Goal: Information Seeking & Learning: Check status

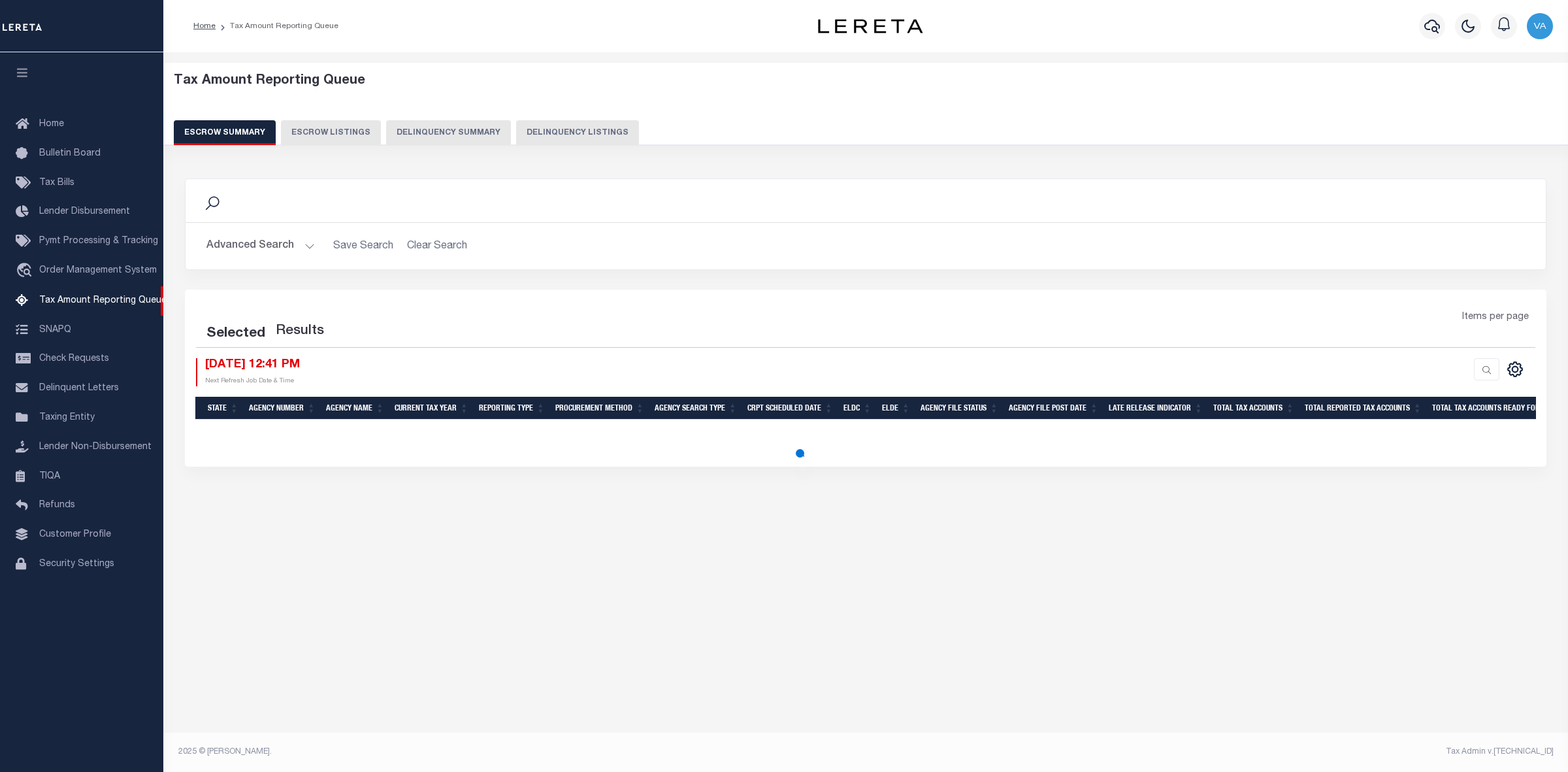
select select "100"
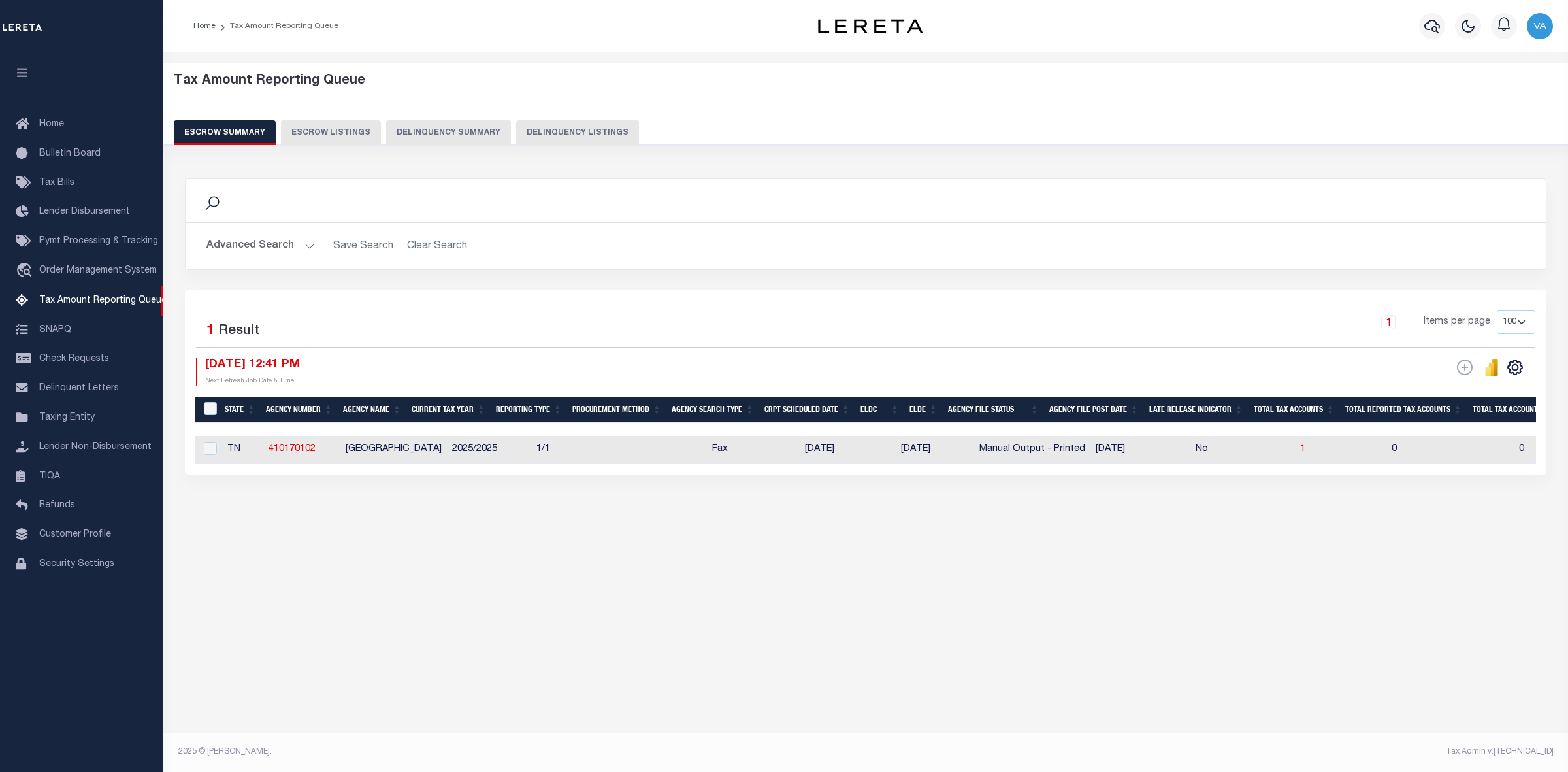
click at [267, 251] on button "Advanced Search" at bounding box center [261, 246] width 109 height 25
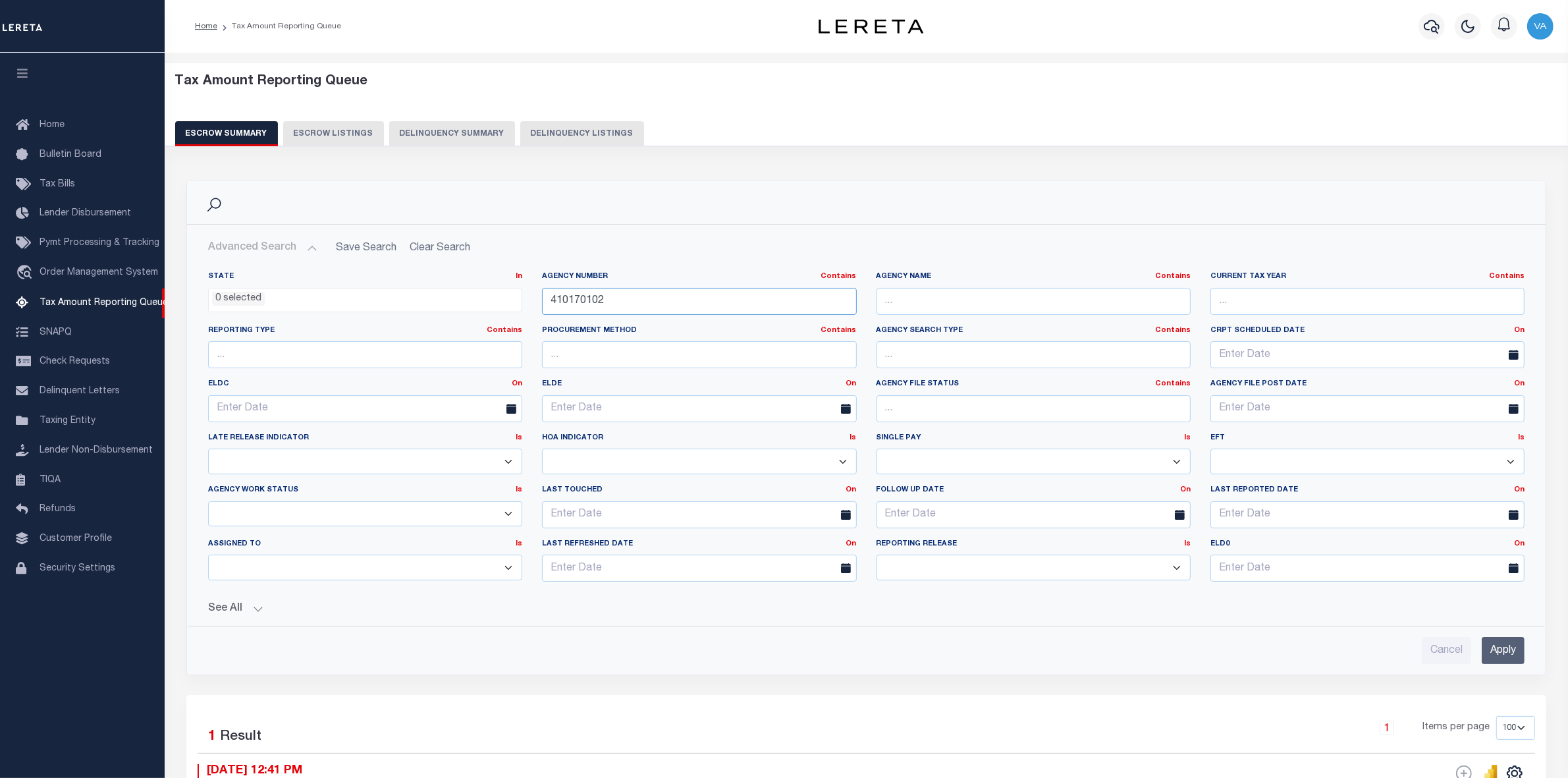
drag, startPoint x: 621, startPoint y: 299, endPoint x: 535, endPoint y: 299, distance: 86.0
click at [535, 299] on div "Agency Number Contains Contains Is 410170102" at bounding box center [699, 298] width 334 height 54
paste input "160910103"
type input "160910103"
click at [1508, 650] on input "Apply" at bounding box center [1503, 650] width 43 height 27
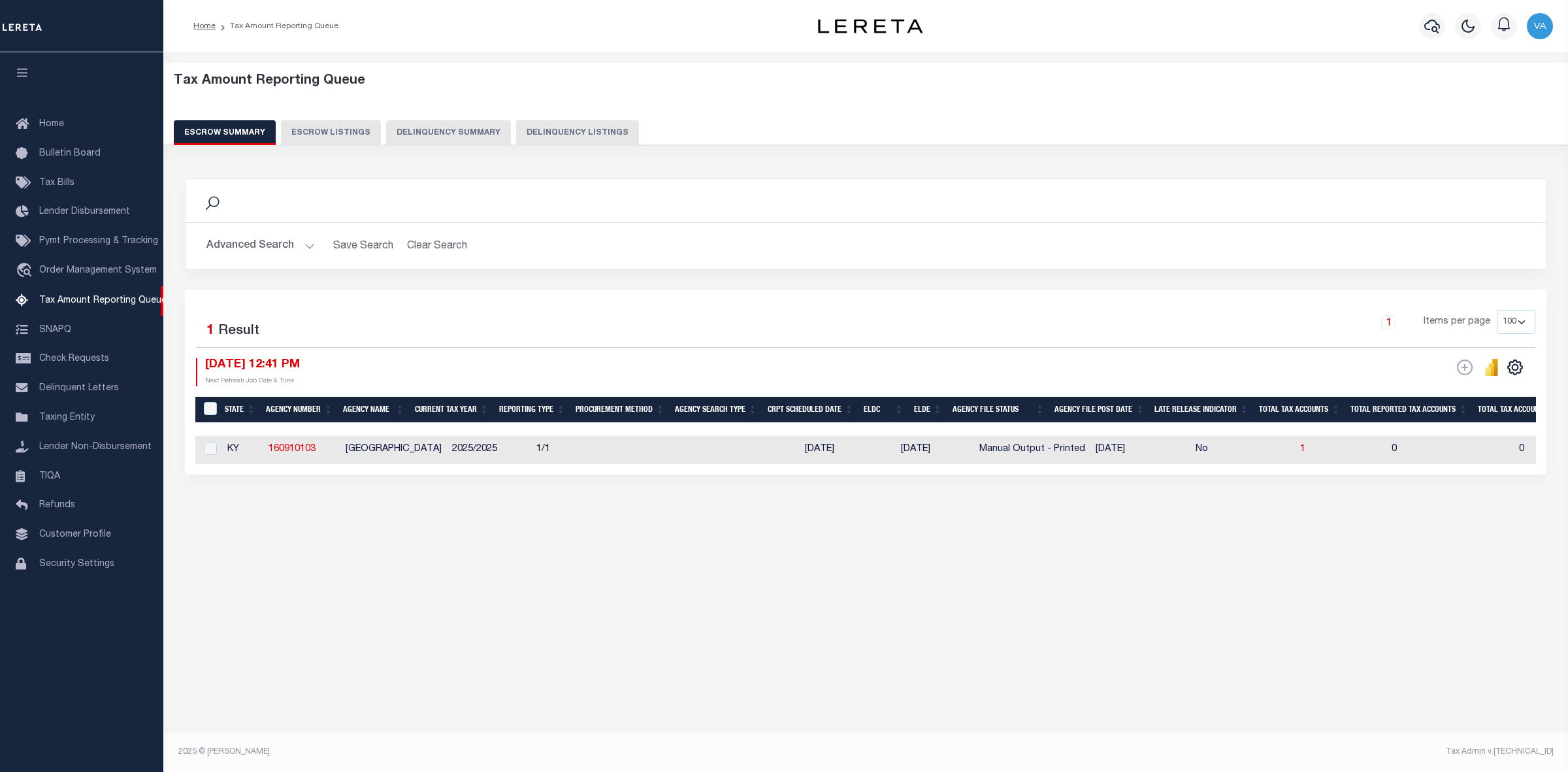
drag, startPoint x: 849, startPoint y: 465, endPoint x: 1105, endPoint y: 494, distance: 257.6
click at [1105, 494] on div "Search Advanced Search Save Search Clear Search EscrowSummaryGridWrapper_dynami…" at bounding box center [866, 340] width 1379 height 348
click at [854, 492] on div "Search Advanced Search Save Search Clear Search EscrowSummaryGridWrapper_dynami…" at bounding box center [866, 340] width 1379 height 348
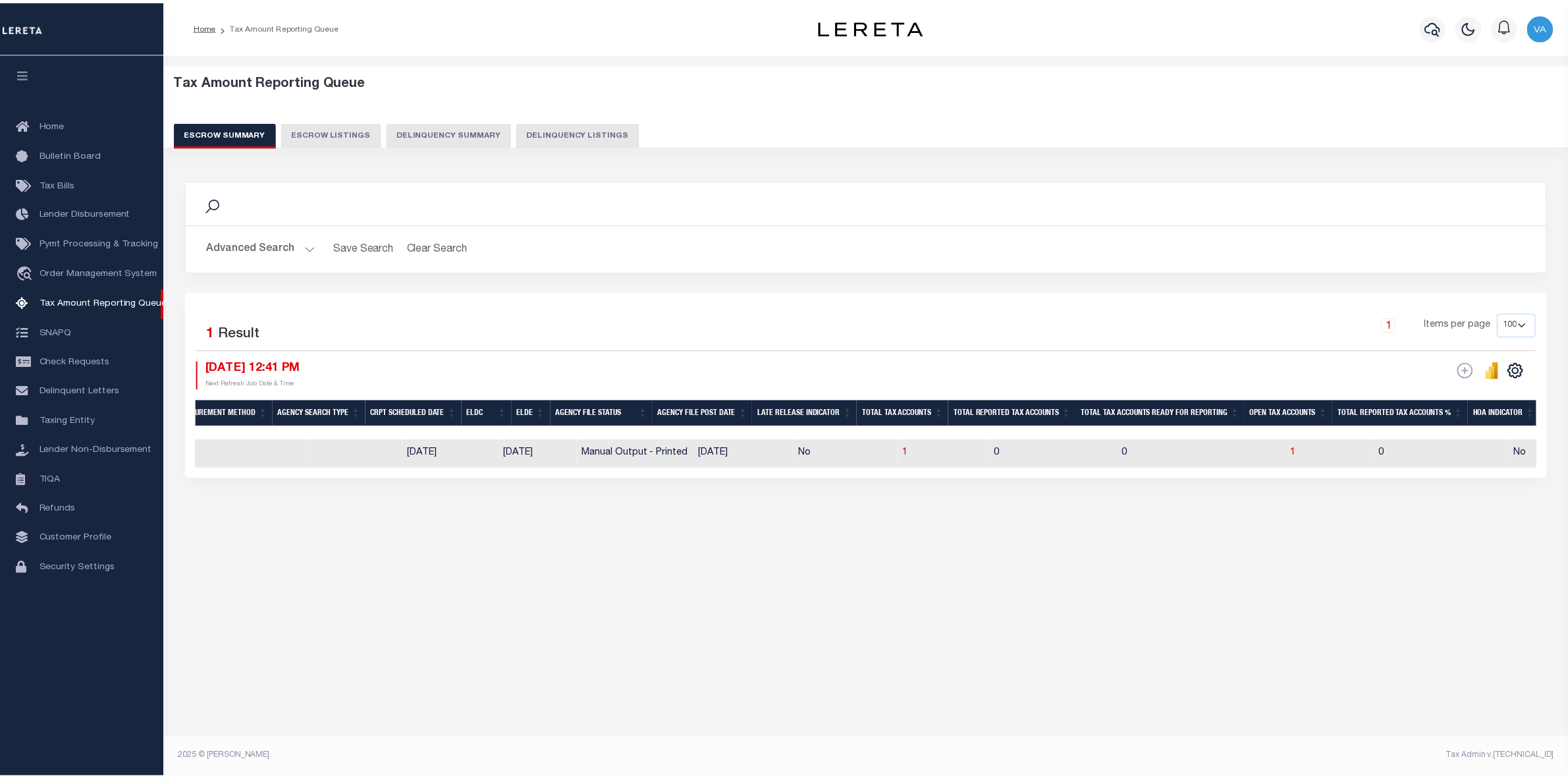
scroll to position [0, 403]
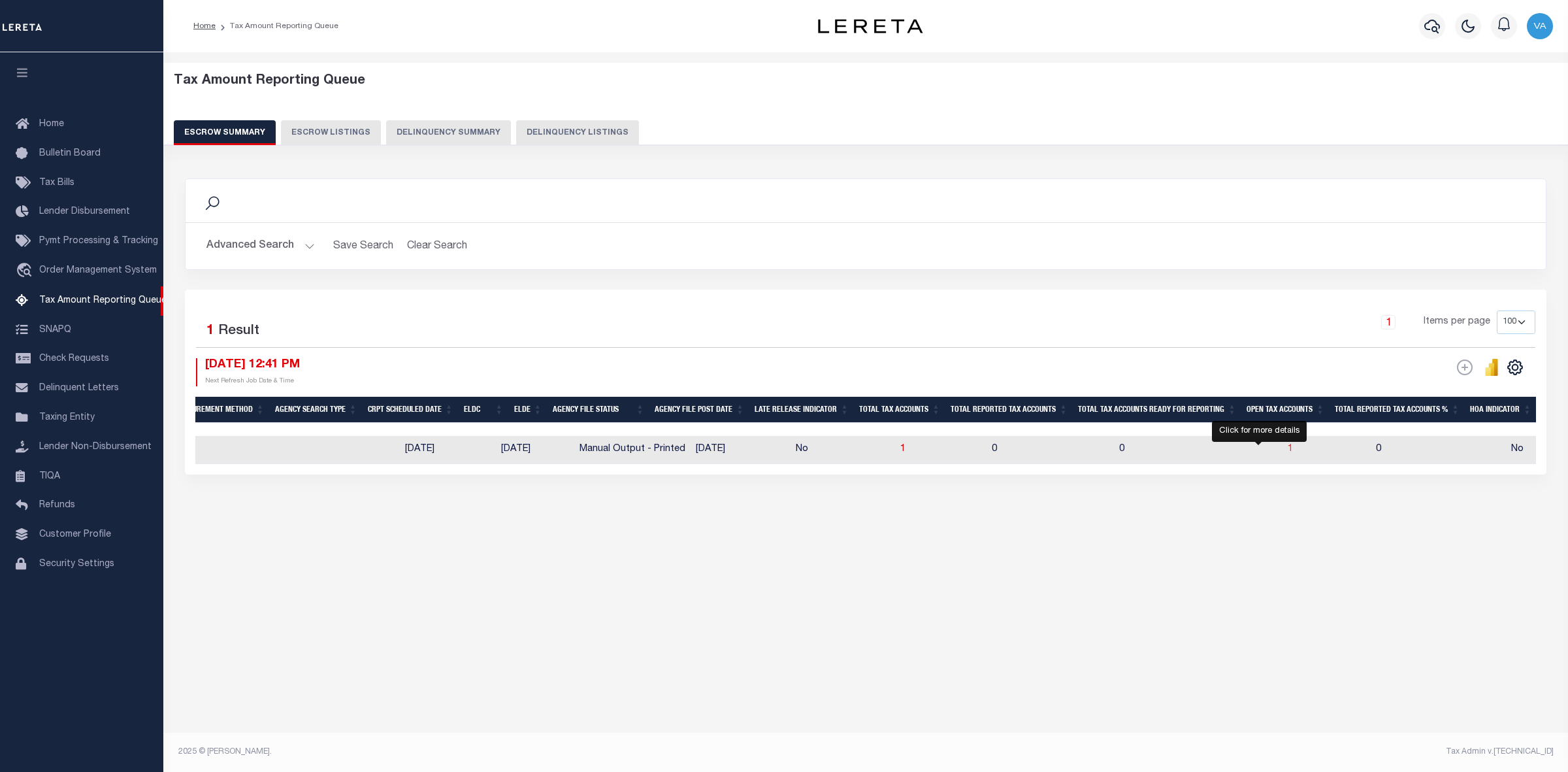
click at [1288, 449] on span "1" at bounding box center [1290, 448] width 5 height 9
select select "100"
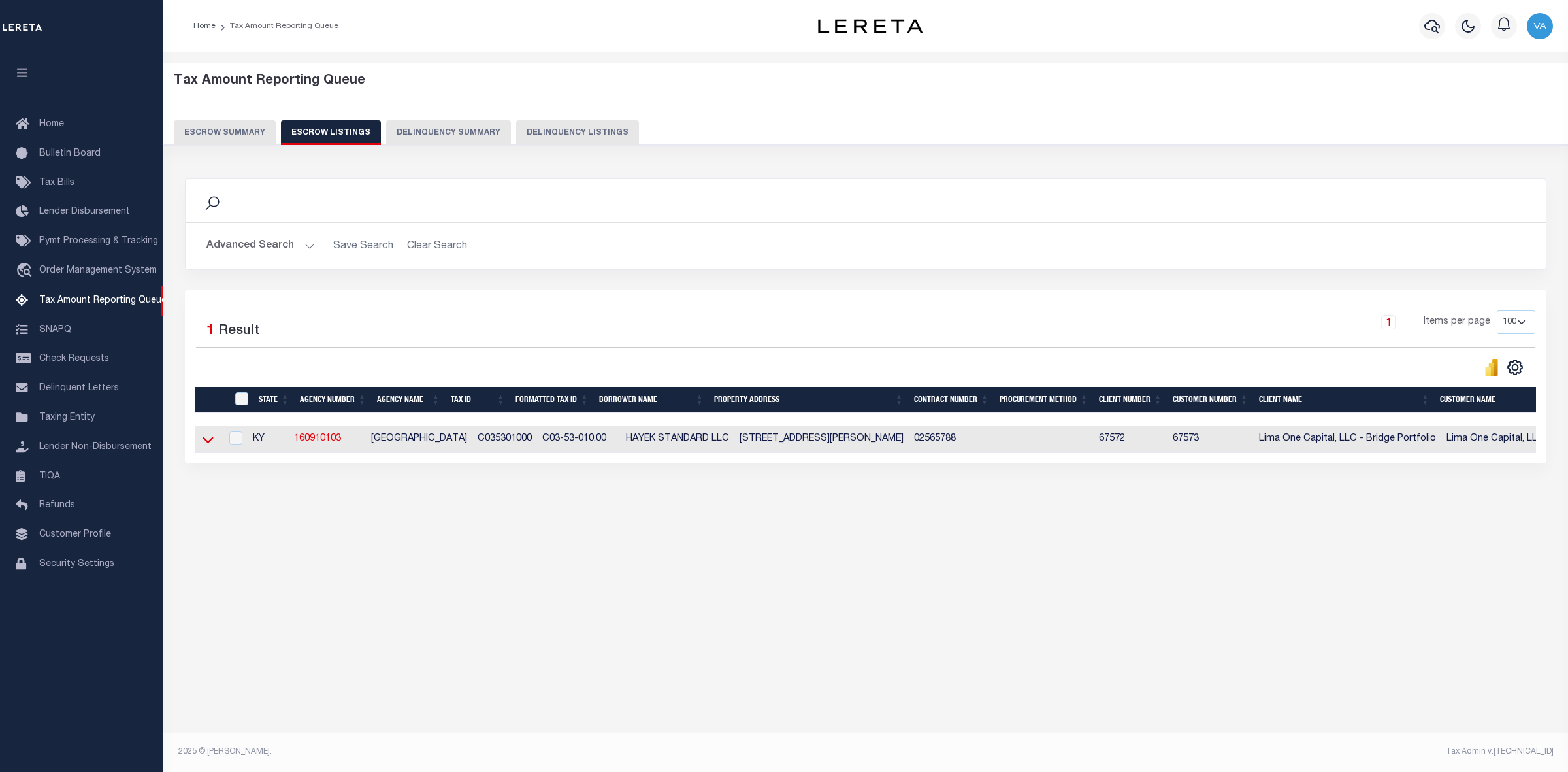
click at [205, 443] on icon at bounding box center [208, 441] width 11 height 7
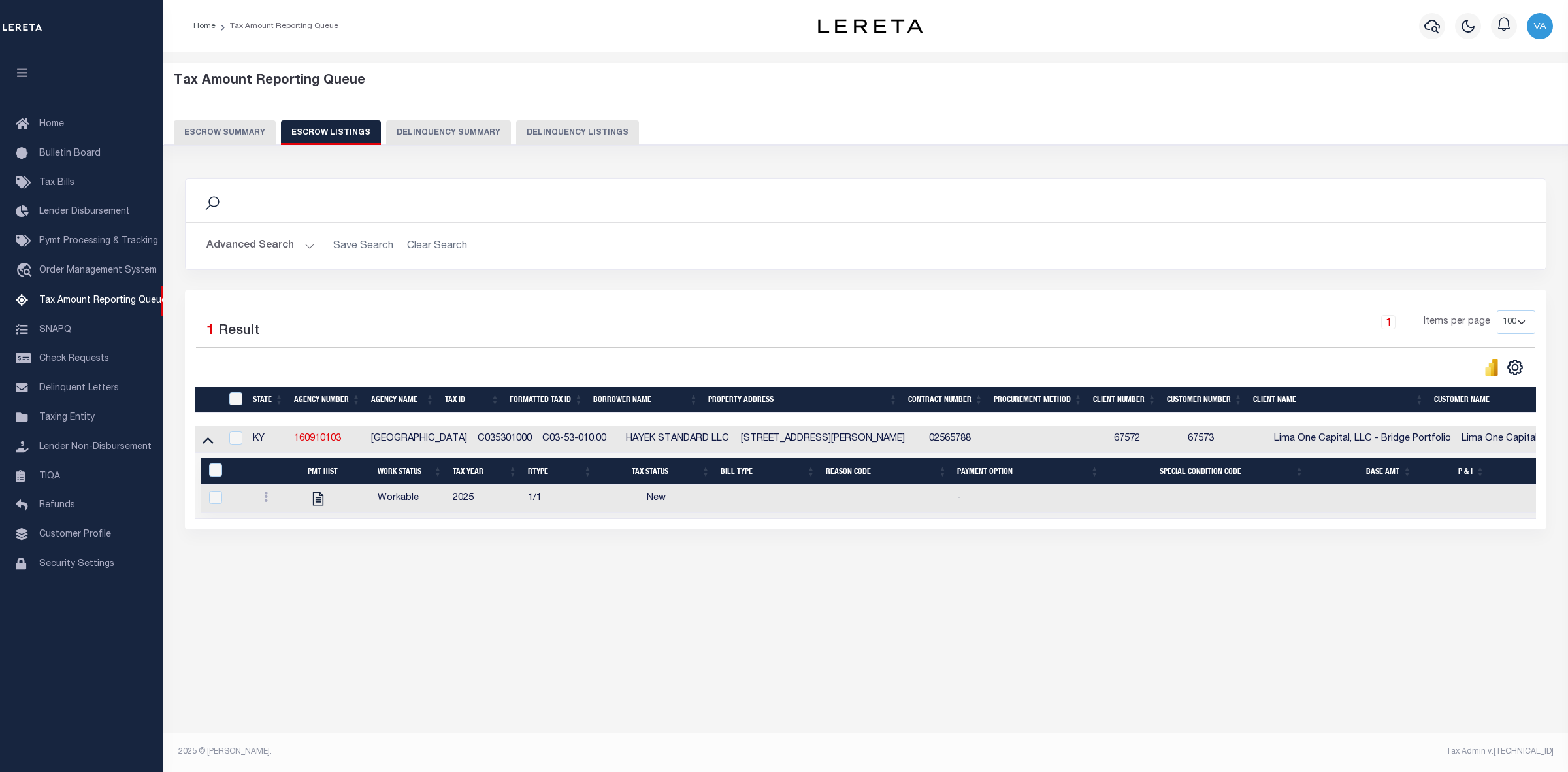
click at [1115, 681] on div "Tax Amount Reporting Queue Escrow Summary Escrow Listings In" at bounding box center [865, 400] width 1404 height 695
click at [209, 129] on button "Escrow Summary" at bounding box center [225, 132] width 102 height 25
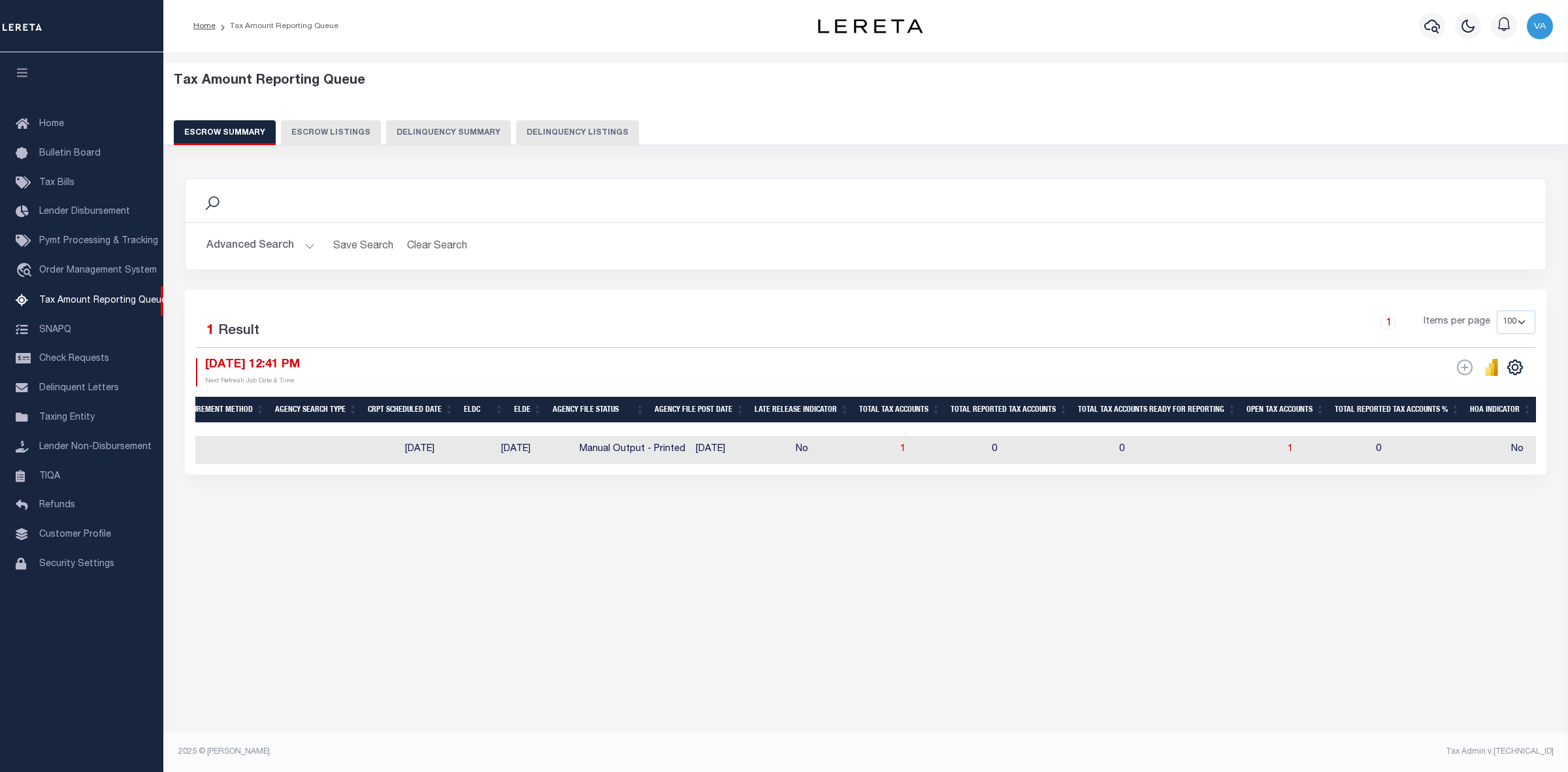
click at [251, 240] on button "Advanced Search" at bounding box center [261, 246] width 109 height 25
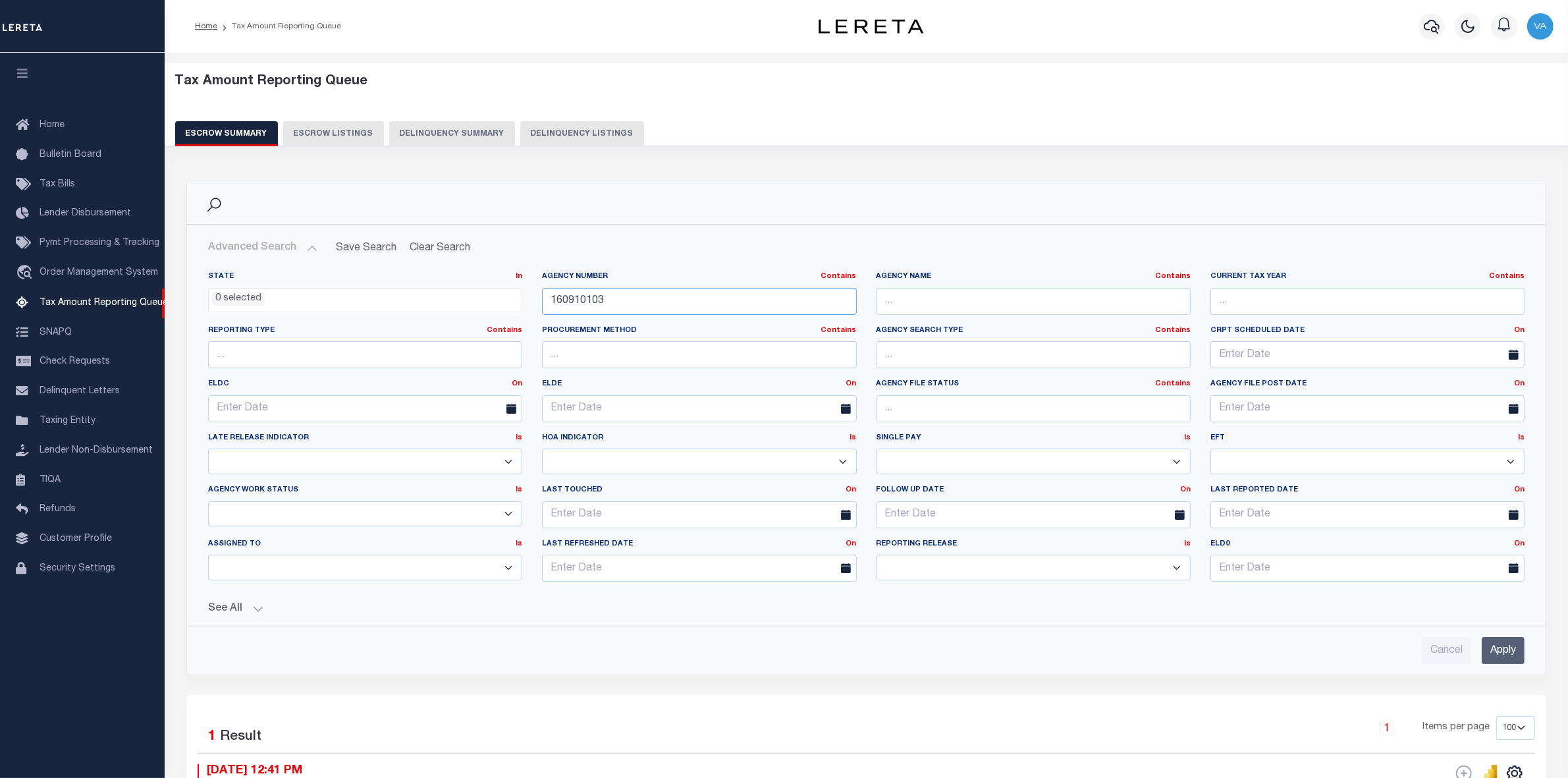
drag, startPoint x: 621, startPoint y: 306, endPoint x: 528, endPoint y: 305, distance: 93.0
click at [528, 305] on div "State In In AK AL AR AZ CA CO CT DC DE FL GA GU HI IA ID IL IN KS [GEOGRAPHIC_D…" at bounding box center [866, 431] width 1336 height 321
paste input "760000"
type input "160760000"
click at [1501, 644] on input "Apply" at bounding box center [1503, 650] width 43 height 27
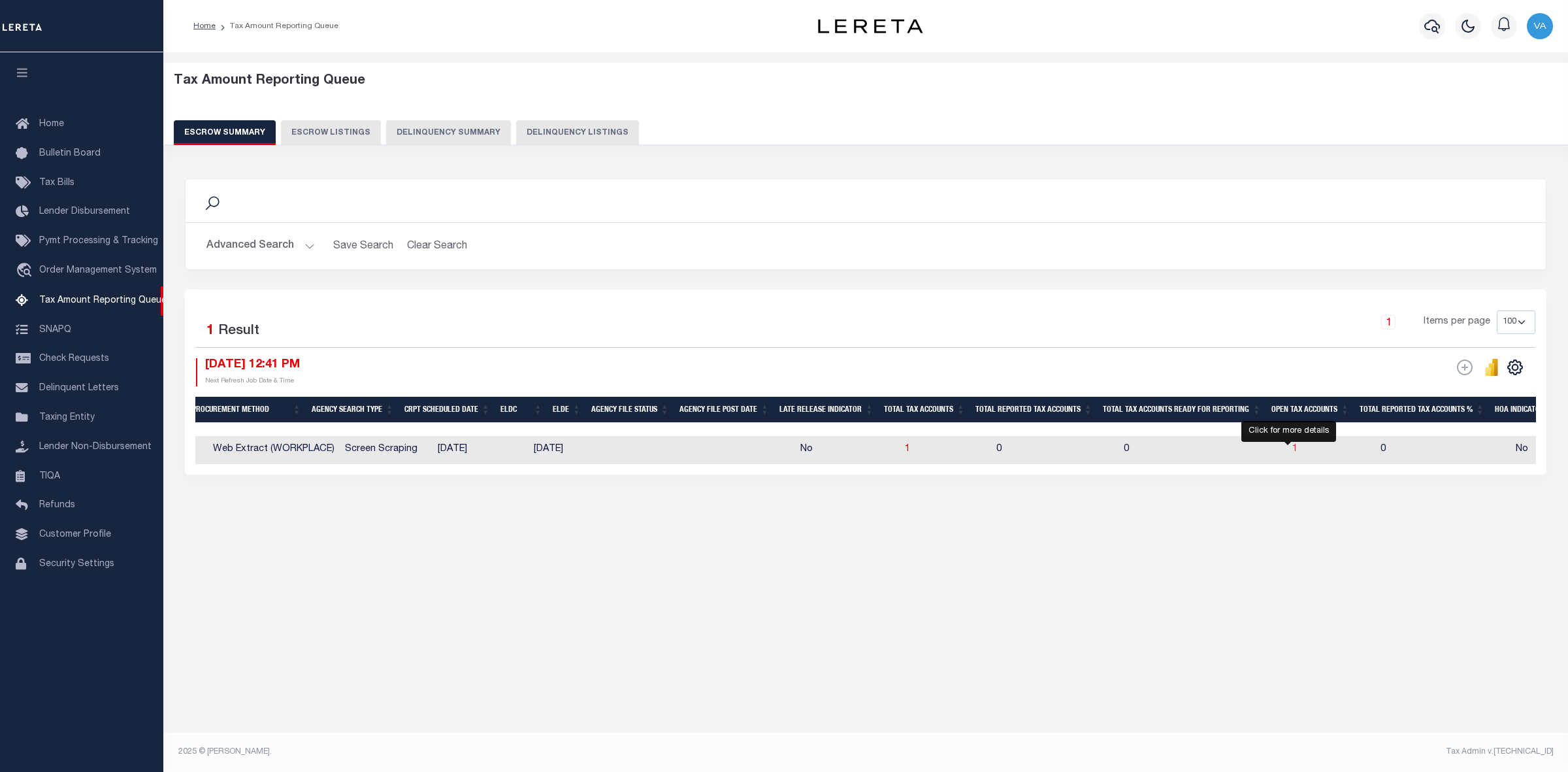
click at [1292, 449] on span "1" at bounding box center [1295, 448] width 5 height 9
select select "100"
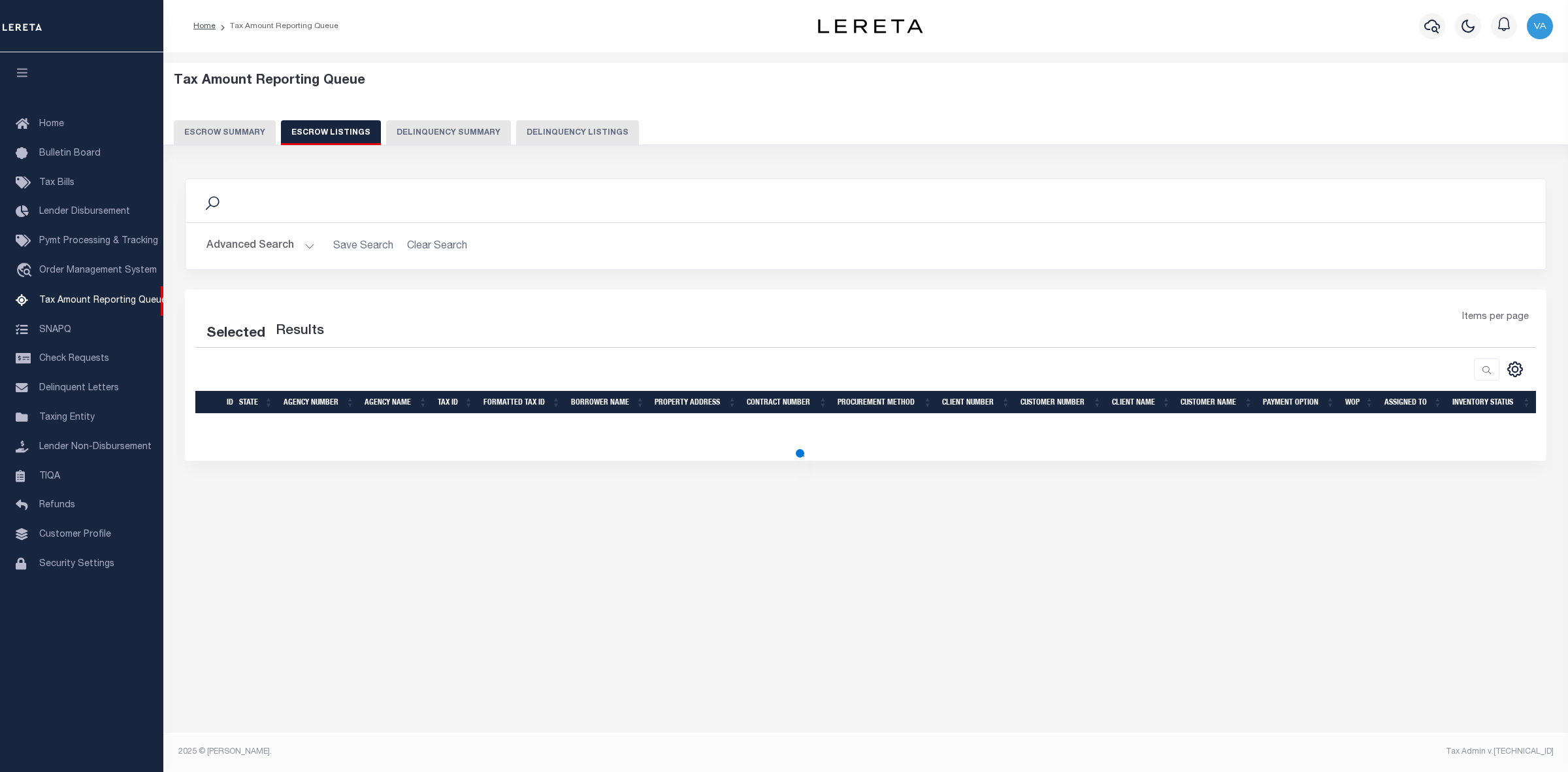
select select "100"
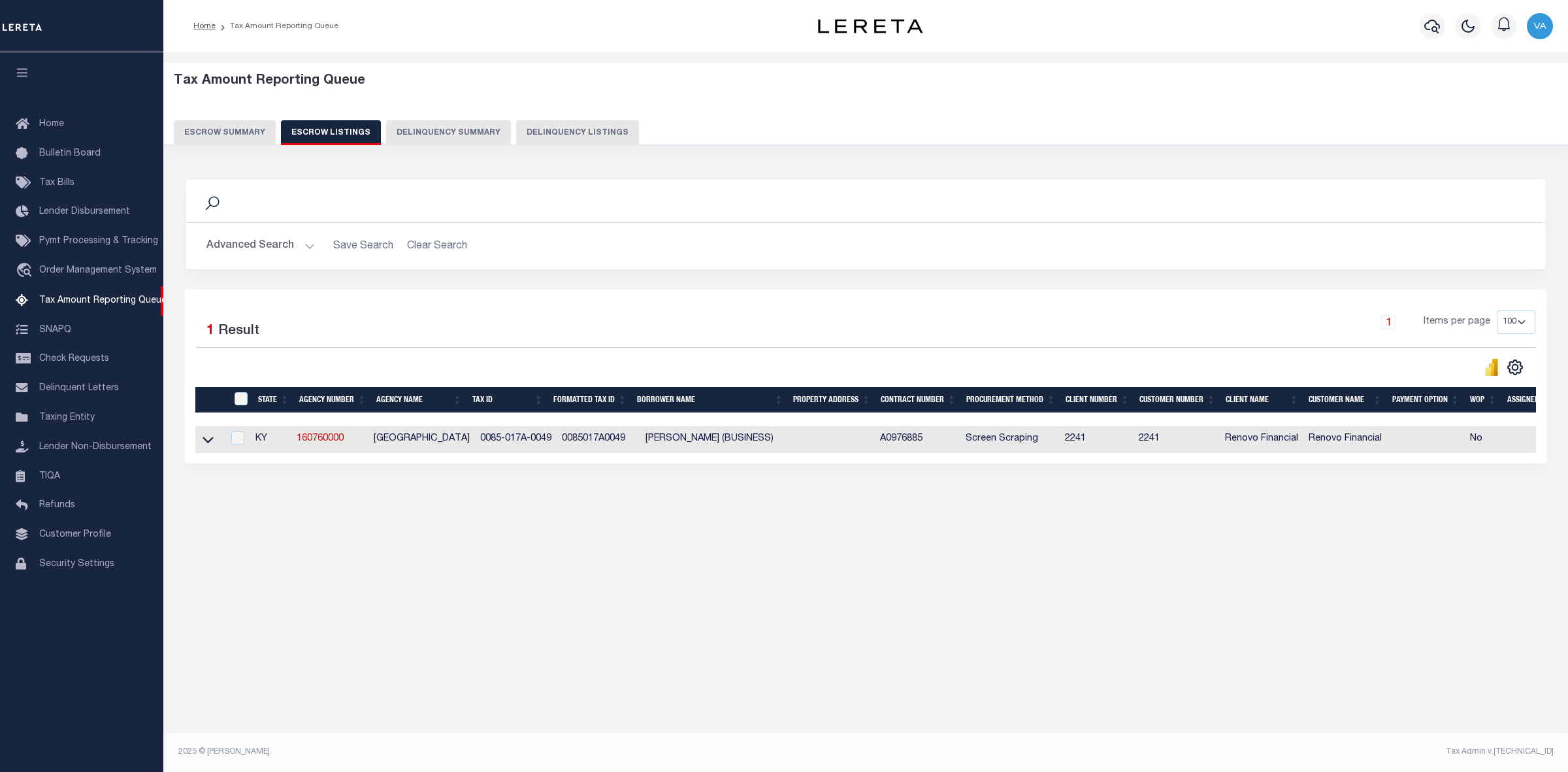
click at [220, 129] on button "Escrow Summary" at bounding box center [225, 132] width 102 height 25
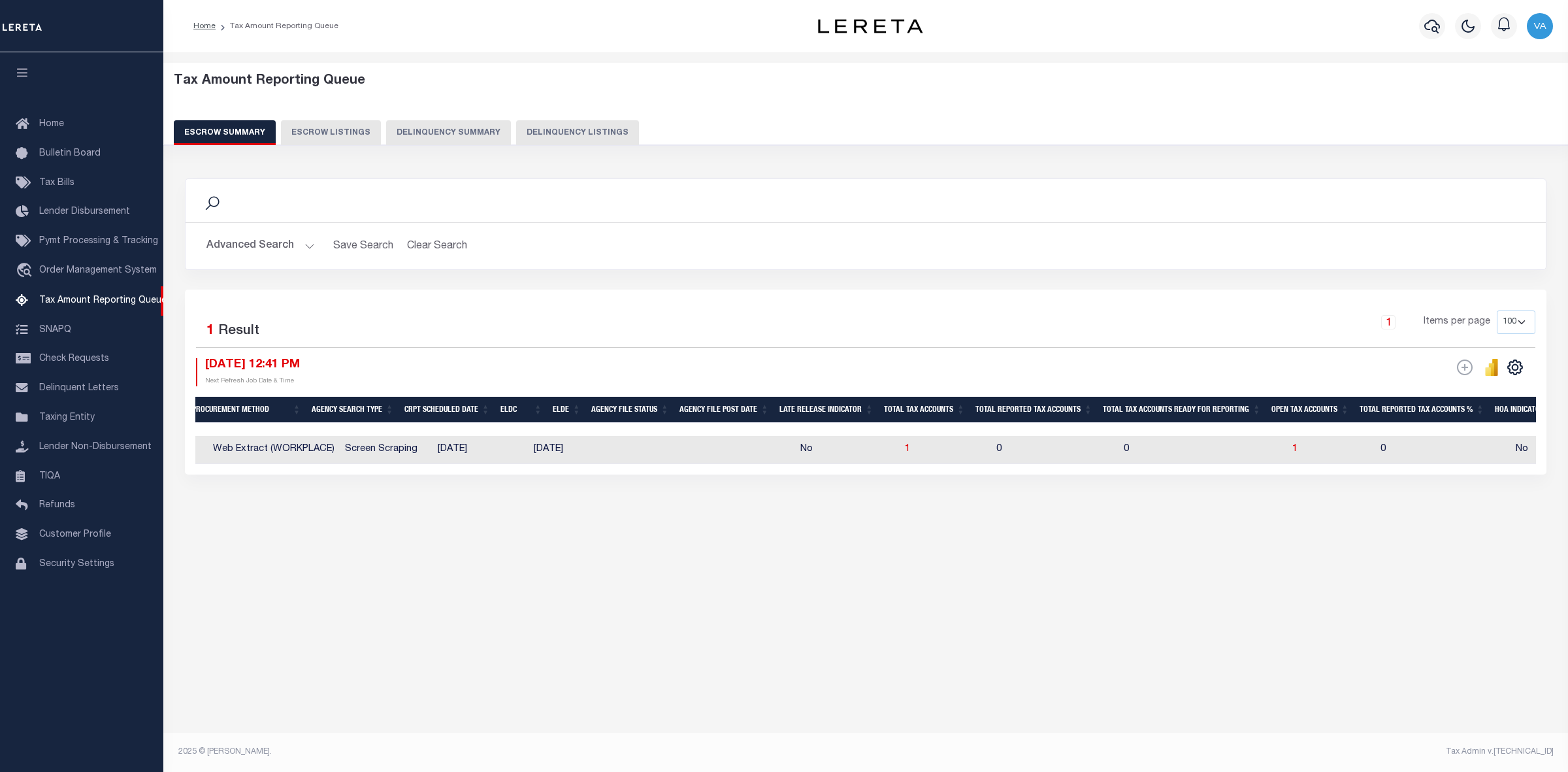
click at [265, 244] on button "Advanced Search" at bounding box center [261, 246] width 109 height 25
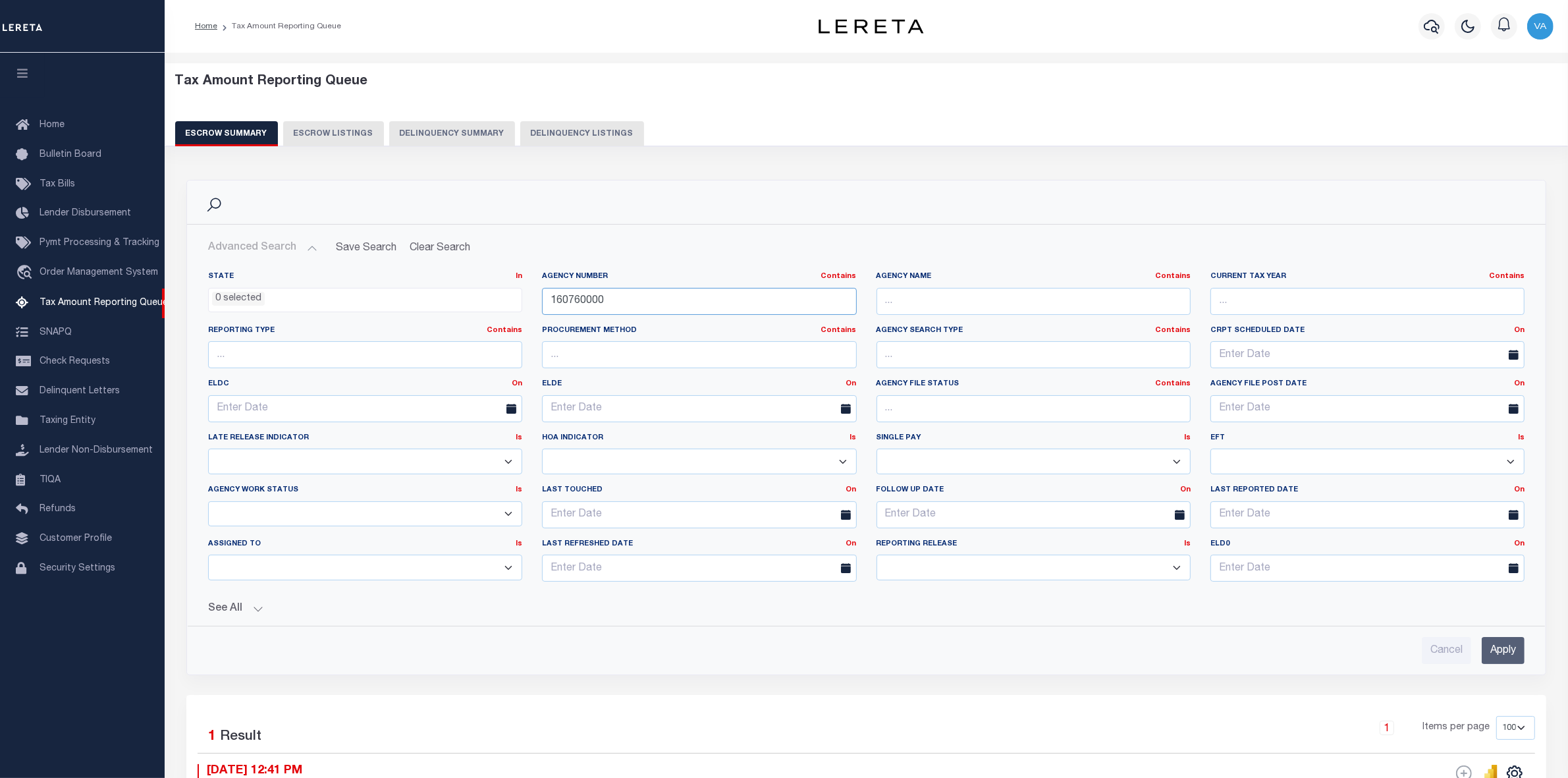
drag, startPoint x: 607, startPoint y: 301, endPoint x: 553, endPoint y: 304, distance: 54.1
click at [553, 304] on input "160760000" at bounding box center [698, 301] width 314 height 27
paste input "31056065"
click at [1499, 652] on input "Apply" at bounding box center [1503, 650] width 43 height 27
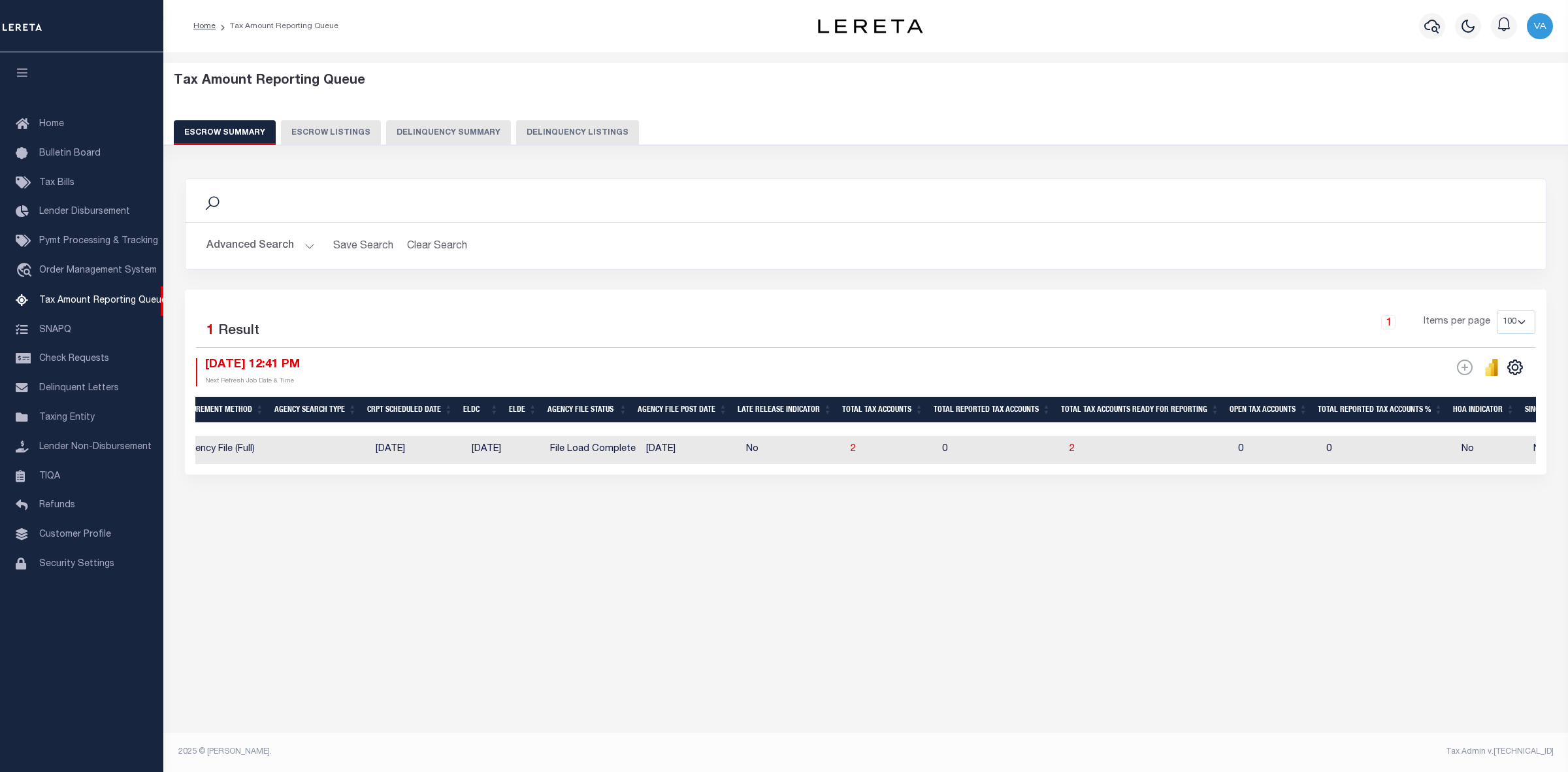
click at [301, 245] on button "Advanced Search" at bounding box center [261, 246] width 109 height 25
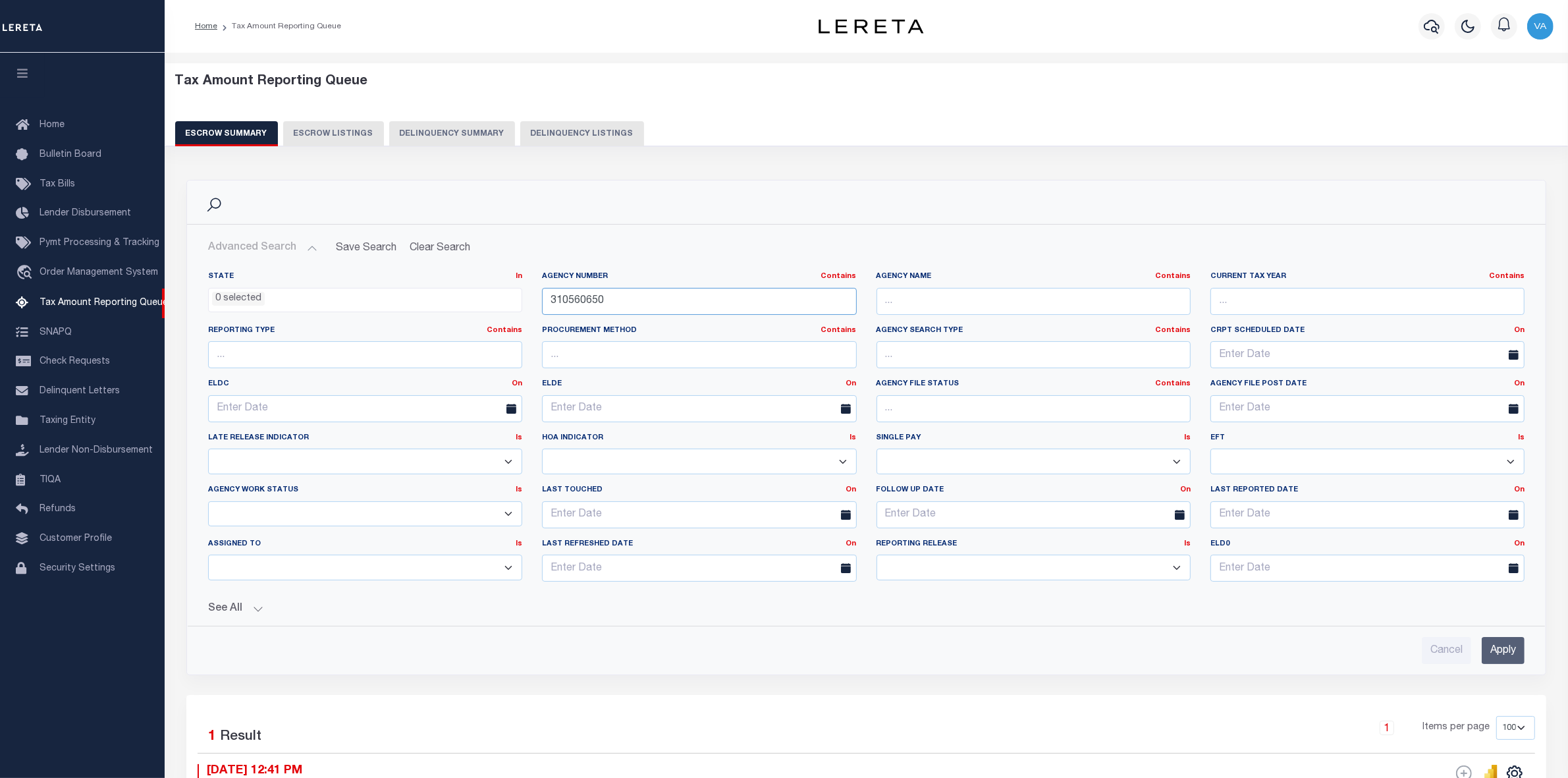
drag, startPoint x: 611, startPoint y: 306, endPoint x: 522, endPoint y: 306, distance: 89.0
click at [522, 306] on div "State In In AK AL AR AZ CA CO CT DC DE FL GA GU HI IA ID IL IN KS [GEOGRAPHIC_D…" at bounding box center [866, 431] width 1336 height 321
paste input "46064"
click at [1502, 653] on input "Apply" at bounding box center [1503, 650] width 43 height 27
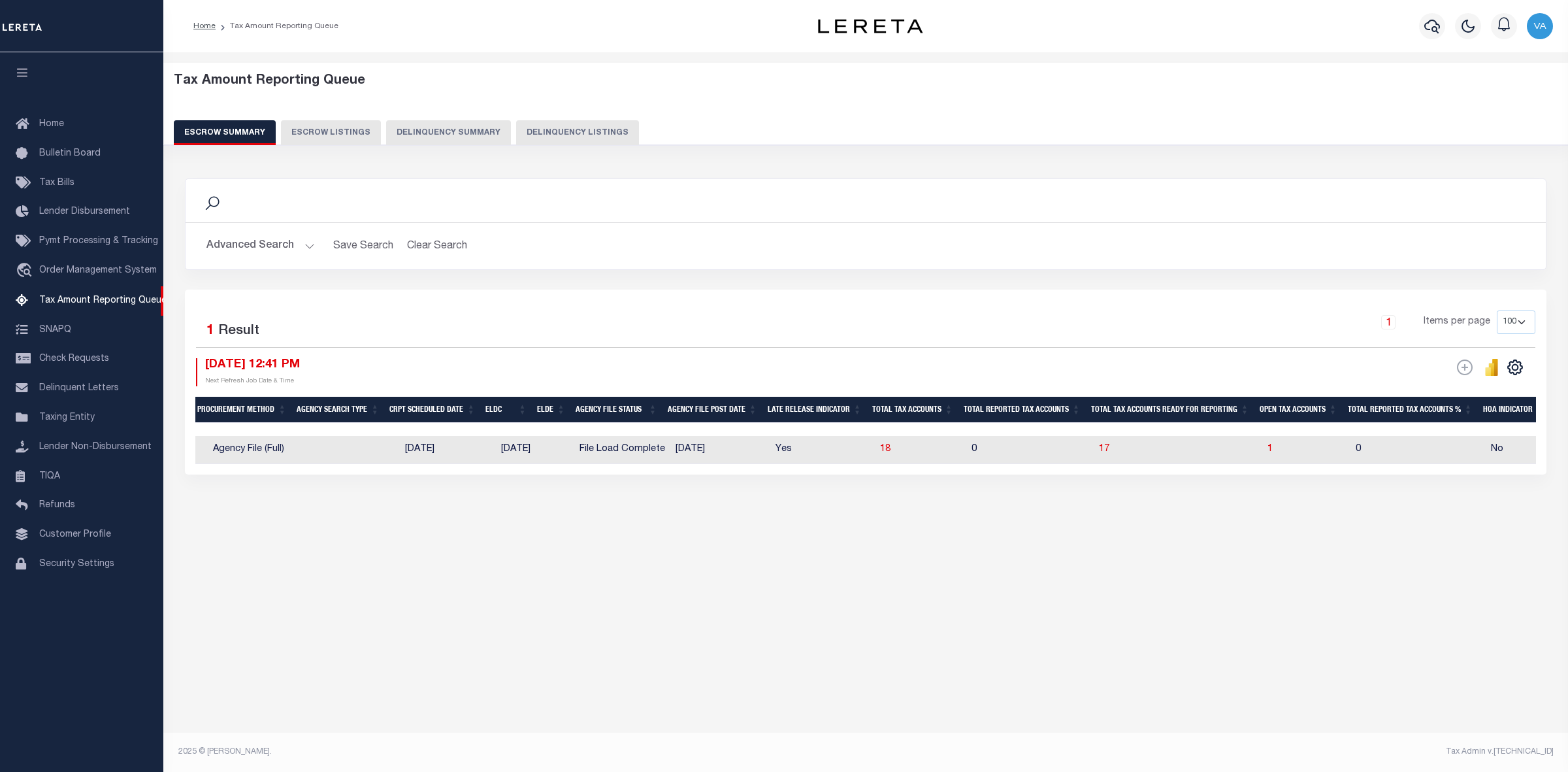
click at [292, 237] on button "Advanced Search" at bounding box center [261, 246] width 109 height 25
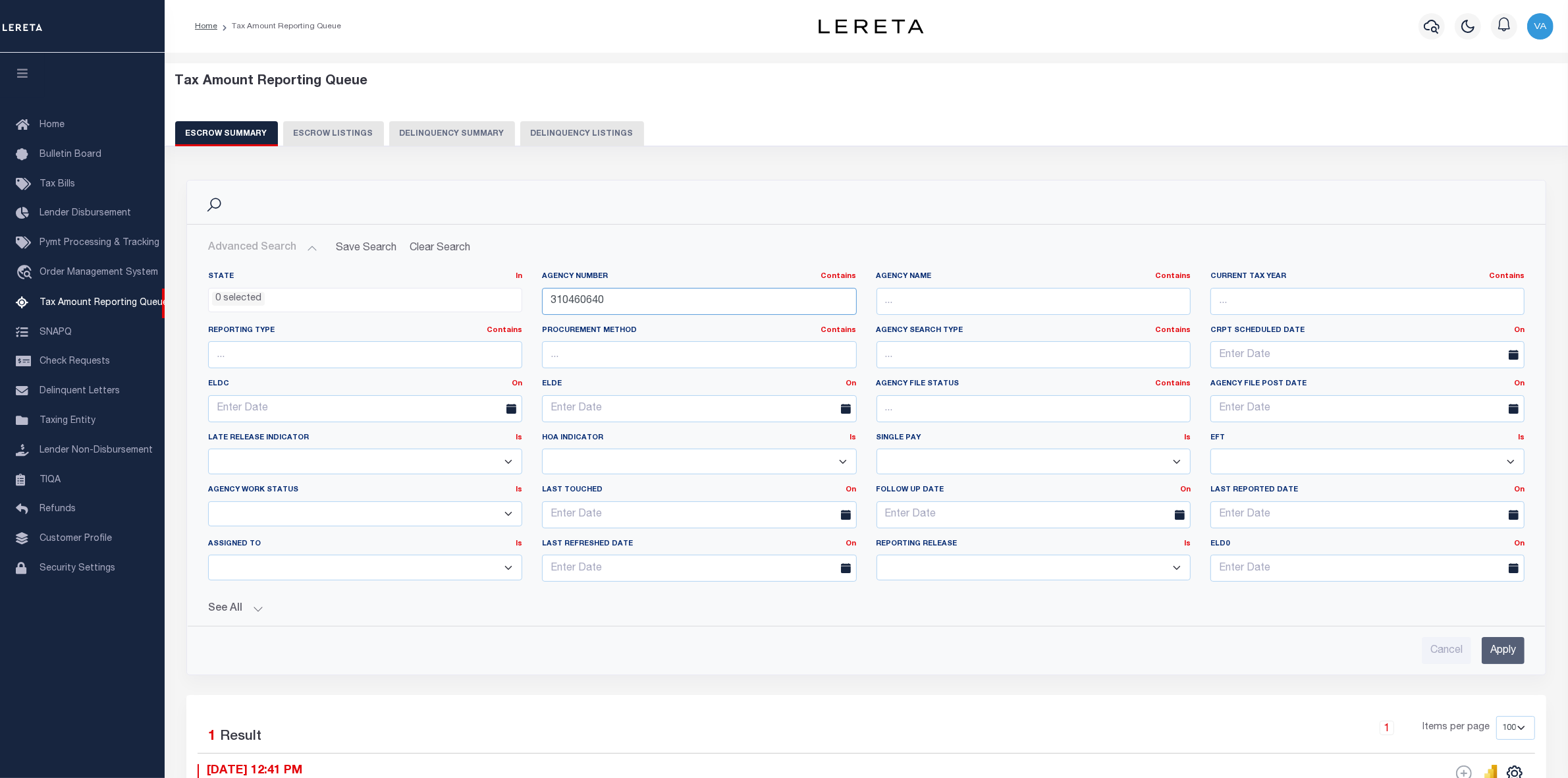
drag, startPoint x: 611, startPoint y: 299, endPoint x: 537, endPoint y: 311, distance: 75.0
click at [537, 311] on div "Agency Number Contains Contains Is 310460640" at bounding box center [699, 298] width 334 height 54
paste input "600621"
click at [1503, 650] on input "Apply" at bounding box center [1503, 650] width 43 height 27
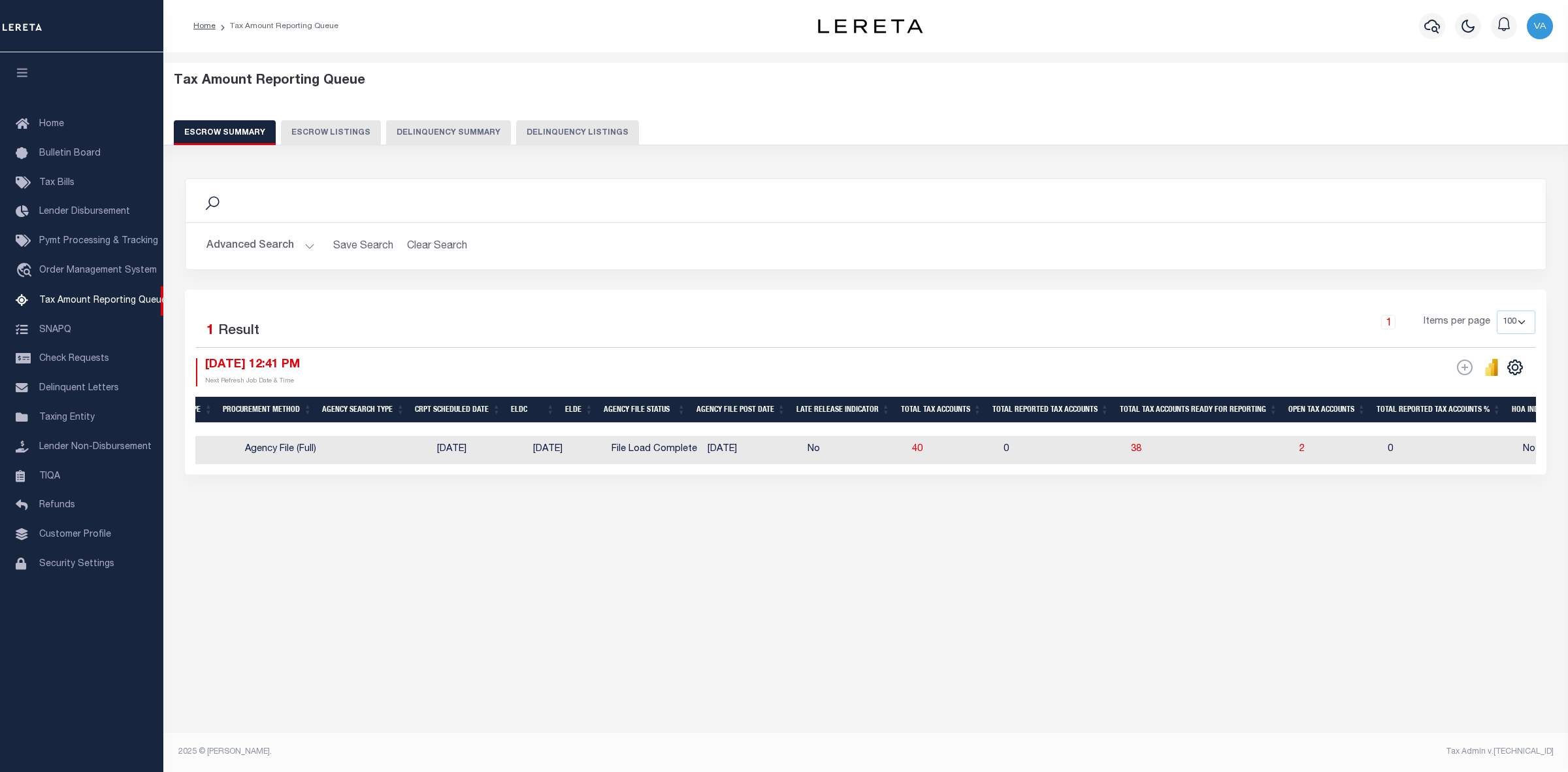
click at [289, 244] on button "Advanced Search" at bounding box center [261, 246] width 109 height 25
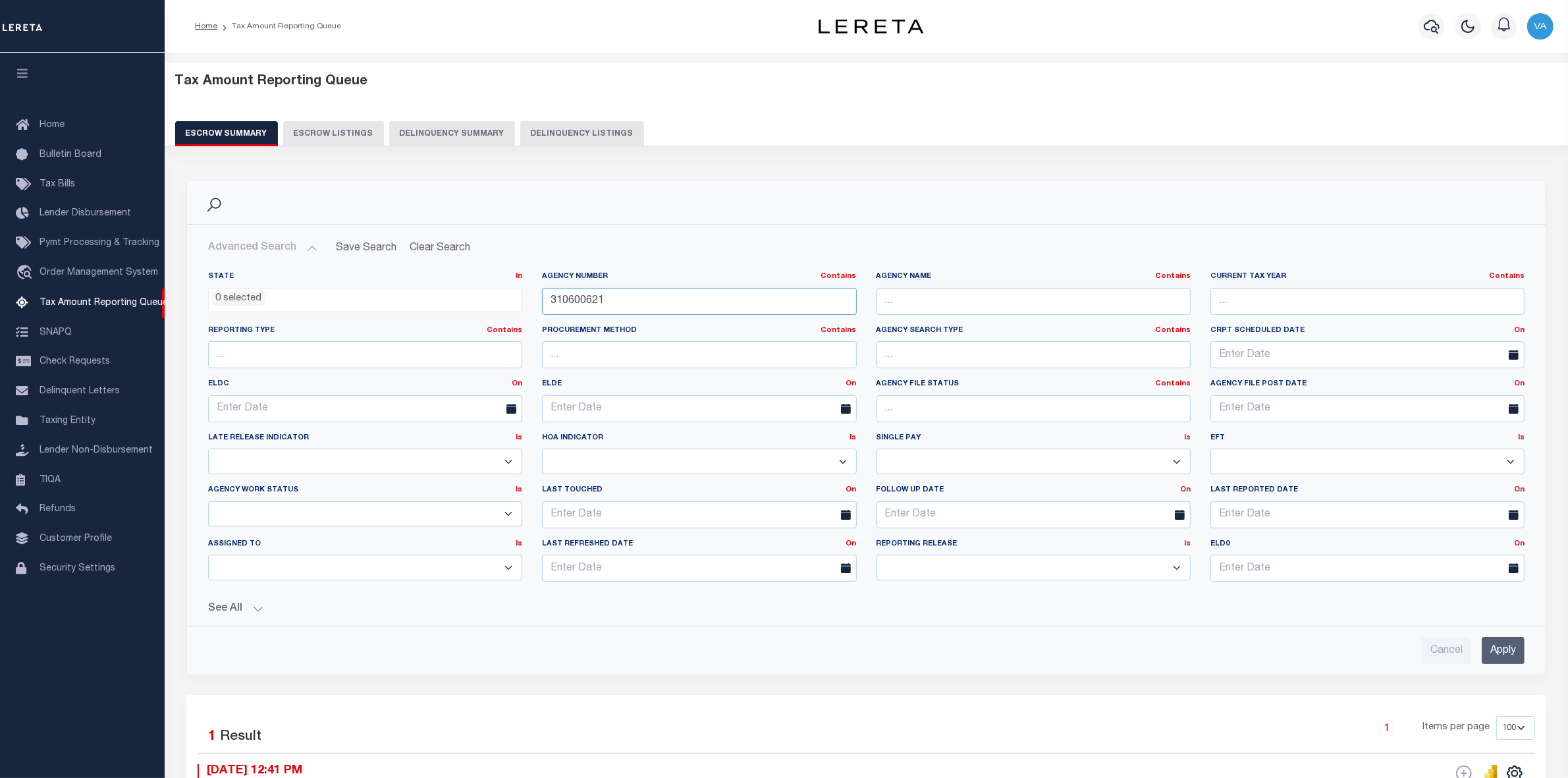
click at [599, 304] on input "310600621" at bounding box center [698, 301] width 314 height 27
drag, startPoint x: 604, startPoint y: 301, endPoint x: 513, endPoint y: 301, distance: 91.0
click at [513, 301] on div "State In In AK AL AR AZ CA CO CT DC DE FL GA GU HI IA ID IL IN KS [GEOGRAPHIC_D…" at bounding box center [866, 431] width 1336 height 321
paste input "190190000"
click at [1512, 650] on input "Apply" at bounding box center [1503, 650] width 43 height 27
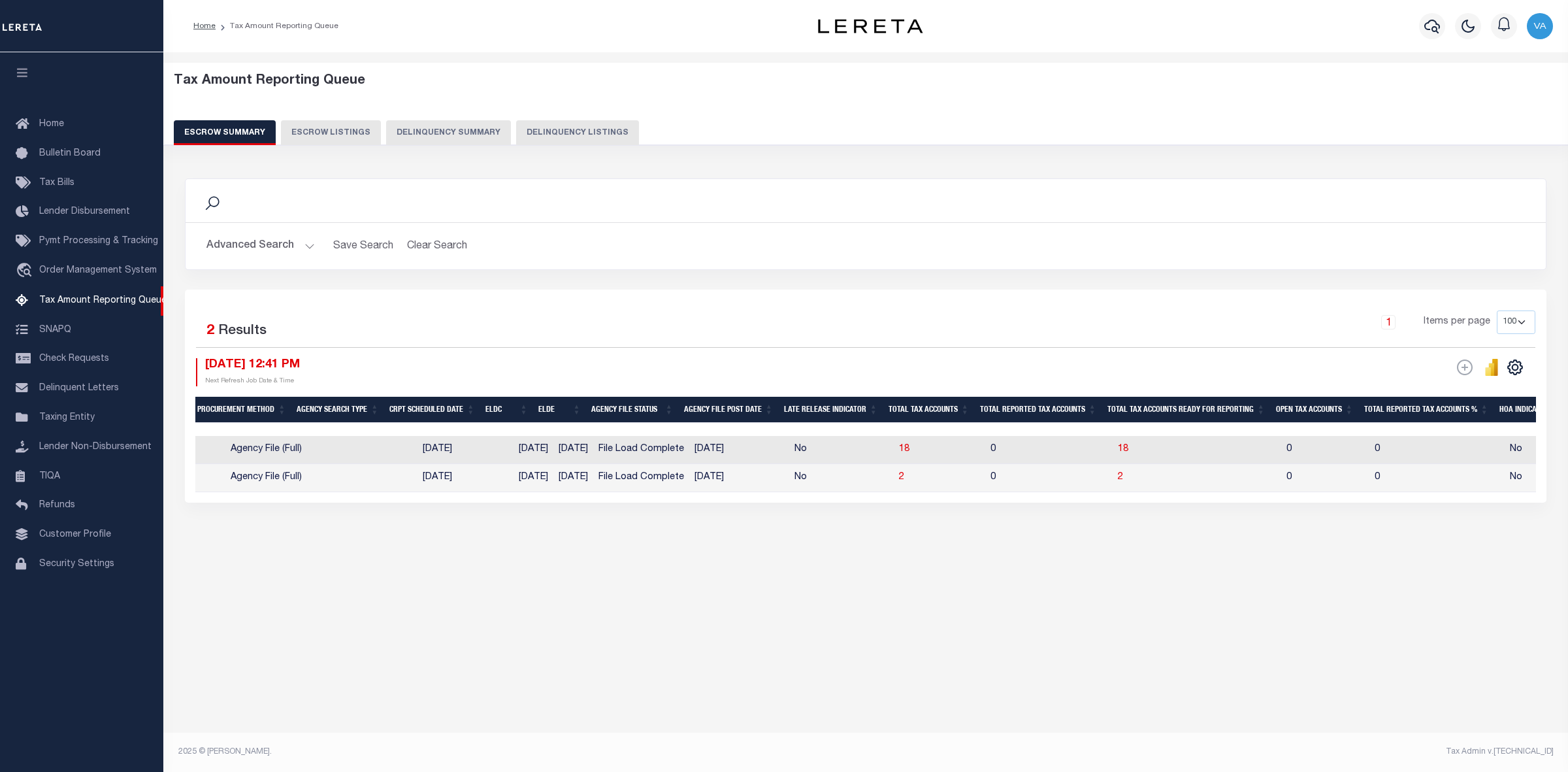
click at [297, 245] on button "Advanced Search" at bounding box center [261, 246] width 109 height 25
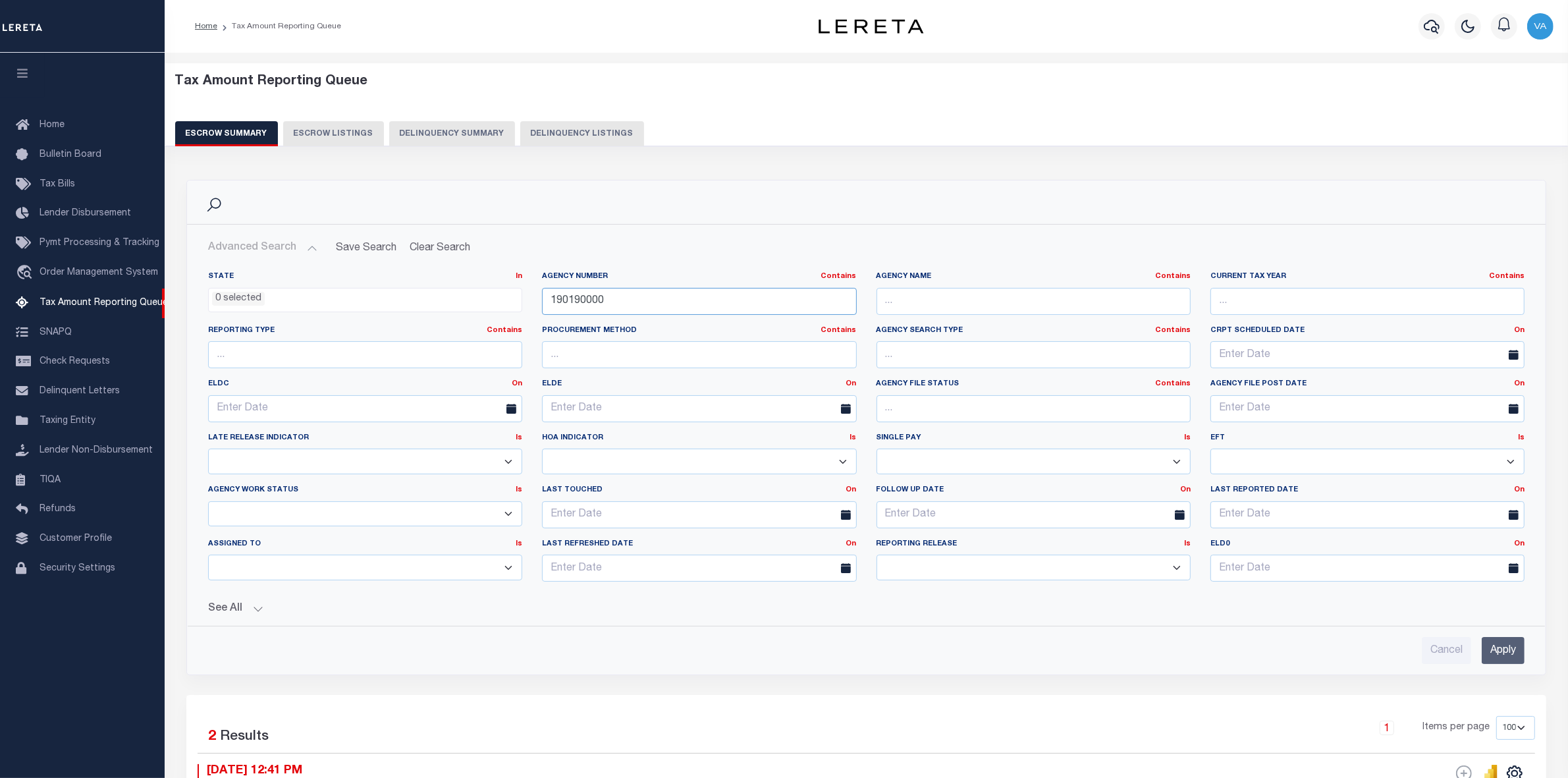
drag, startPoint x: 617, startPoint y: 300, endPoint x: 517, endPoint y: 300, distance: 100.0
click at [517, 300] on div "State In In AK AL AR AZ CA CO CT DC DE FL GA GU HI IA ID IL IN KS [GEOGRAPHIC_D…" at bounding box center [866, 431] width 1336 height 321
paste input "310470617"
click at [1496, 653] on input "Apply" at bounding box center [1503, 650] width 43 height 27
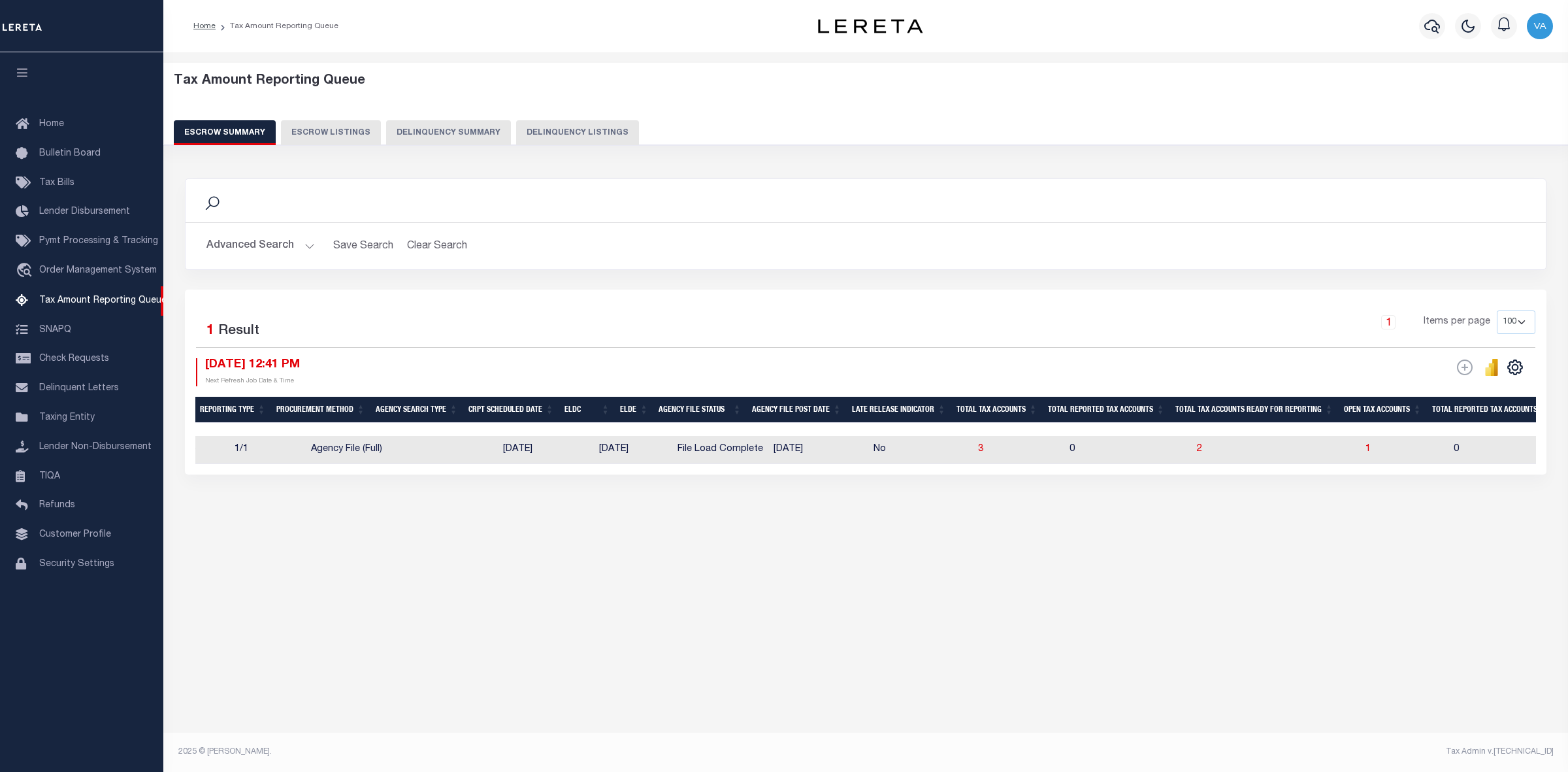
click at [312, 242] on button "Advanced Search" at bounding box center [261, 246] width 109 height 25
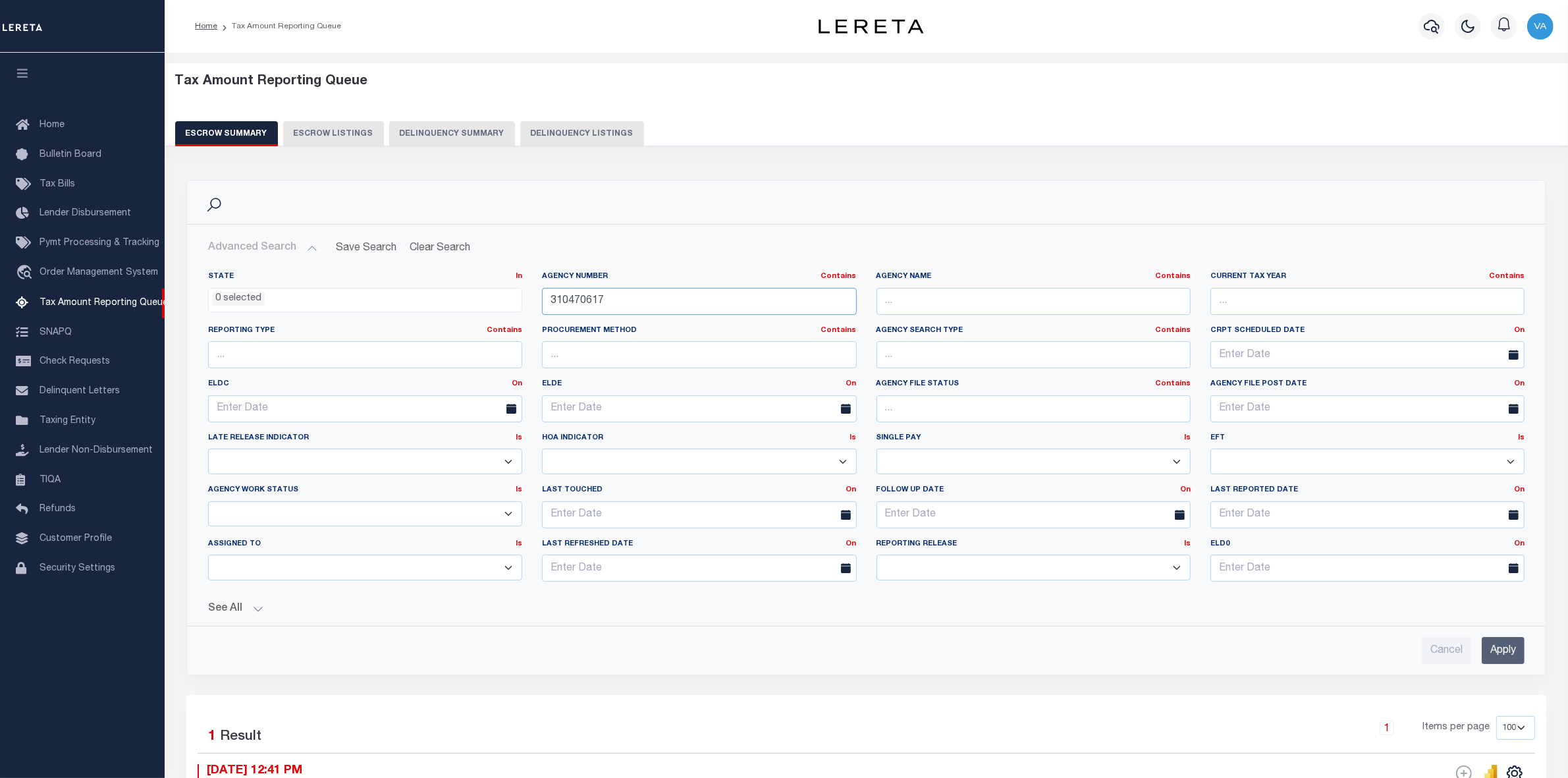
drag, startPoint x: 610, startPoint y: 307, endPoint x: 554, endPoint y: 305, distance: 56.0
click at [554, 305] on input "310470617" at bounding box center [698, 301] width 314 height 27
click at [627, 306] on input "310470617" at bounding box center [698, 301] width 314 height 27
drag, startPoint x: 613, startPoint y: 303, endPoint x: 541, endPoint y: 295, distance: 72.4
click at [541, 295] on div "Agency Number Contains Contains Is 310470617" at bounding box center [699, 298] width 334 height 54
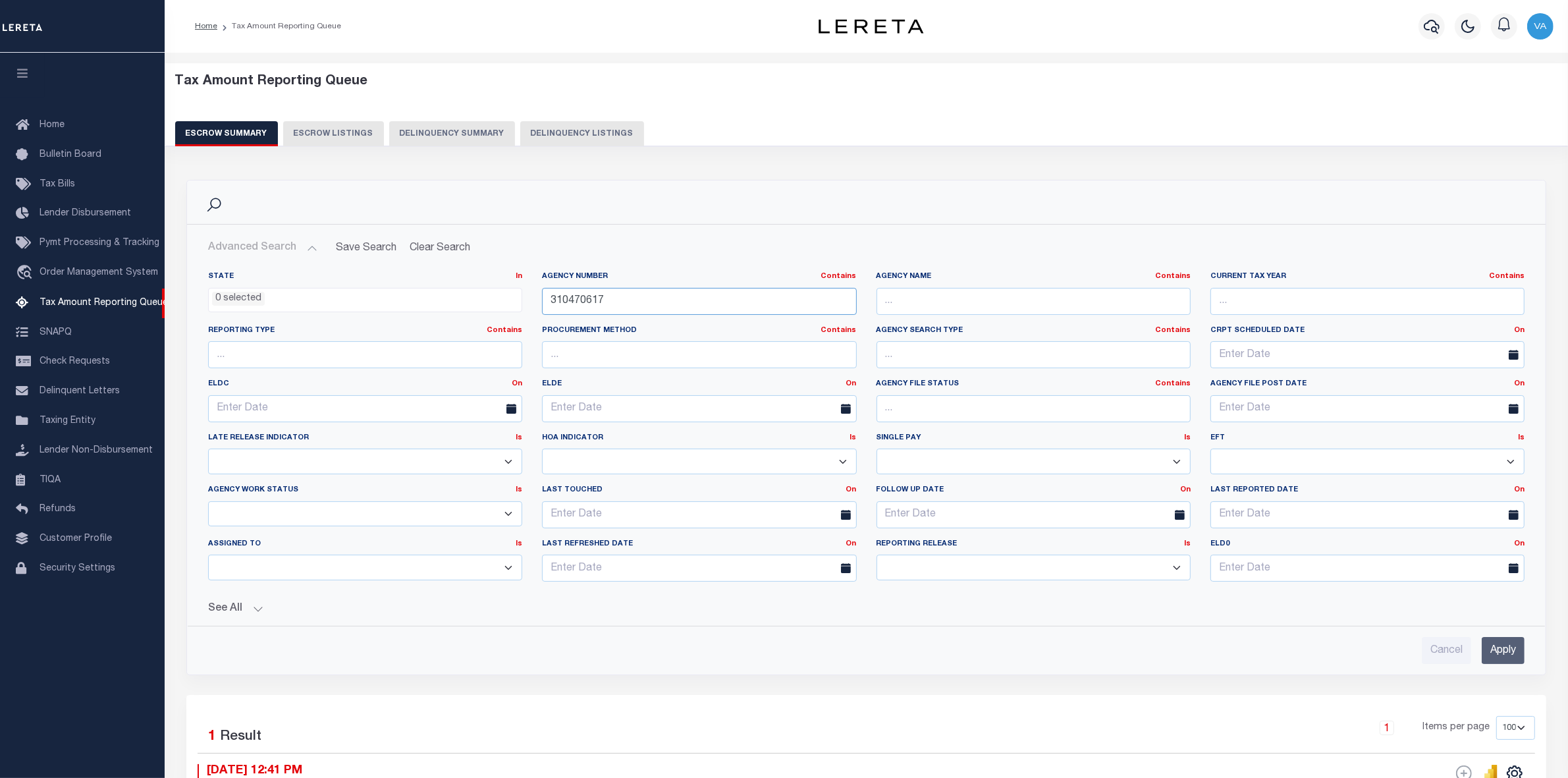
paste input "010646"
click at [1508, 652] on input "Apply" at bounding box center [1503, 650] width 43 height 27
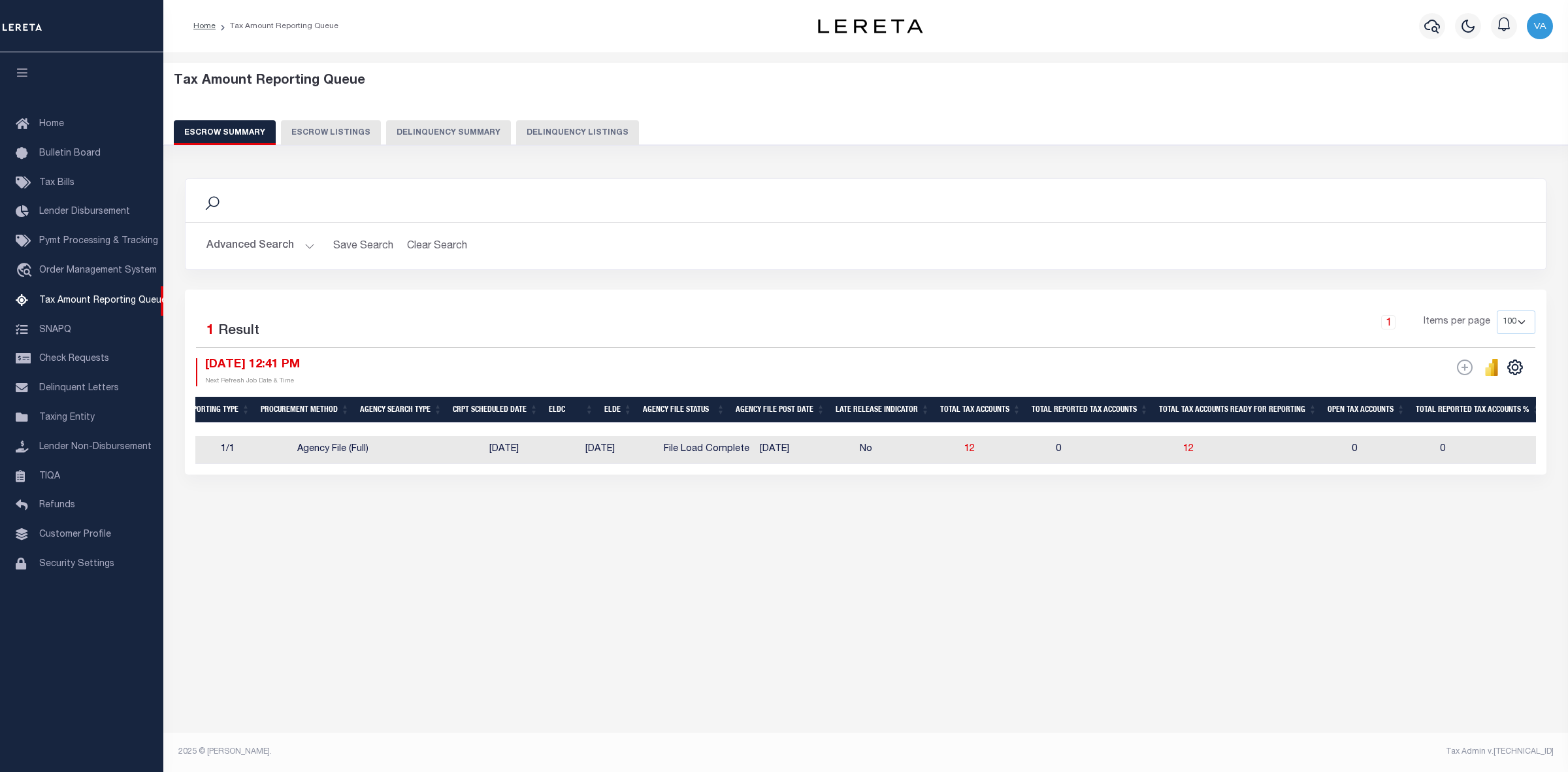
click at [268, 240] on button "Advanced Search" at bounding box center [261, 246] width 109 height 25
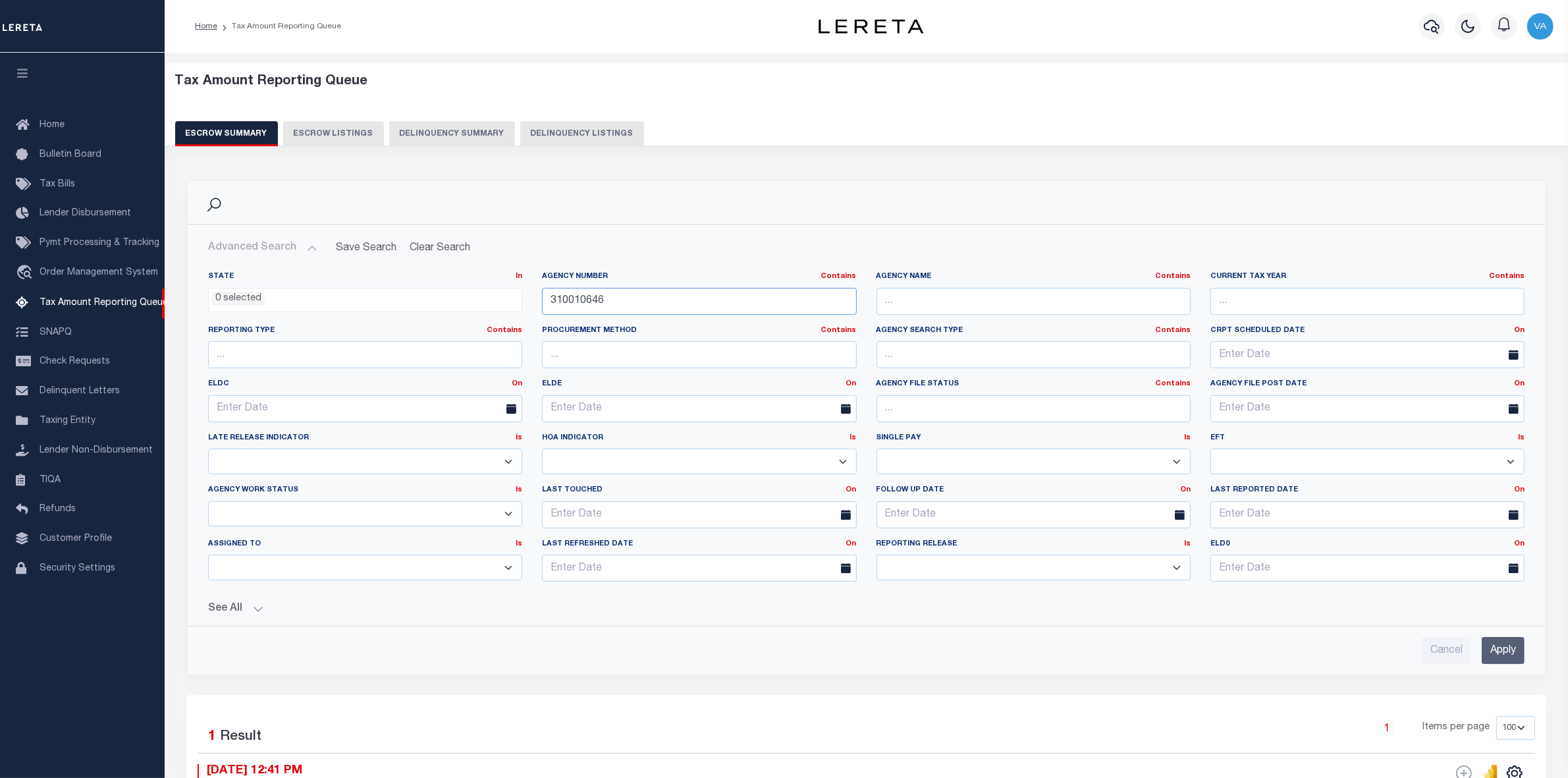
drag, startPoint x: 623, startPoint y: 300, endPoint x: 511, endPoint y: 293, distance: 112.2
click at [511, 293] on div "State In In AK AL AR AZ CA CO CT DC DE FL GA GU HI IA ID IL IN KS [GEOGRAPHIC_D…" at bounding box center [866, 431] width 1336 height 321
paste input "190200201"
click at [1503, 656] on input "Apply" at bounding box center [1503, 650] width 43 height 27
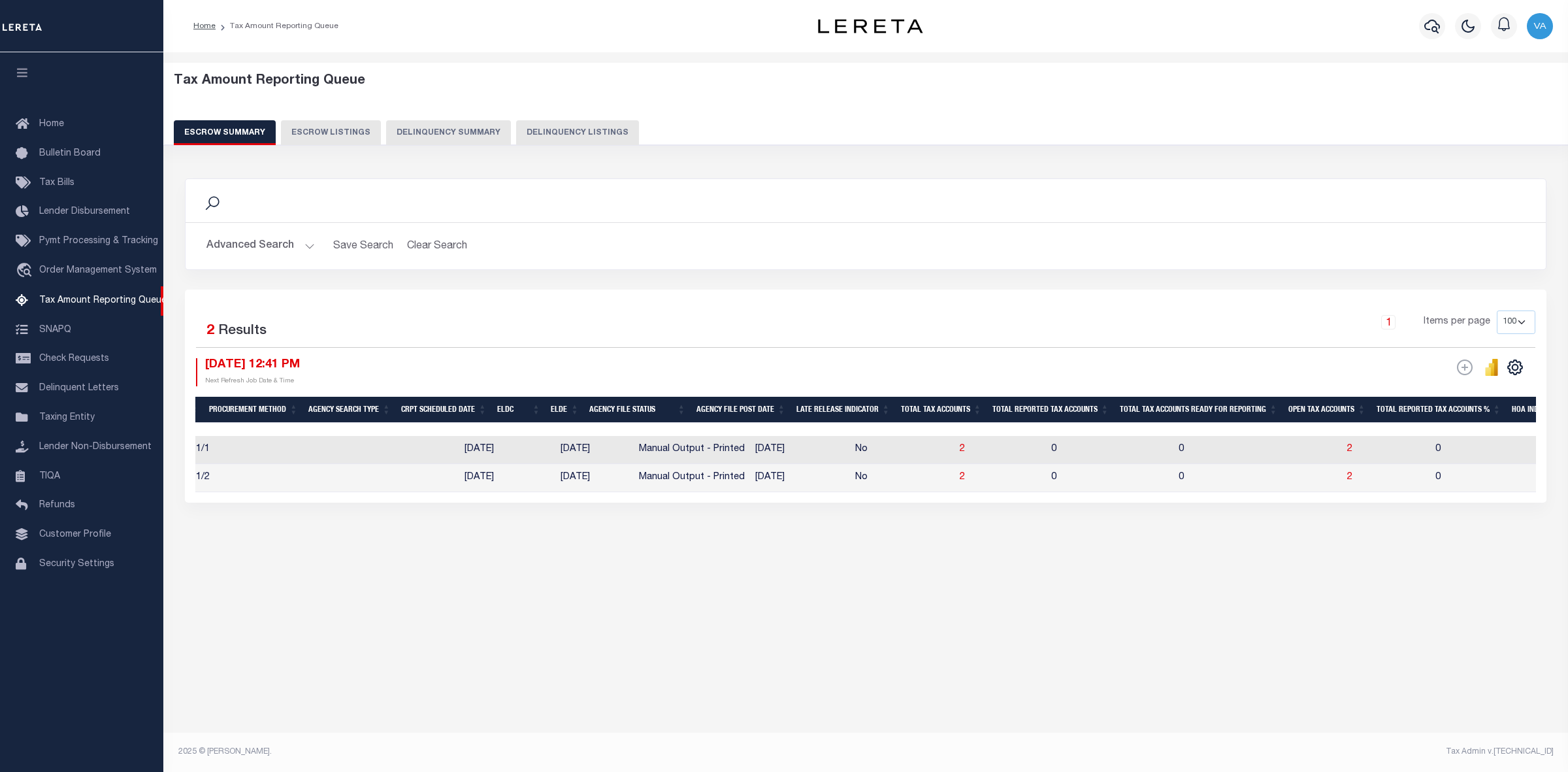
click at [247, 235] on button "Advanced Search" at bounding box center [261, 246] width 109 height 25
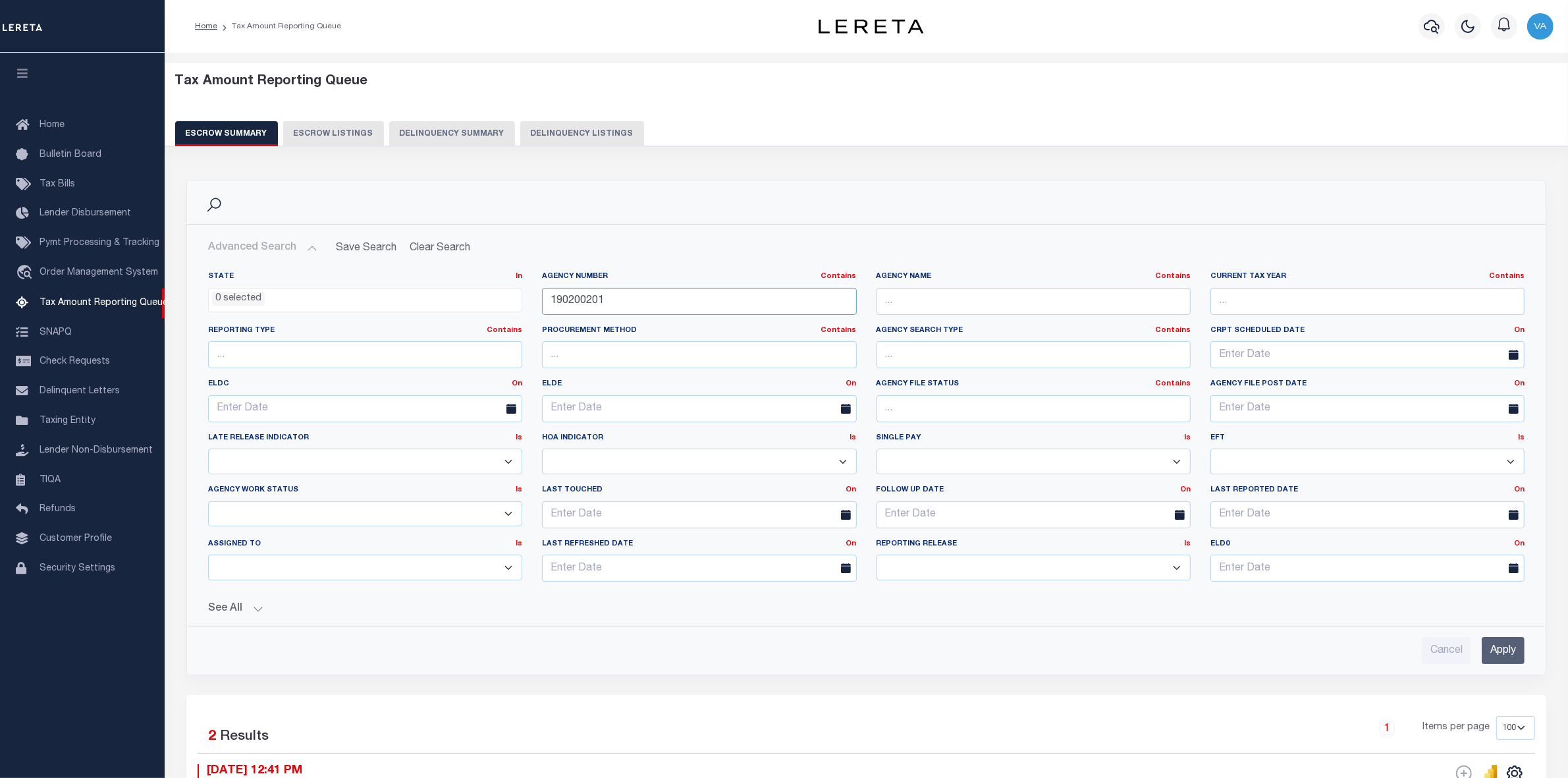
drag, startPoint x: 607, startPoint y: 301, endPoint x: 532, endPoint y: 301, distance: 75.0
click at [532, 301] on div "Agency Number Contains Contains Is 190200201" at bounding box center [699, 298] width 334 height 54
paste input "310460626"
click at [1509, 650] on input "Apply" at bounding box center [1503, 650] width 43 height 27
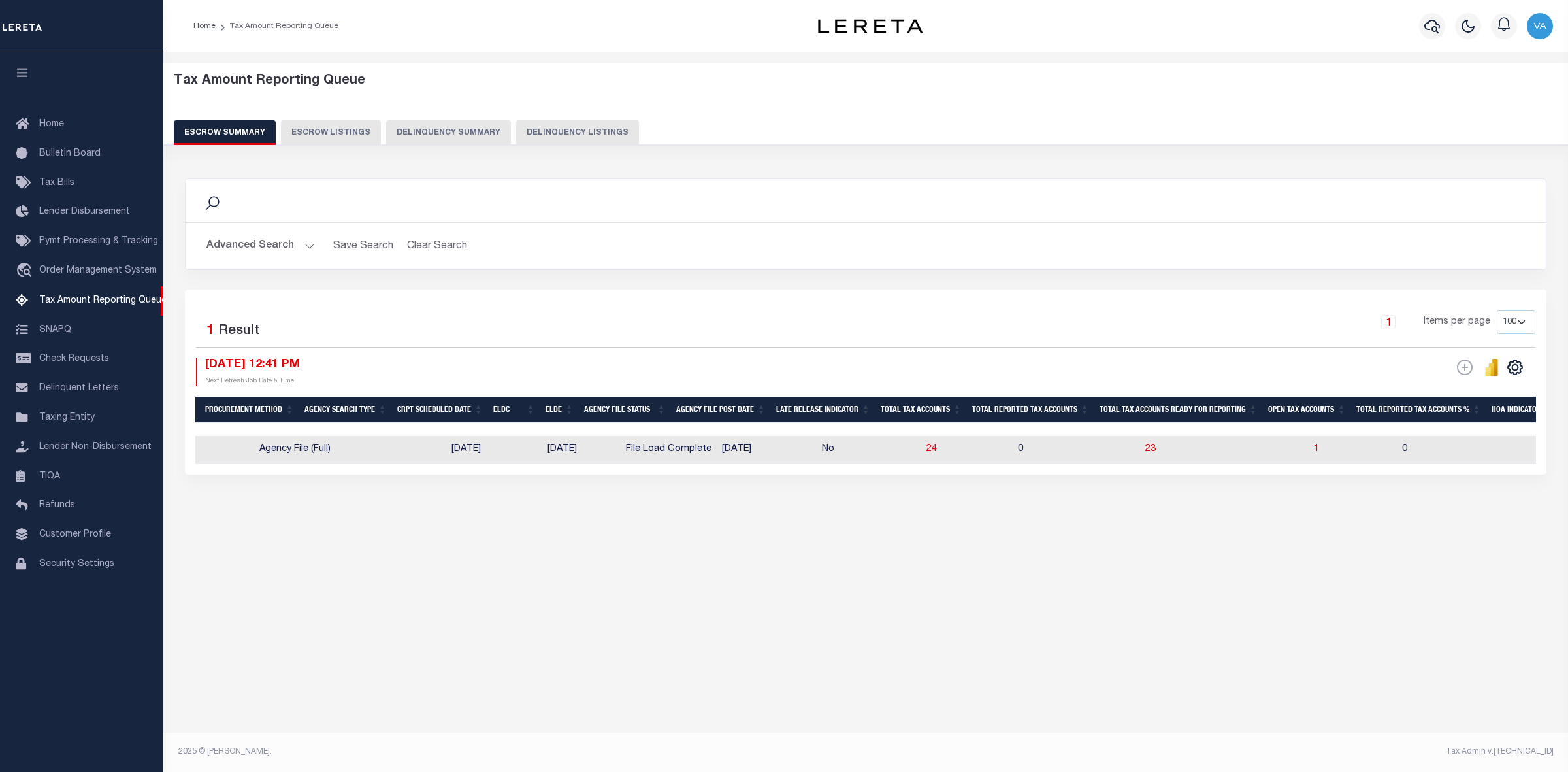
click at [239, 245] on button "Advanced Search" at bounding box center [261, 246] width 109 height 25
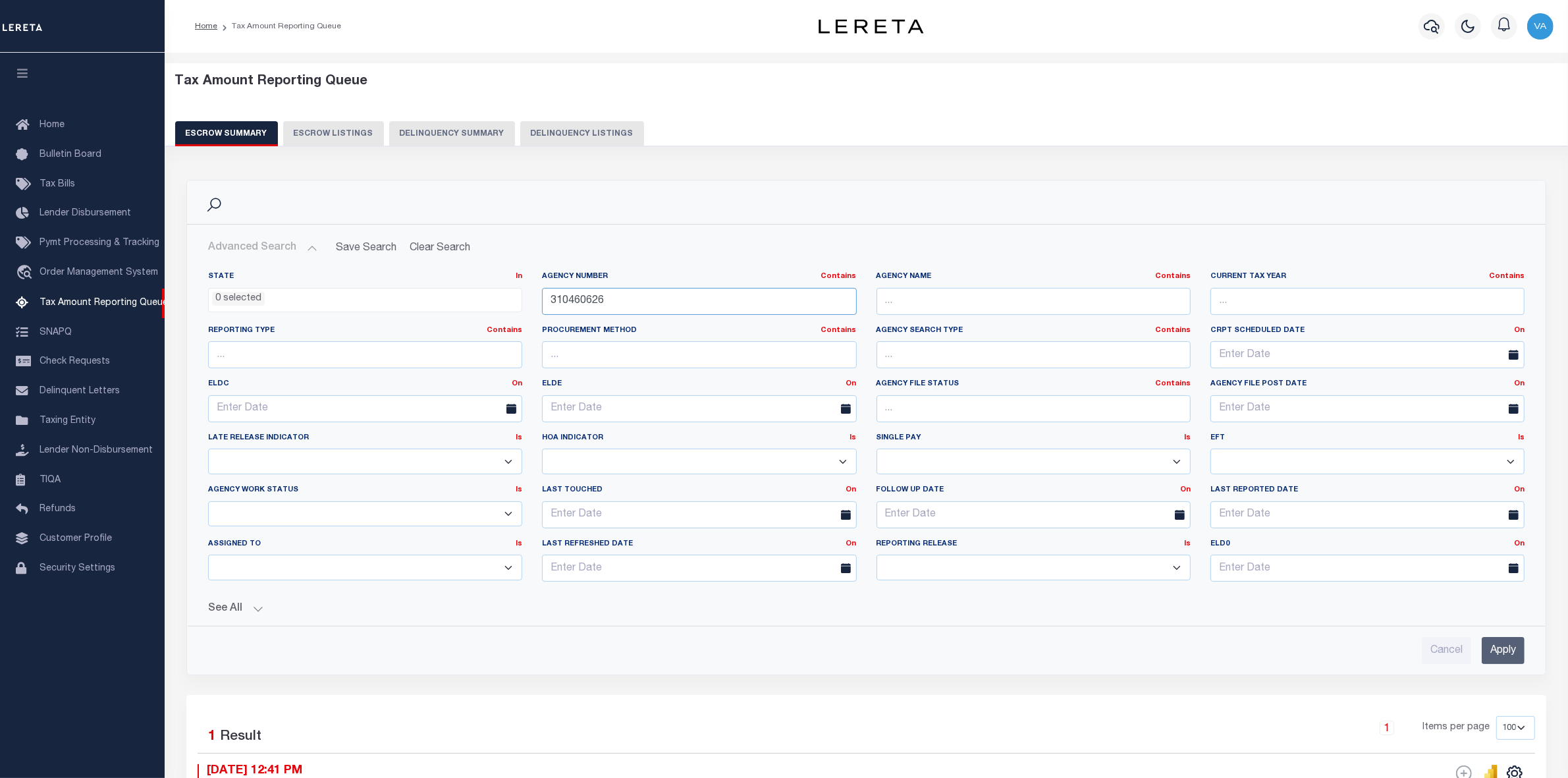
drag, startPoint x: 604, startPoint y: 300, endPoint x: 528, endPoint y: 299, distance: 76.0
click at [528, 299] on div "State In In AK AL AR AZ CA CO CT DC DE FL GA GU HI IA ID IL IN KS [GEOGRAPHIC_D…" at bounding box center [866, 431] width 1336 height 321
paste input "160910000"
click at [1501, 647] on input "Apply" at bounding box center [1503, 650] width 43 height 27
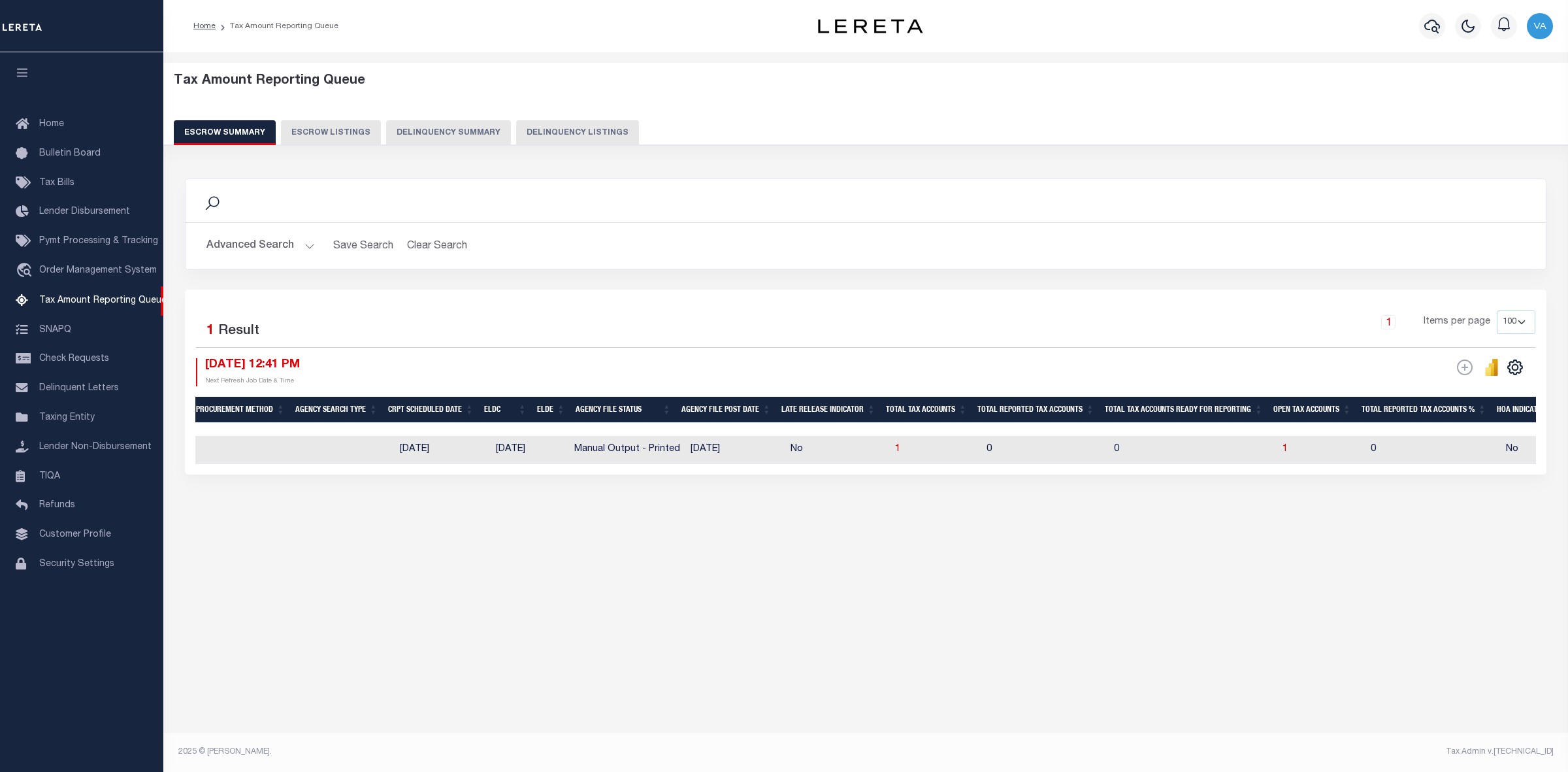
click at [261, 250] on button "Advanced Search" at bounding box center [261, 246] width 109 height 25
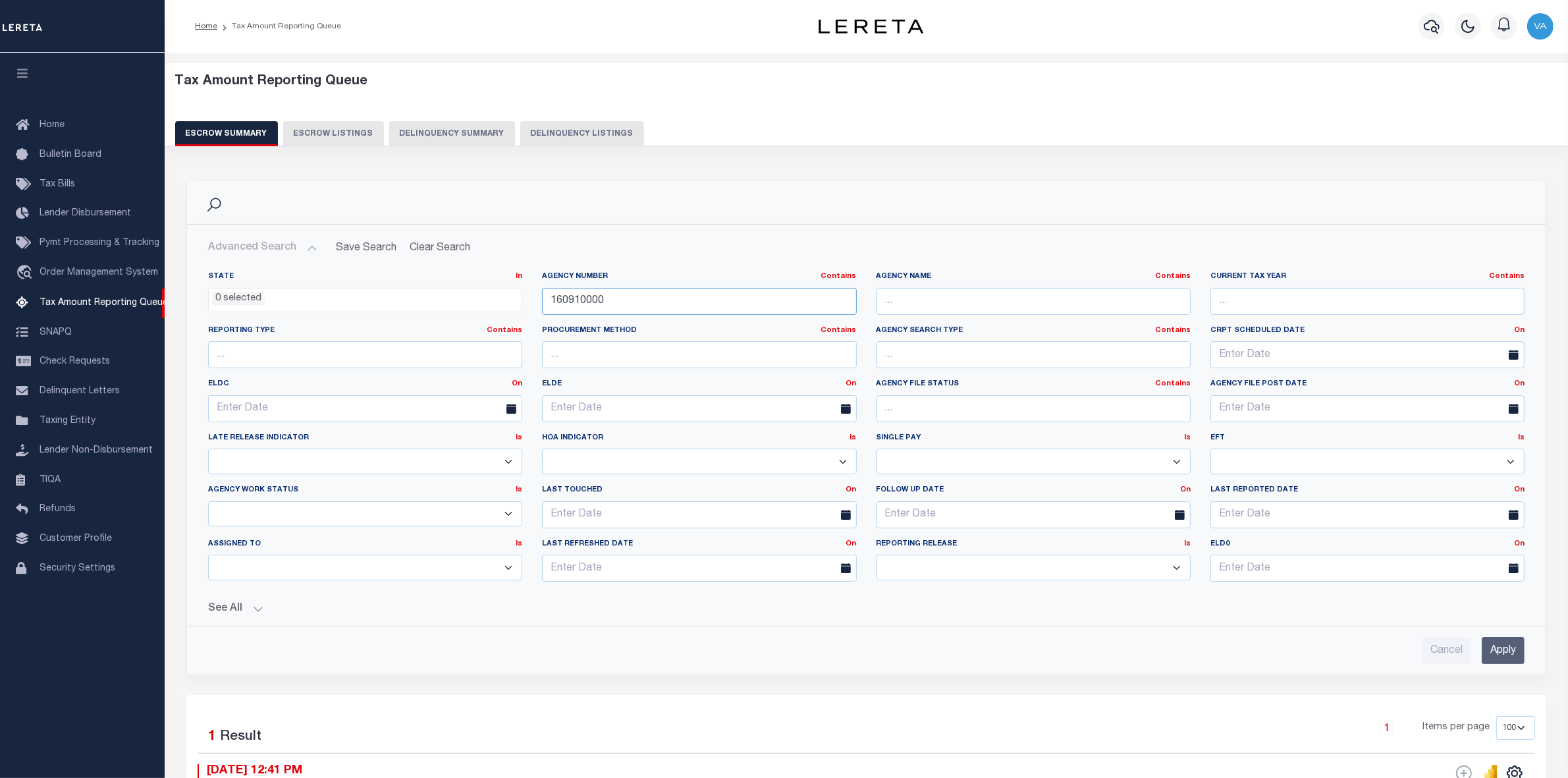
drag, startPoint x: 621, startPoint y: 301, endPoint x: 534, endPoint y: 301, distance: 87.0
click at [534, 301] on div "Agency Number Contains Contains Is 160910000" at bounding box center [699, 298] width 334 height 54
paste input "46010"
click at [1493, 650] on input "Apply" at bounding box center [1503, 650] width 43 height 27
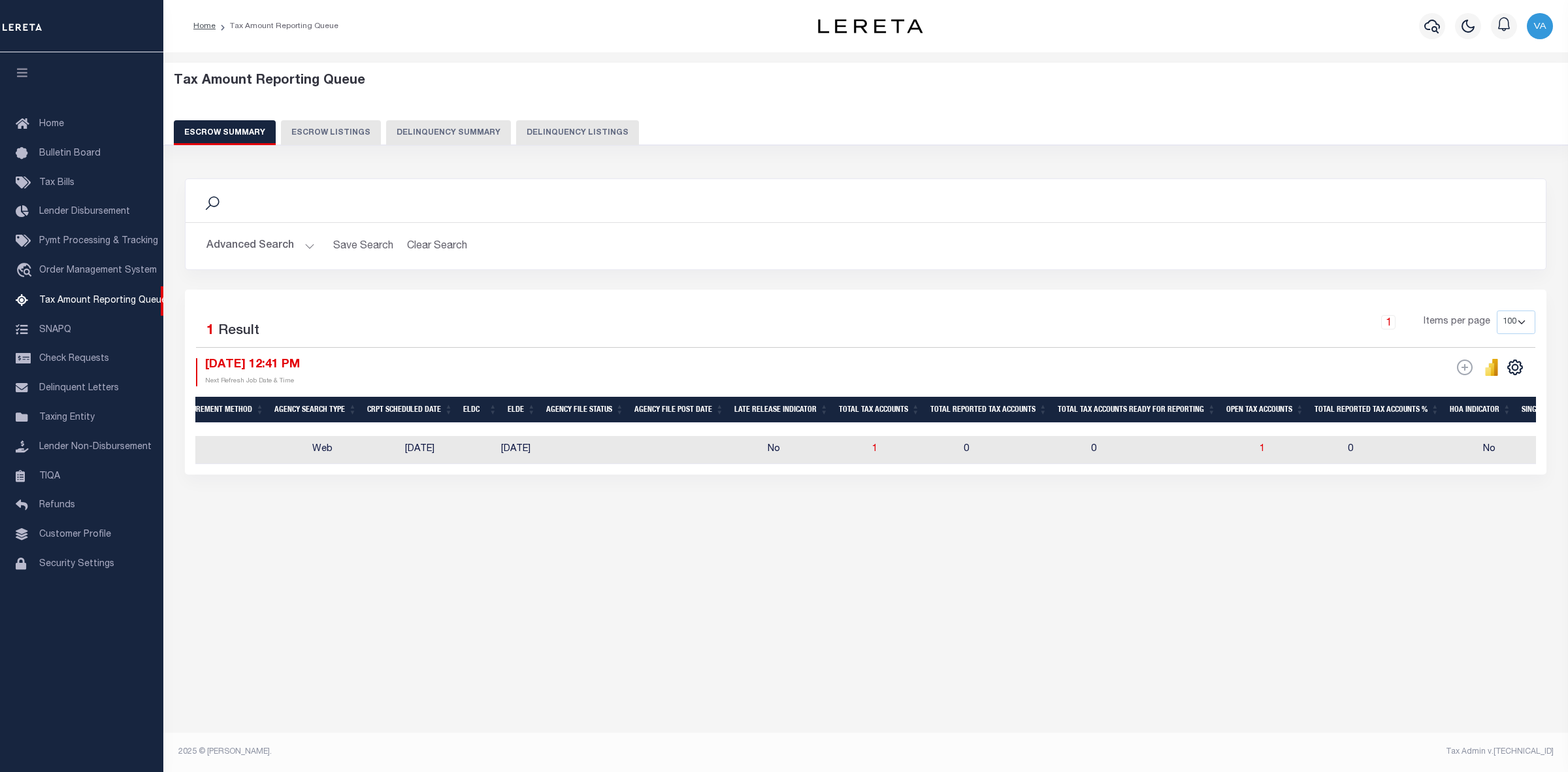
click at [229, 246] on button "Advanced Search" at bounding box center [261, 246] width 109 height 25
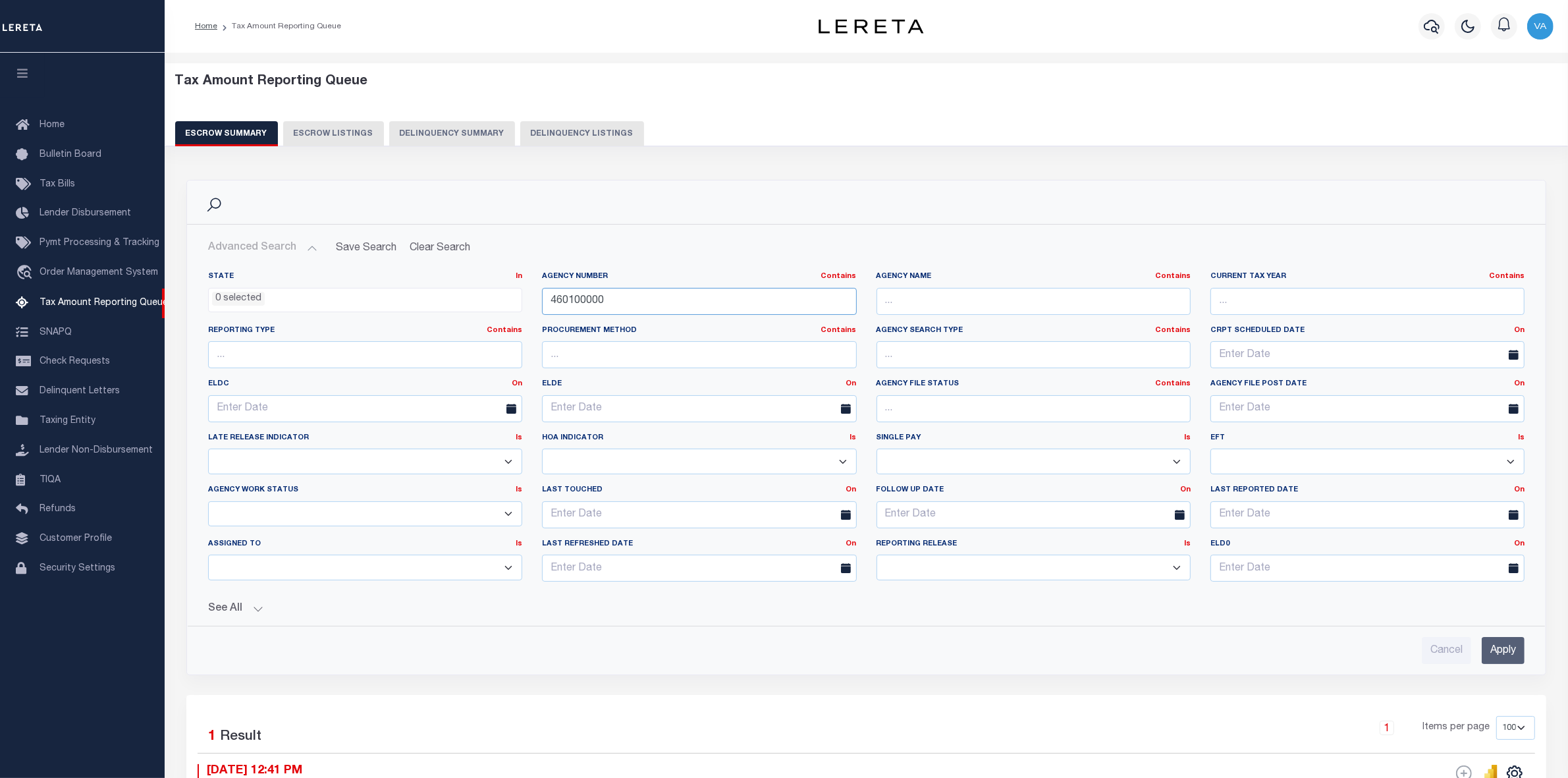
drag, startPoint x: 627, startPoint y: 307, endPoint x: 548, endPoint y: 307, distance: 79.0
click at [548, 307] on input "460100000" at bounding box center [698, 301] width 314 height 27
paste input "70010209"
click at [1512, 652] on input "Apply" at bounding box center [1503, 650] width 43 height 27
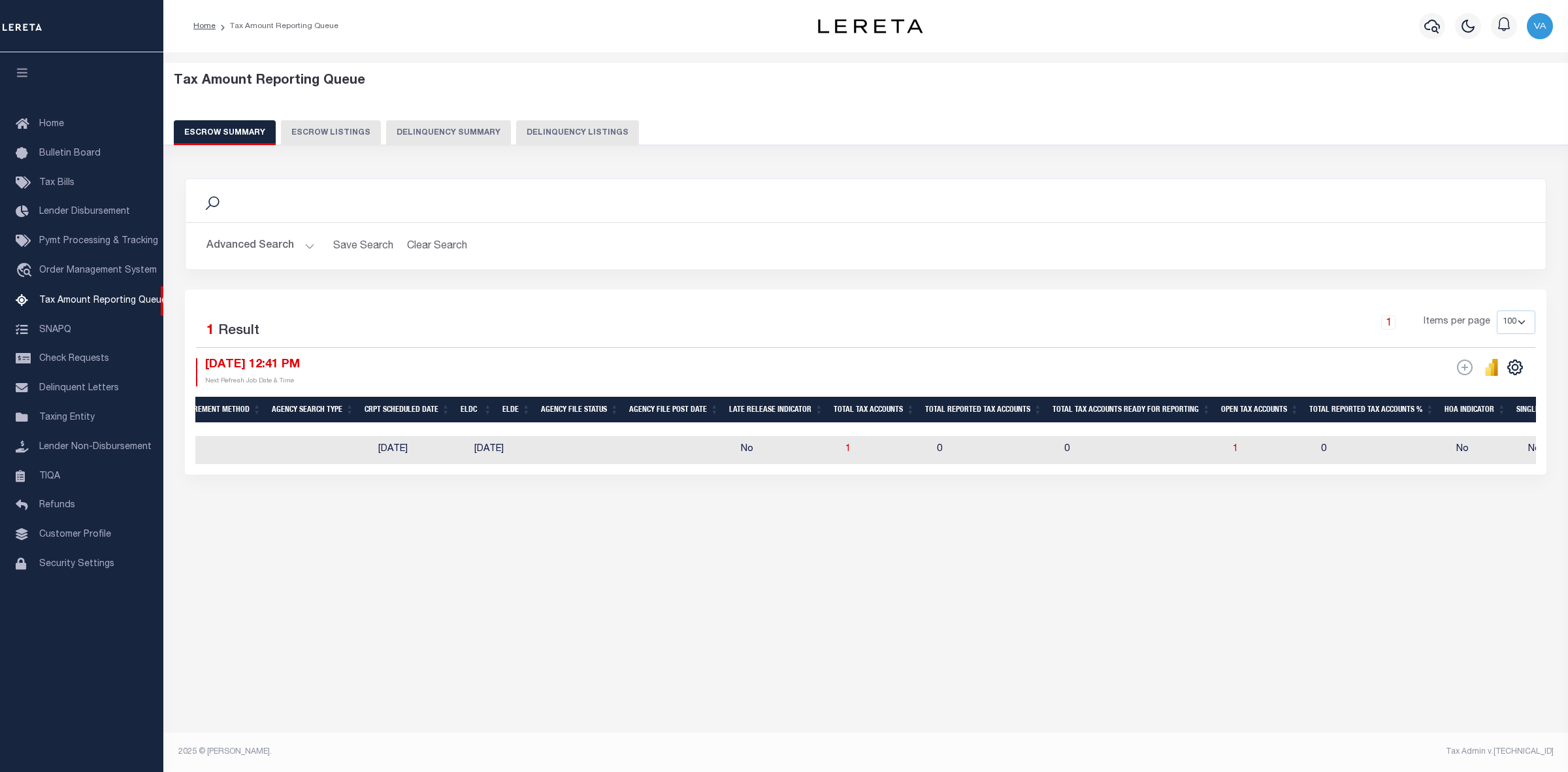
click at [265, 232] on div "Advanced Search Save Search Clear Search EscrowSummaryGridWrapper_dynamictable_…" at bounding box center [866, 245] width 1360 height 47
click at [263, 245] on button "Advanced Search" at bounding box center [261, 246] width 109 height 25
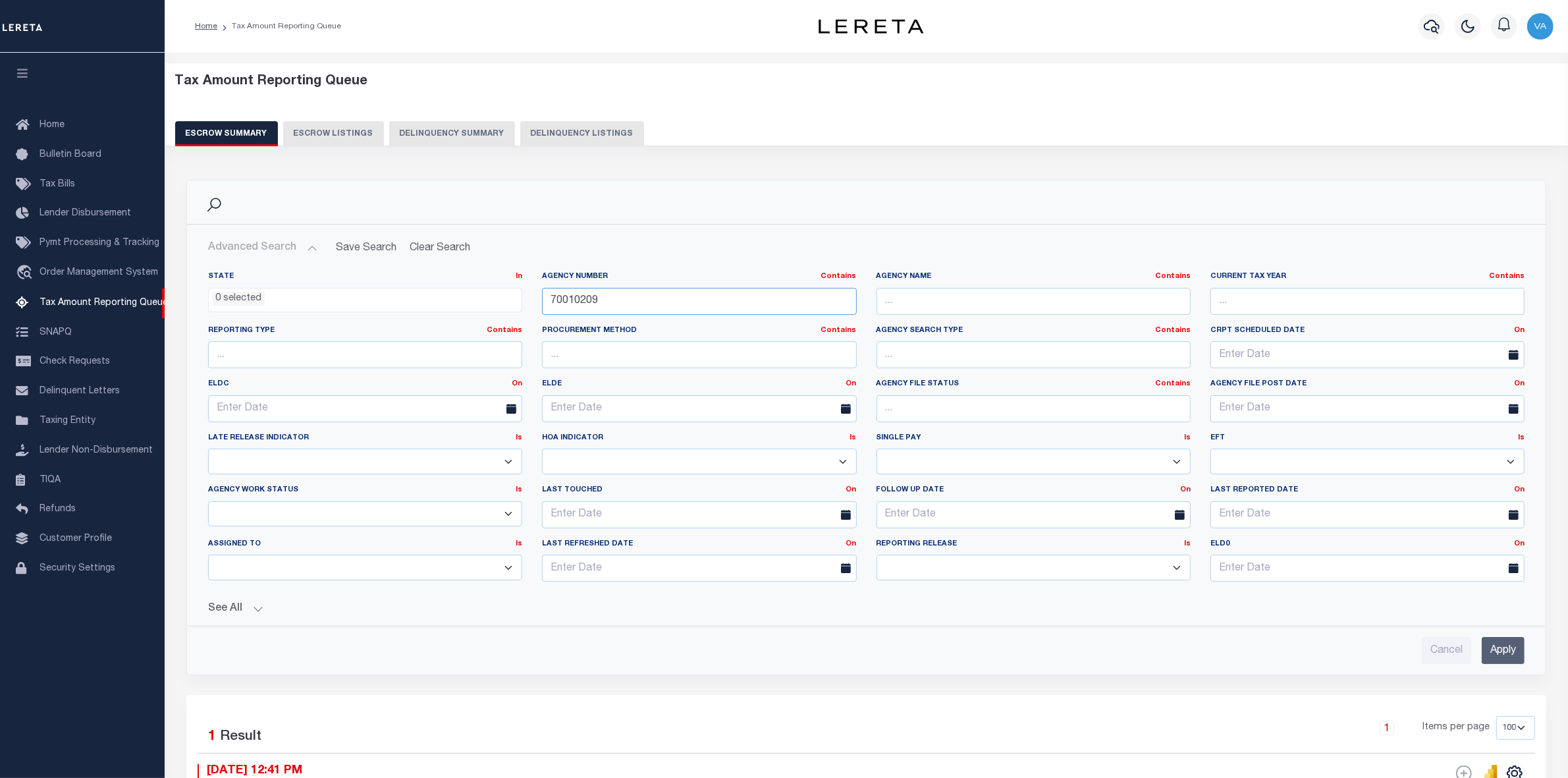
drag, startPoint x: 619, startPoint y: 301, endPoint x: 465, endPoint y: 301, distance: 154.0
click at [465, 301] on div "State In In AK AL AR AZ CA CO CT DC DE FL GA GU HI IA ID IL IN KS [GEOGRAPHIC_D…" at bounding box center [866, 431] width 1336 height 321
paste input "103"
click at [1512, 653] on input "Apply" at bounding box center [1503, 650] width 43 height 27
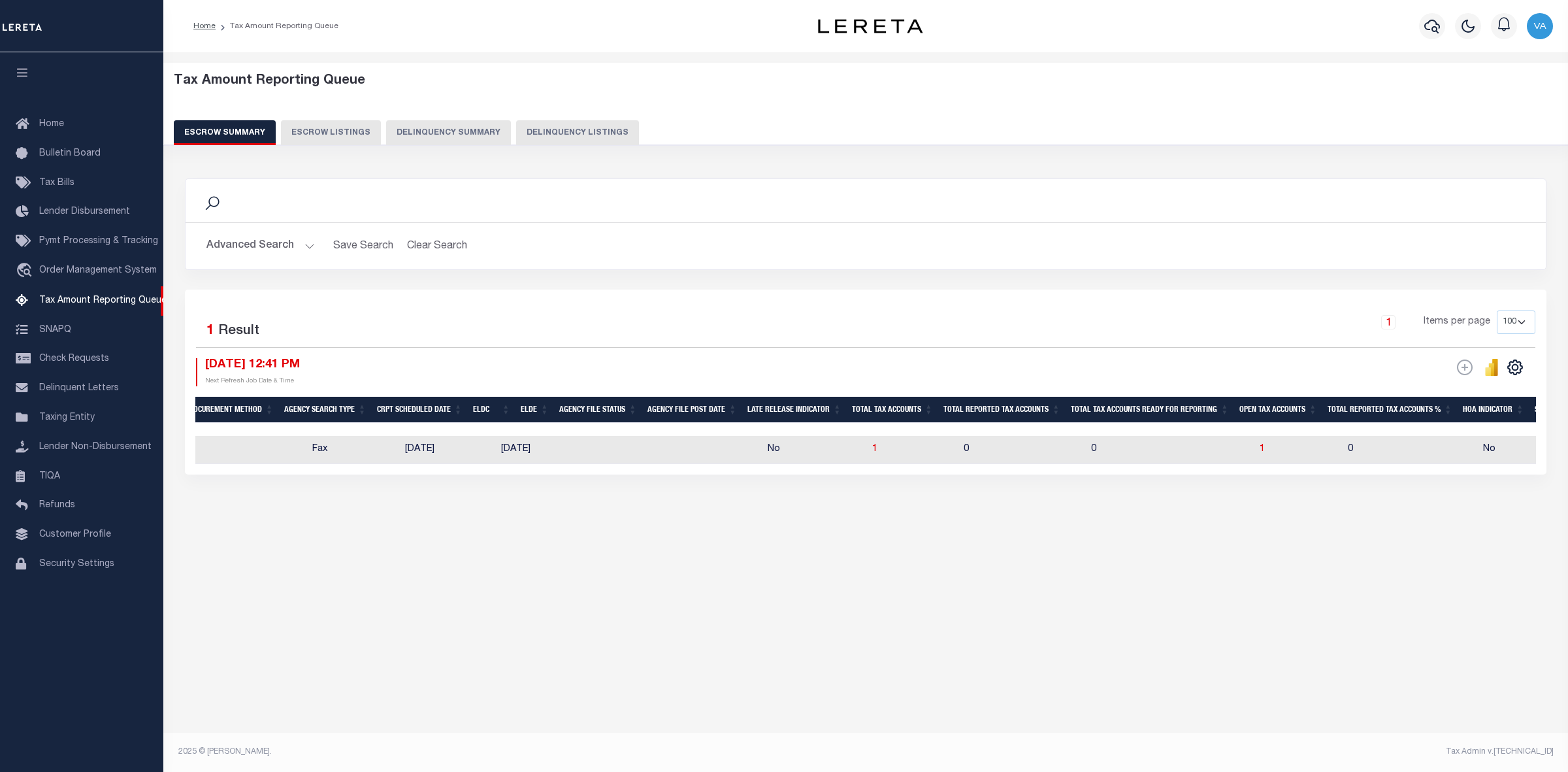
click at [286, 251] on button "Advanced Search" at bounding box center [261, 246] width 109 height 25
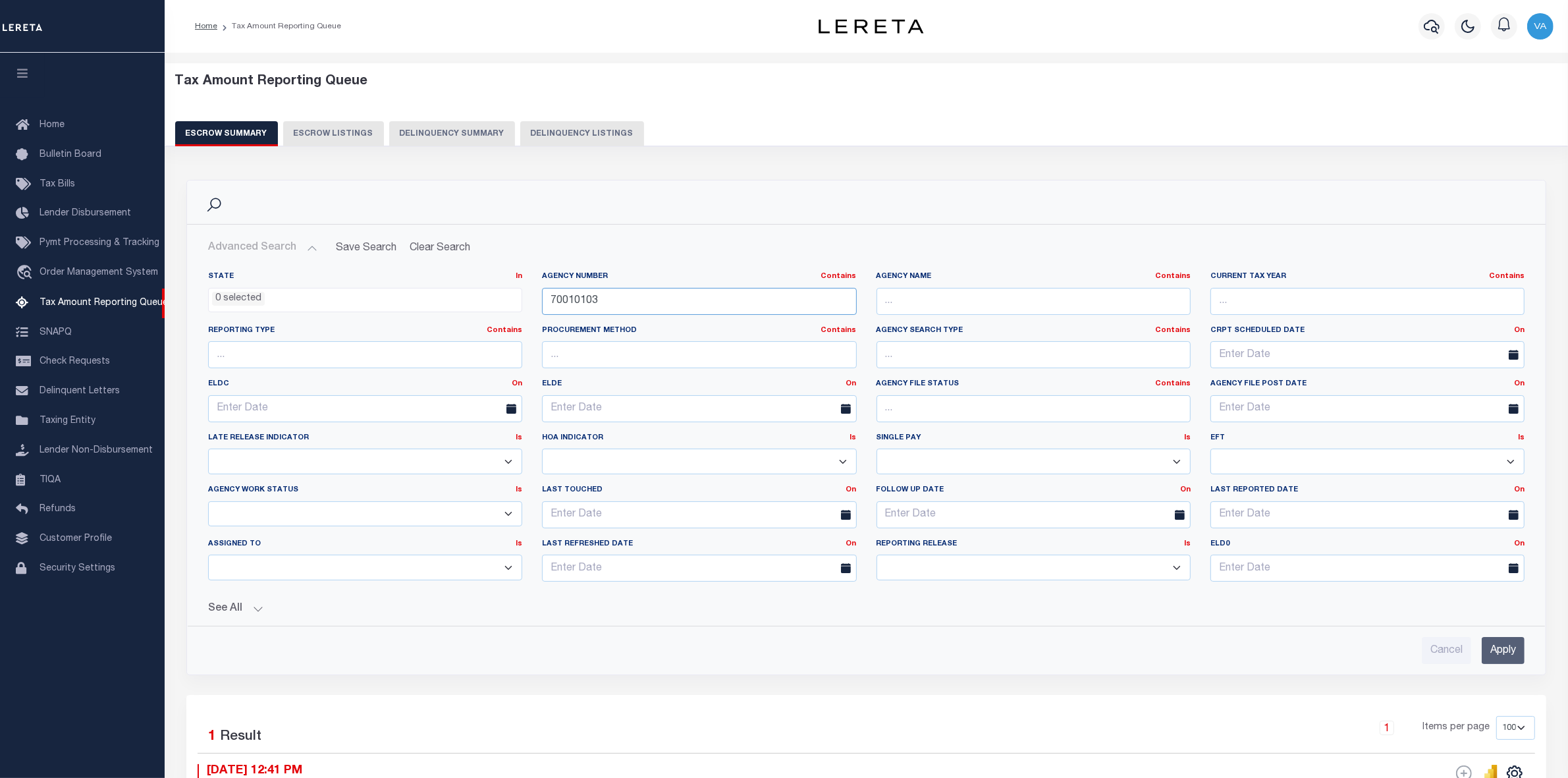
drag, startPoint x: 619, startPoint y: 303, endPoint x: 521, endPoint y: 305, distance: 98.0
click at [521, 305] on div "State In In AK AL AR AZ CA CO CT DC DE FL GA GU HI IA ID IL IN KS [GEOGRAPHIC_D…" at bounding box center [866, 431] width 1336 height 321
paste input "2101502"
click at [1512, 661] on input "Apply" at bounding box center [1503, 650] width 43 height 27
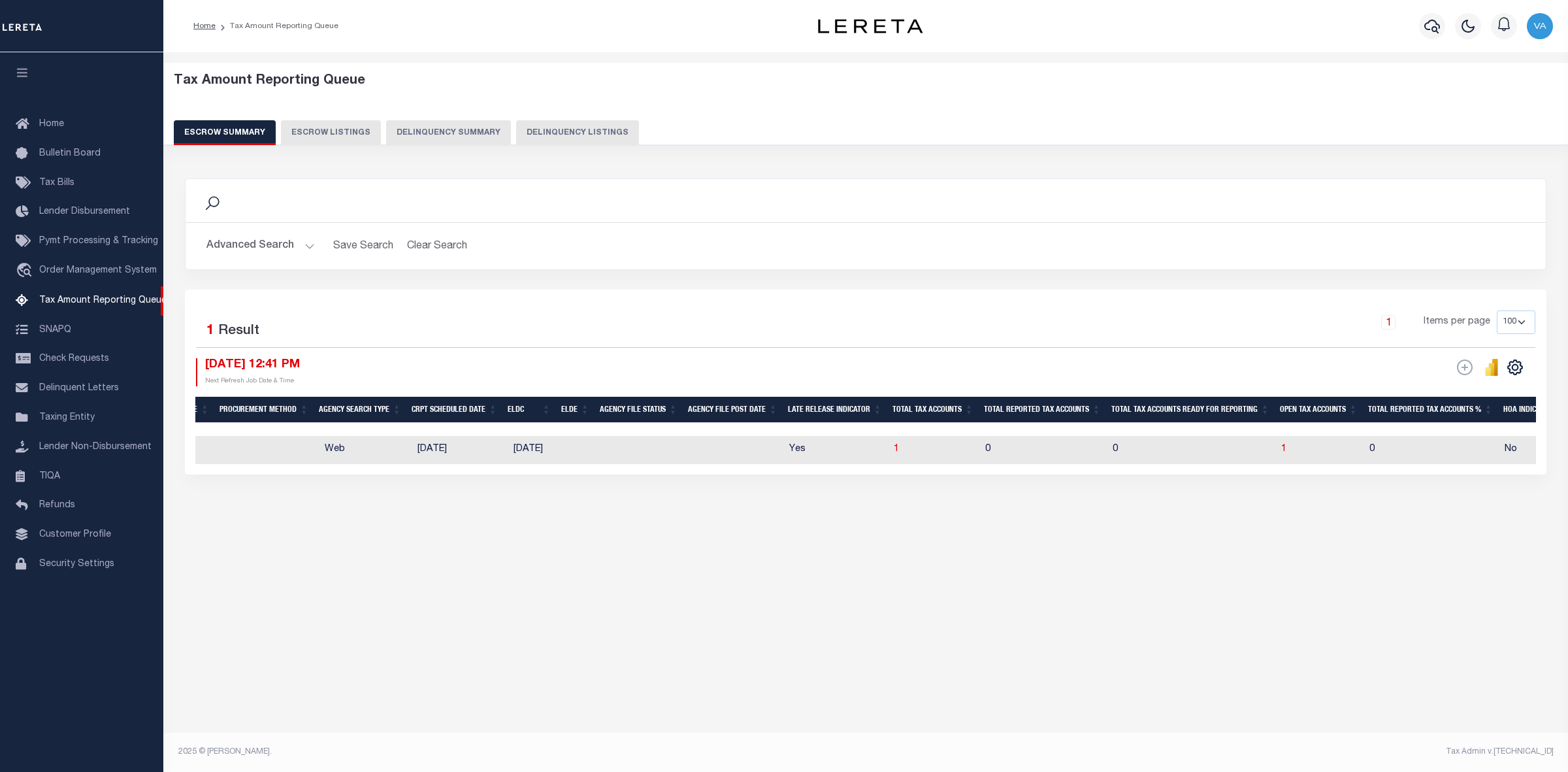
click at [252, 242] on button "Advanced Search" at bounding box center [261, 246] width 109 height 25
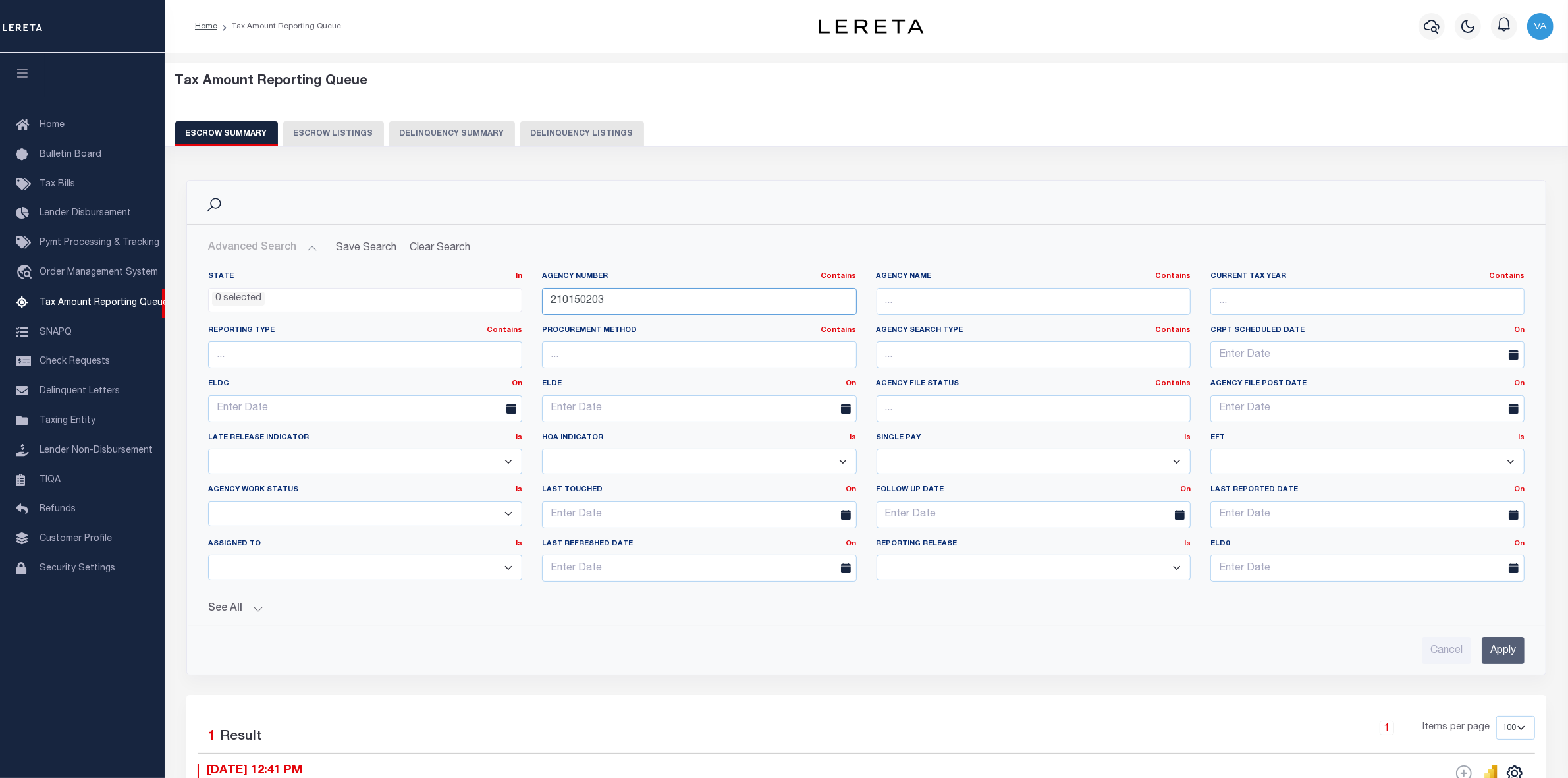
drag, startPoint x: 608, startPoint y: 300, endPoint x: 521, endPoint y: 303, distance: 87.1
click at [521, 303] on div "State In In AK AL AR AZ CA CO CT DC DE FL GA GU HI IA ID IL IN KS [GEOGRAPHIC_D…" at bounding box center [866, 431] width 1336 height 321
paste input "100111100"
click at [1492, 647] on input "Apply" at bounding box center [1503, 650] width 43 height 27
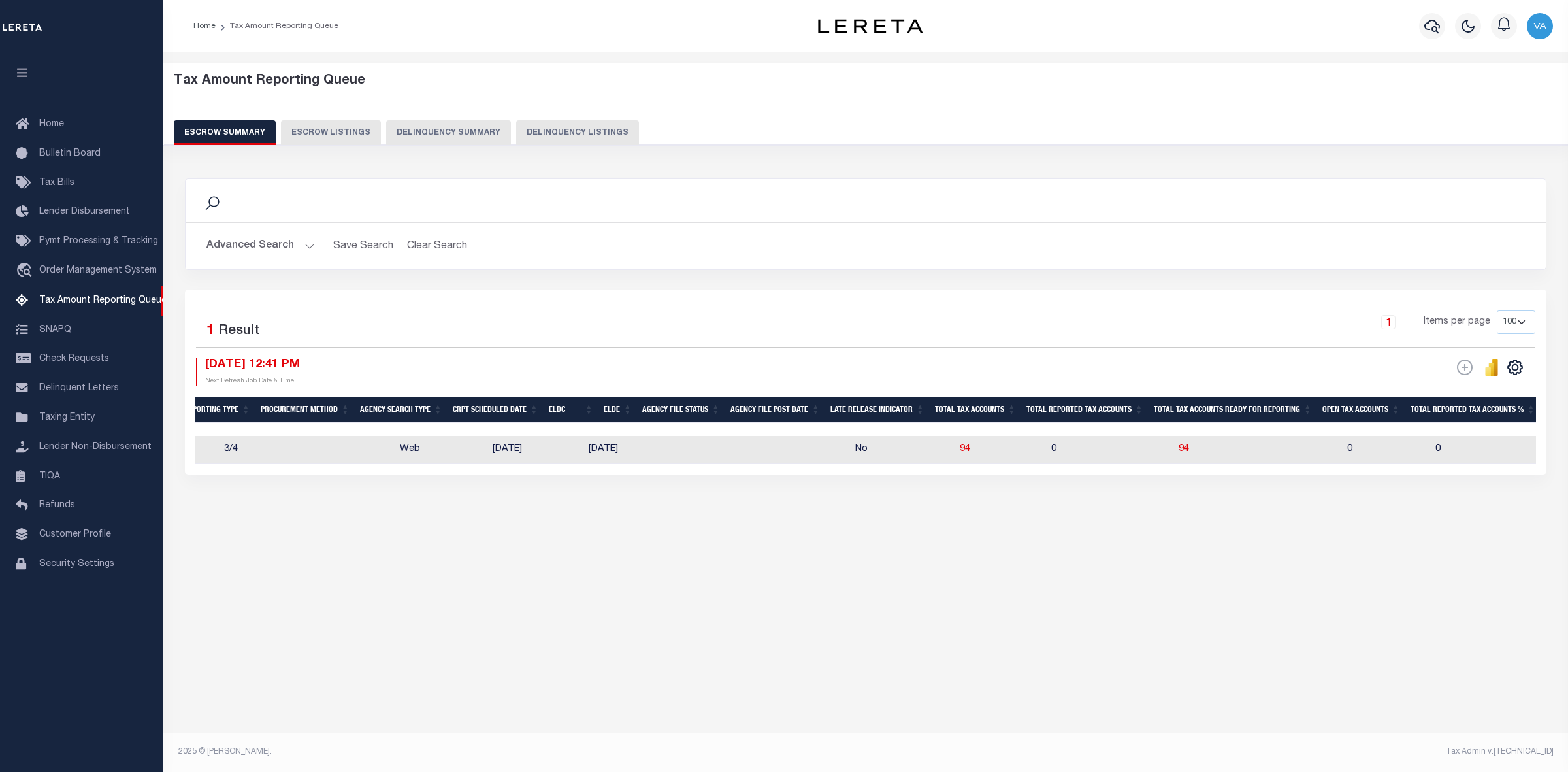
click at [299, 245] on button "Advanced Search" at bounding box center [261, 246] width 109 height 25
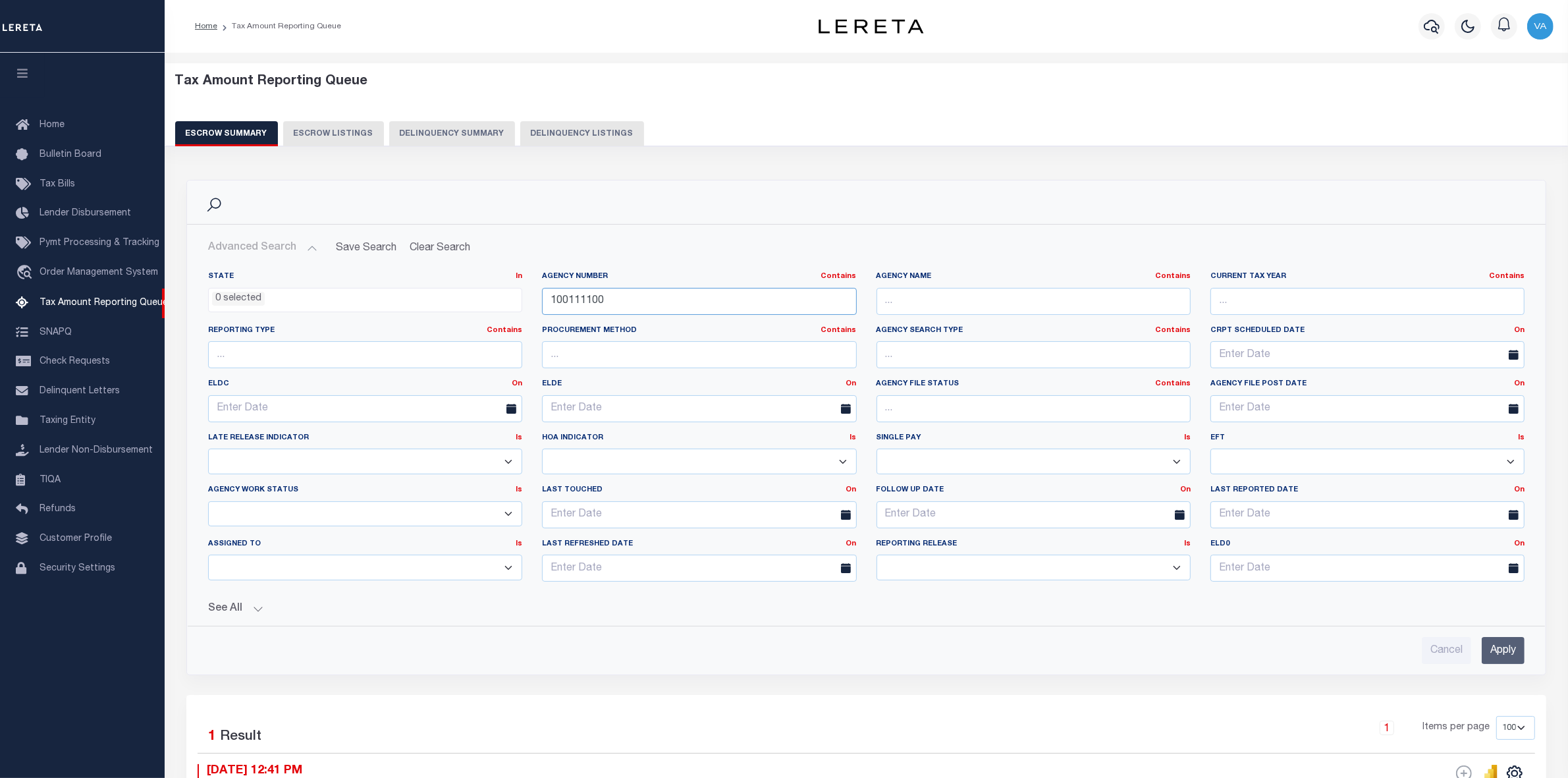
drag, startPoint x: 616, startPoint y: 300, endPoint x: 544, endPoint y: 298, distance: 72.0
click at [544, 298] on input "100111100" at bounding box center [698, 301] width 314 height 27
paste input "370130608"
click at [1503, 661] on input "Apply" at bounding box center [1503, 650] width 43 height 27
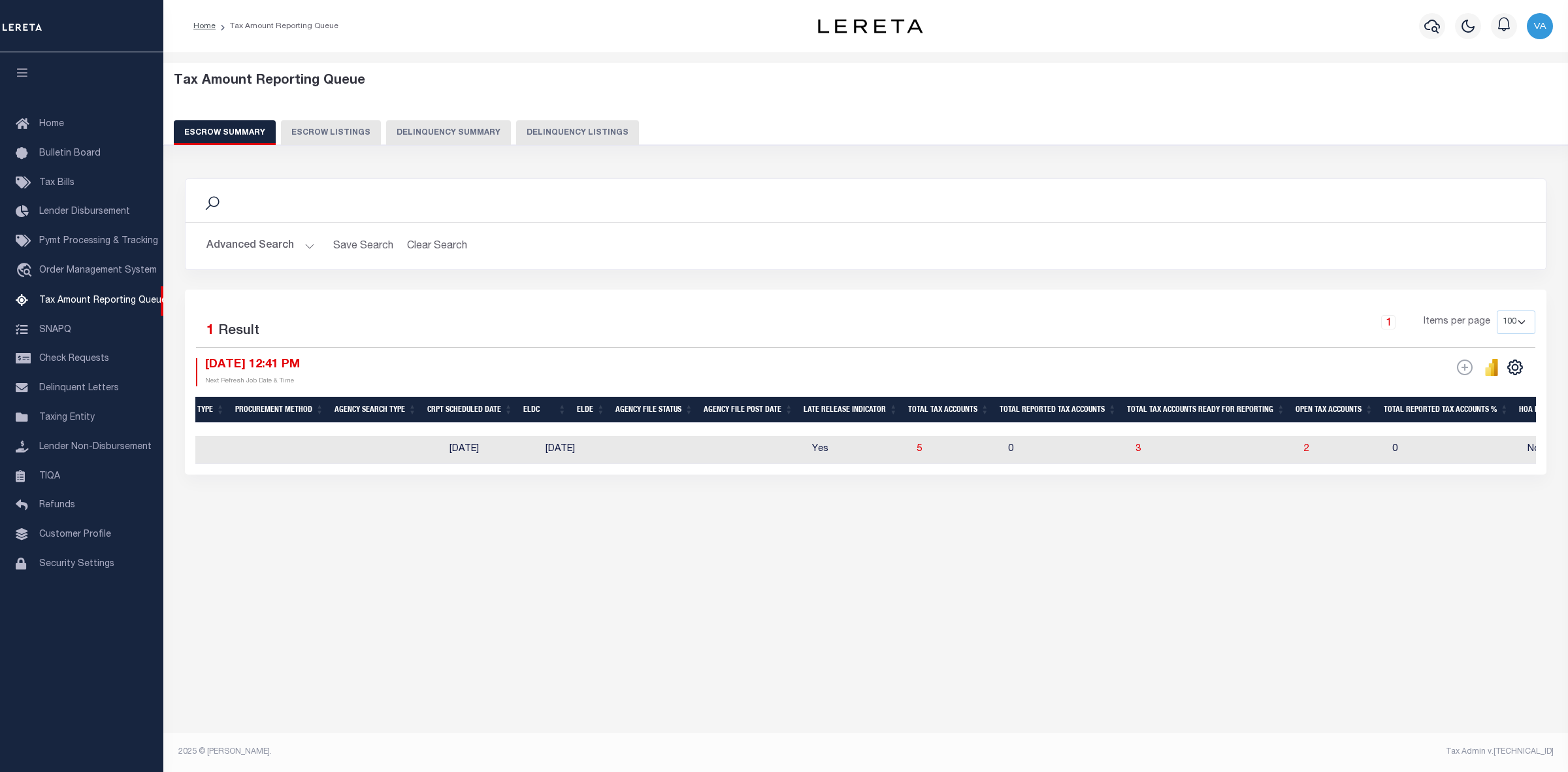
click at [267, 246] on button "Advanced Search" at bounding box center [261, 246] width 109 height 25
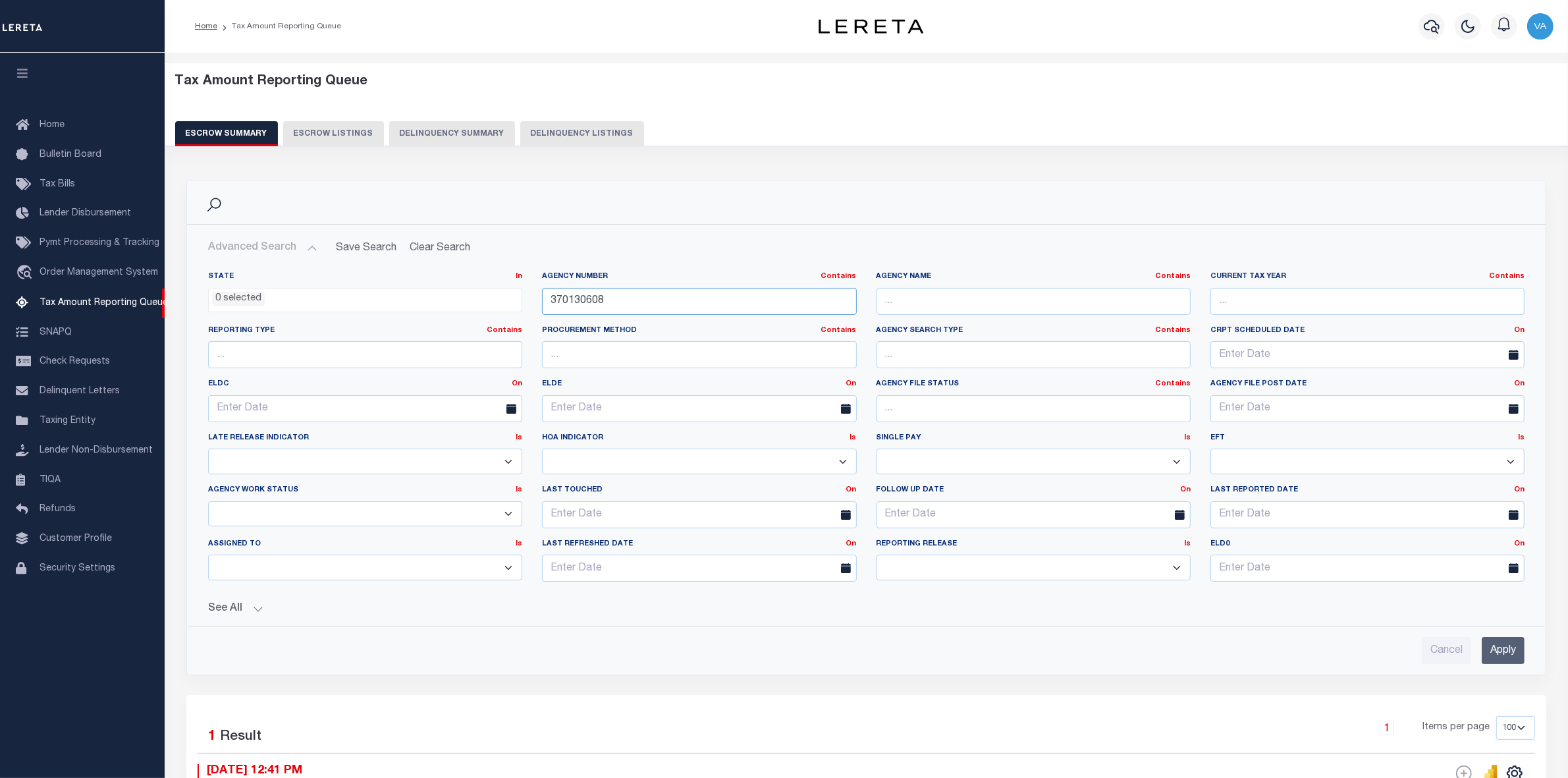
drag, startPoint x: 604, startPoint y: 300, endPoint x: 545, endPoint y: 300, distance: 59.0
click at [545, 300] on input "370130608" at bounding box center [698, 301] width 314 height 27
paste input "190200000"
click at [1497, 657] on input "Apply" at bounding box center [1503, 650] width 43 height 27
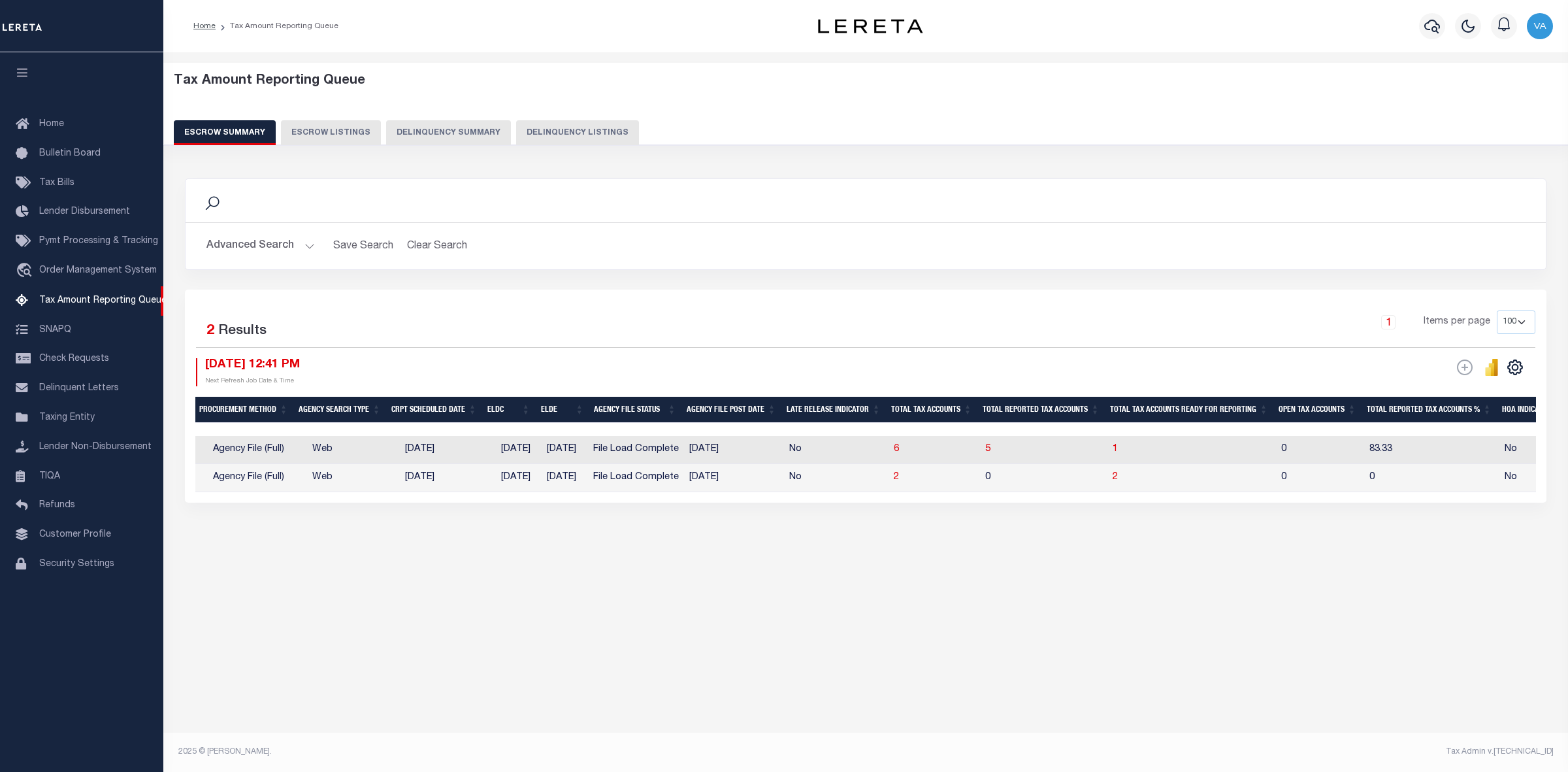
click at [260, 247] on button "Advanced Search" at bounding box center [261, 246] width 109 height 25
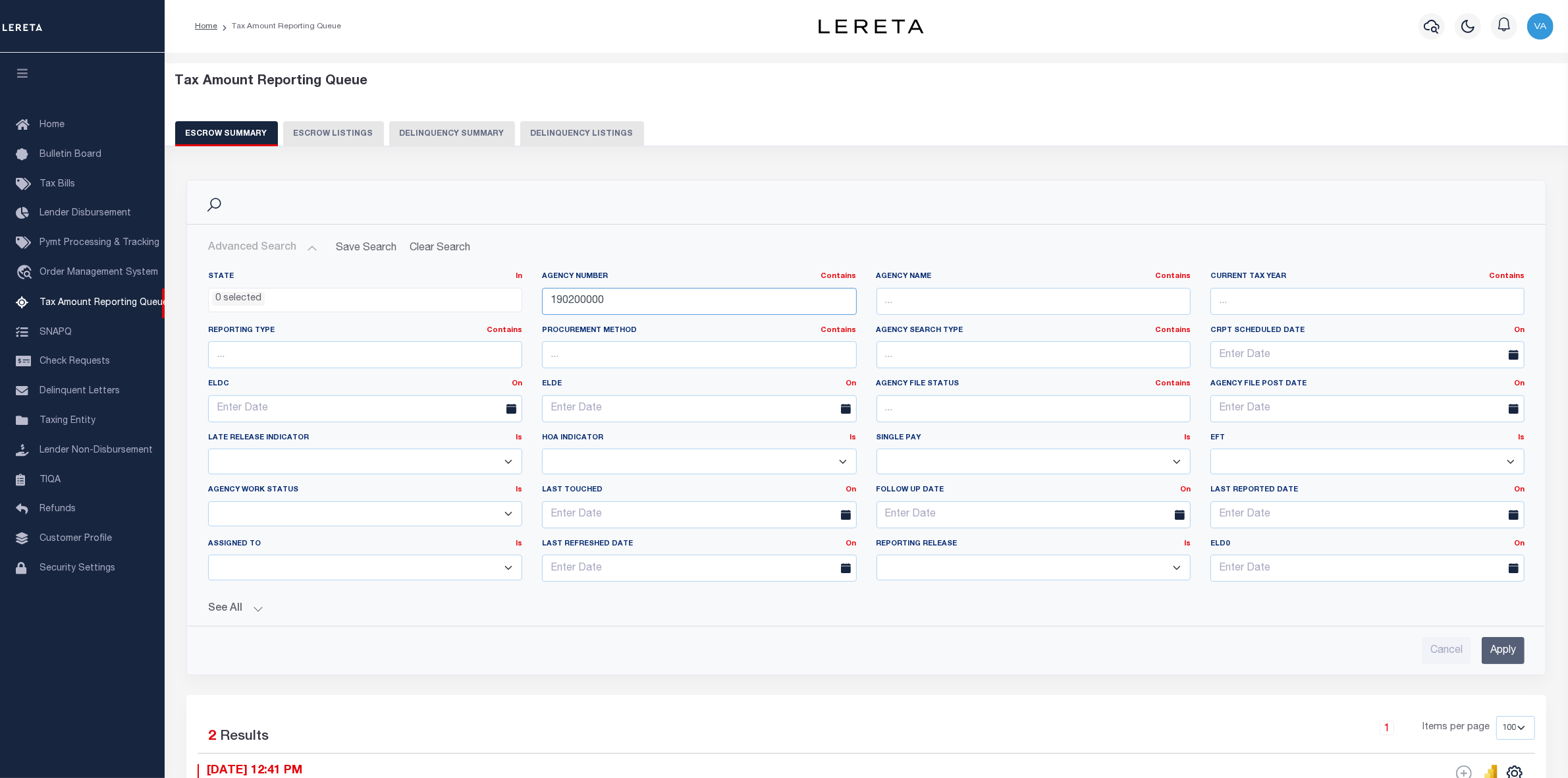
drag, startPoint x: 616, startPoint y: 305, endPoint x: 550, endPoint y: 305, distance: 66.0
click at [550, 305] on input "190200000" at bounding box center [698, 301] width 314 height 27
paste input "010102"
click at [1478, 660] on div "Cancel Apply" at bounding box center [866, 650] width 1316 height 27
click at [1487, 660] on input "Apply" at bounding box center [1503, 650] width 43 height 27
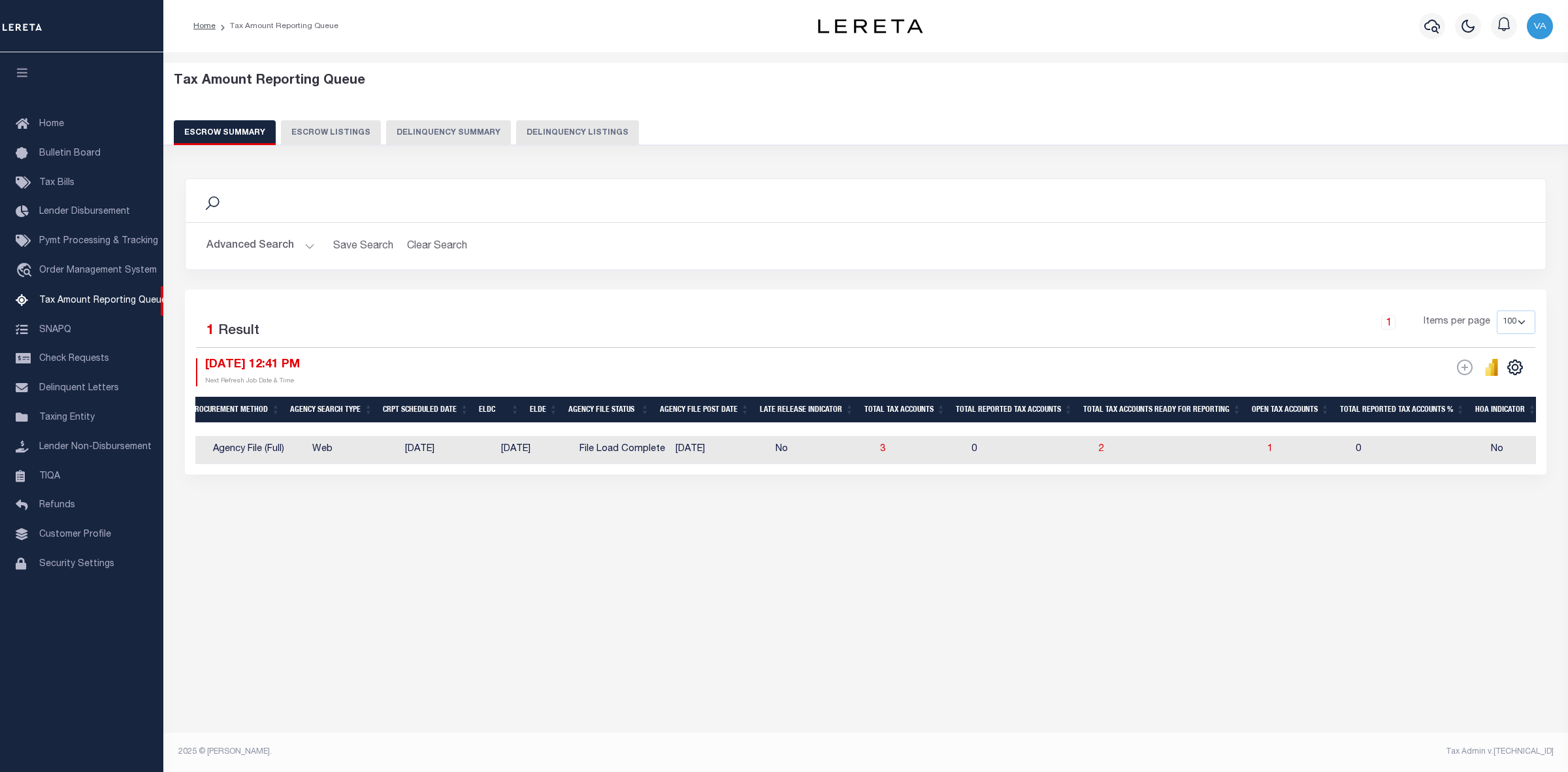
click at [282, 242] on button "Advanced Search" at bounding box center [261, 246] width 109 height 25
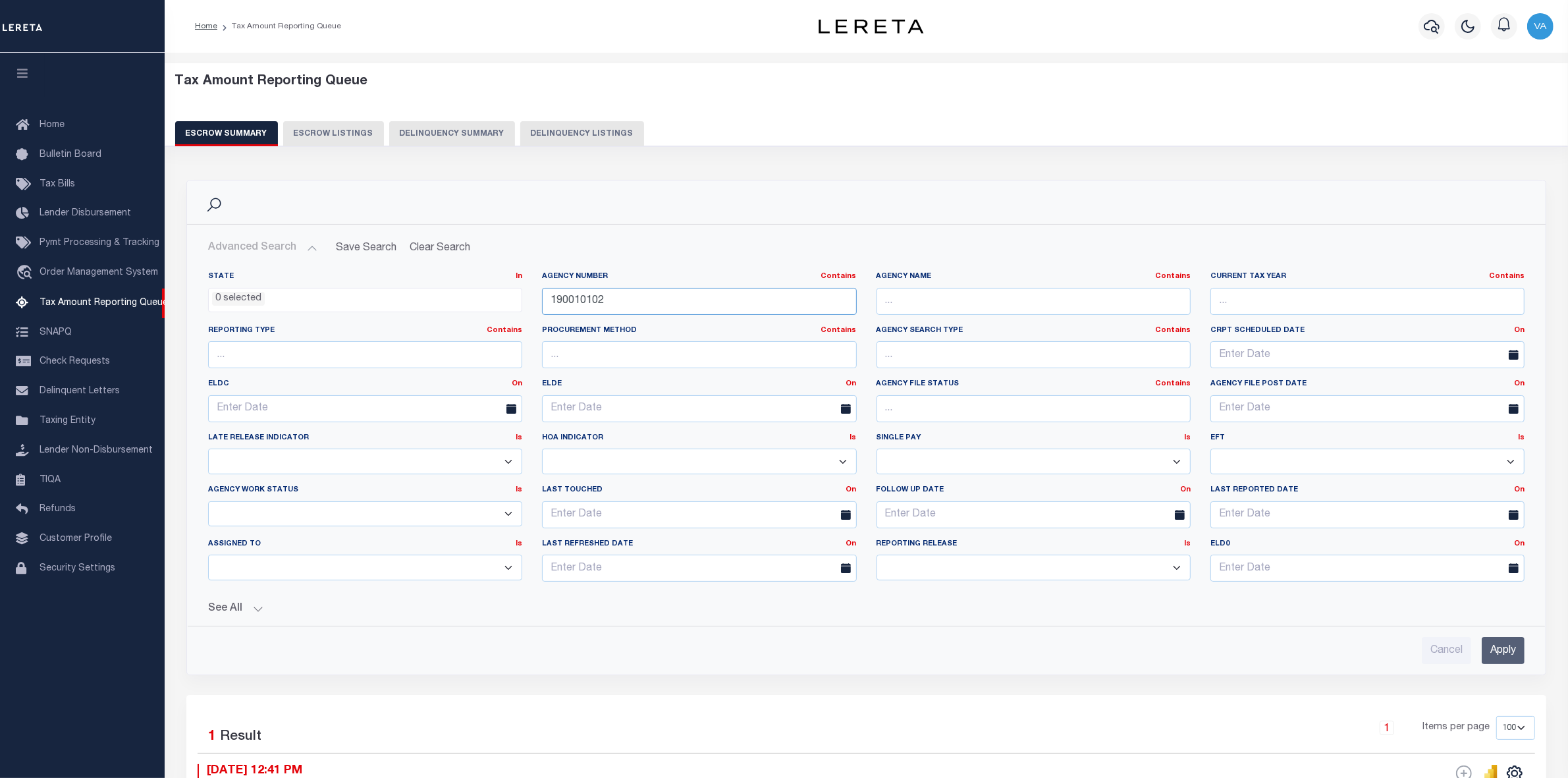
drag, startPoint x: 633, startPoint y: 300, endPoint x: 511, endPoint y: 298, distance: 122.0
click at [511, 298] on div "State In In AK AL AR AZ CA CO CT DC DE FL GA GU HI IA ID IL IN KS [GEOGRAPHIC_D…" at bounding box center [866, 431] width 1336 height 321
paste input "20000"
click at [1510, 661] on input "Apply" at bounding box center [1503, 650] width 43 height 27
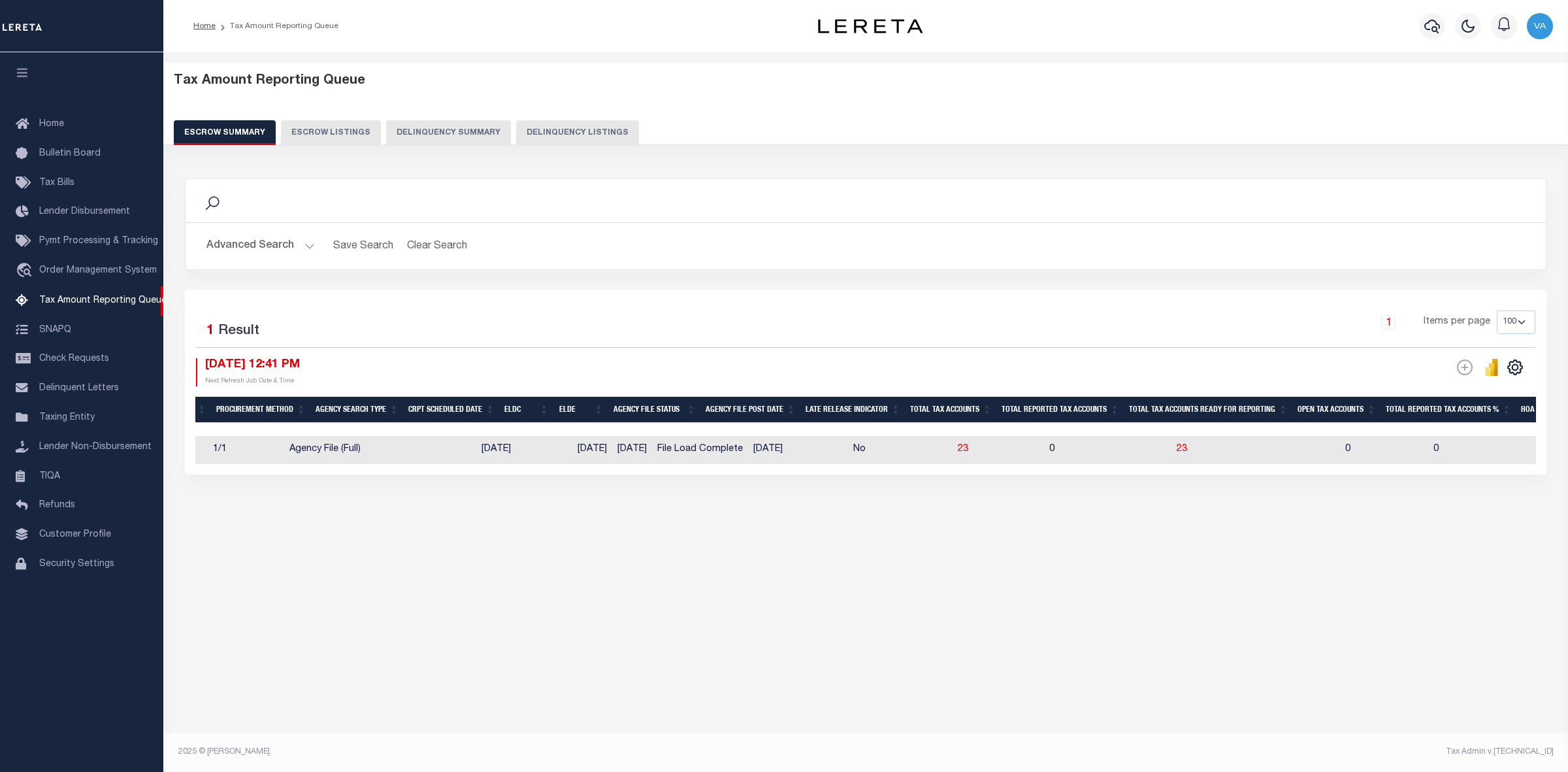
click at [282, 239] on button "Advanced Search" at bounding box center [261, 246] width 109 height 25
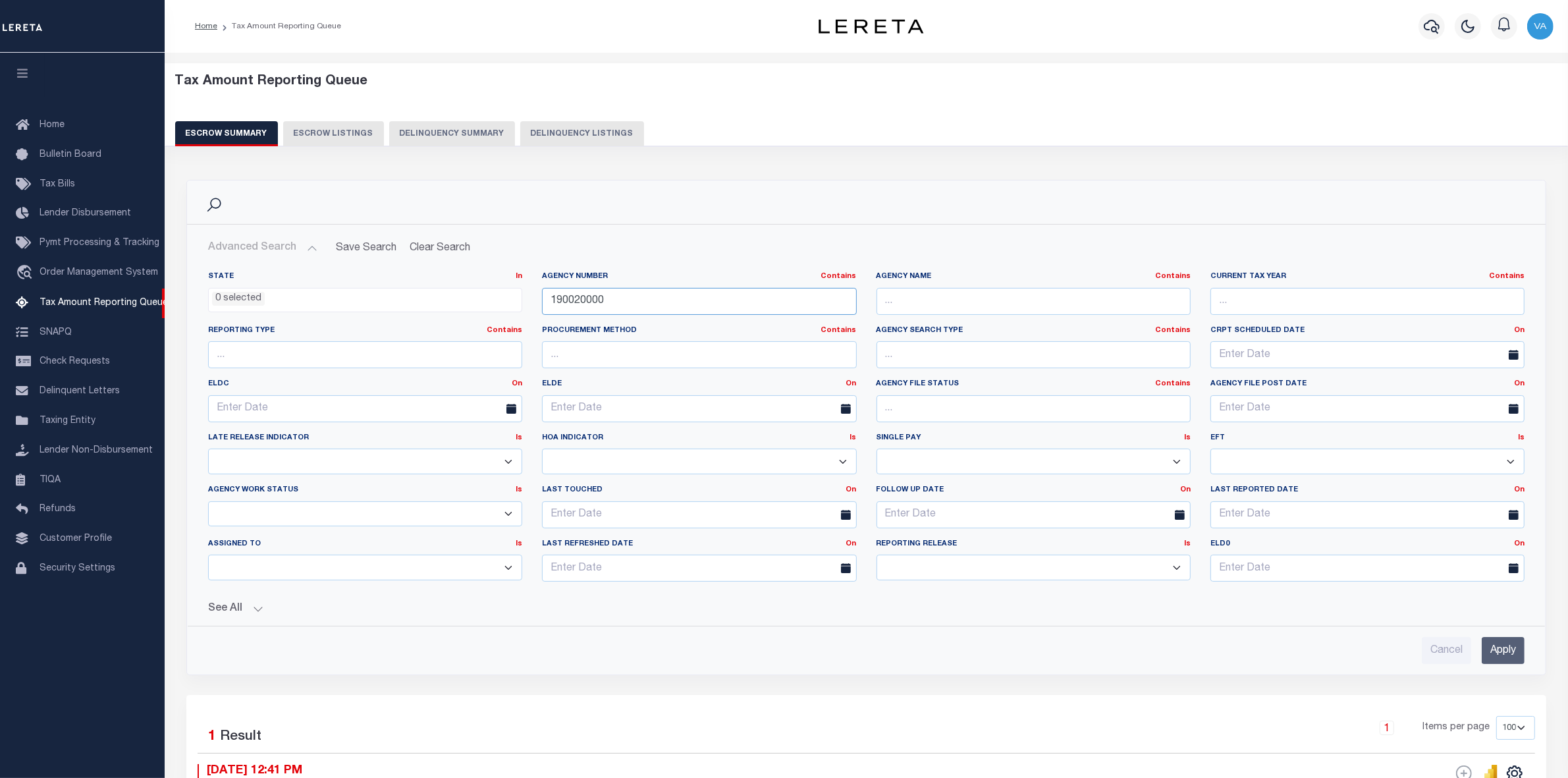
drag, startPoint x: 606, startPoint y: 299, endPoint x: 555, endPoint y: 299, distance: 51.0
click at [555, 299] on input "190020000" at bounding box center [698, 301] width 314 height 27
type input "1"
paste input "370260608"
click at [1509, 662] on input "Apply" at bounding box center [1503, 650] width 43 height 27
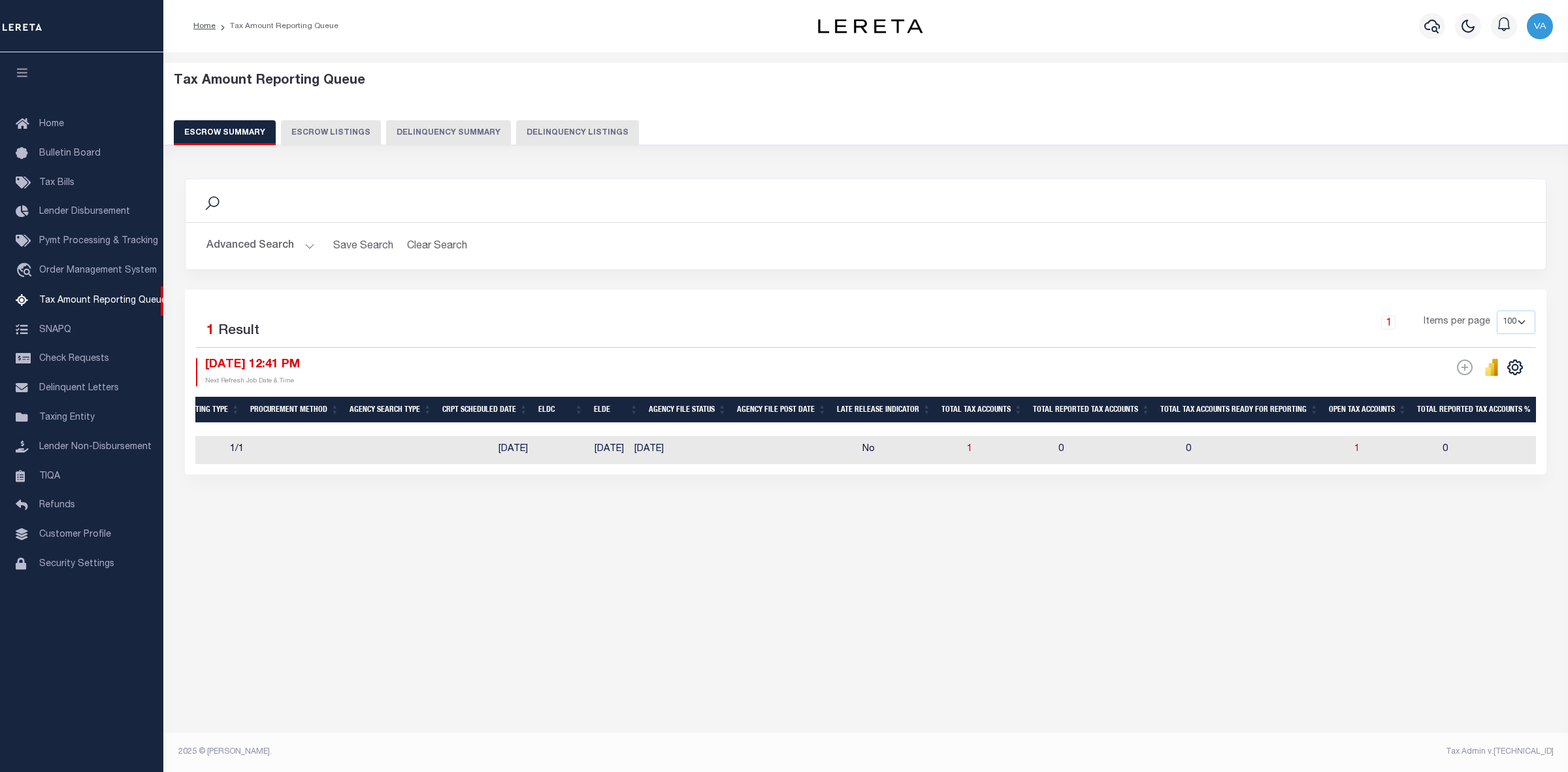
click at [283, 243] on button "Advanced Search" at bounding box center [261, 246] width 109 height 25
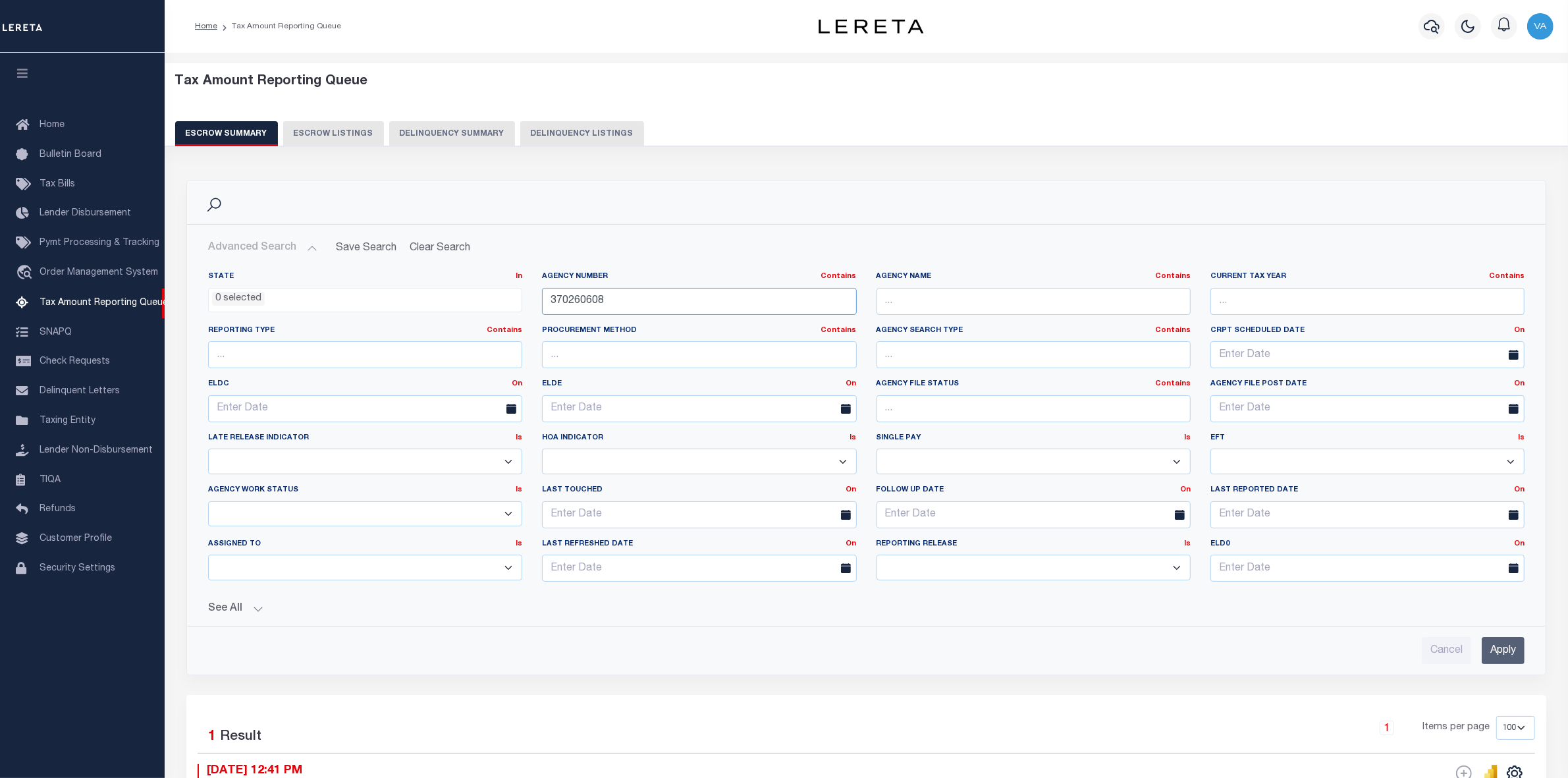
drag, startPoint x: 618, startPoint y: 304, endPoint x: 515, endPoint y: 303, distance: 103.0
click at [515, 303] on div "State In In AK AL AR AZ CA CO CT DC DE FL GA GU HI IA ID IL IN KS [GEOGRAPHIC_D…" at bounding box center [866, 431] width 1336 height 321
paste input "130615"
click at [1513, 660] on input "Apply" at bounding box center [1503, 650] width 43 height 27
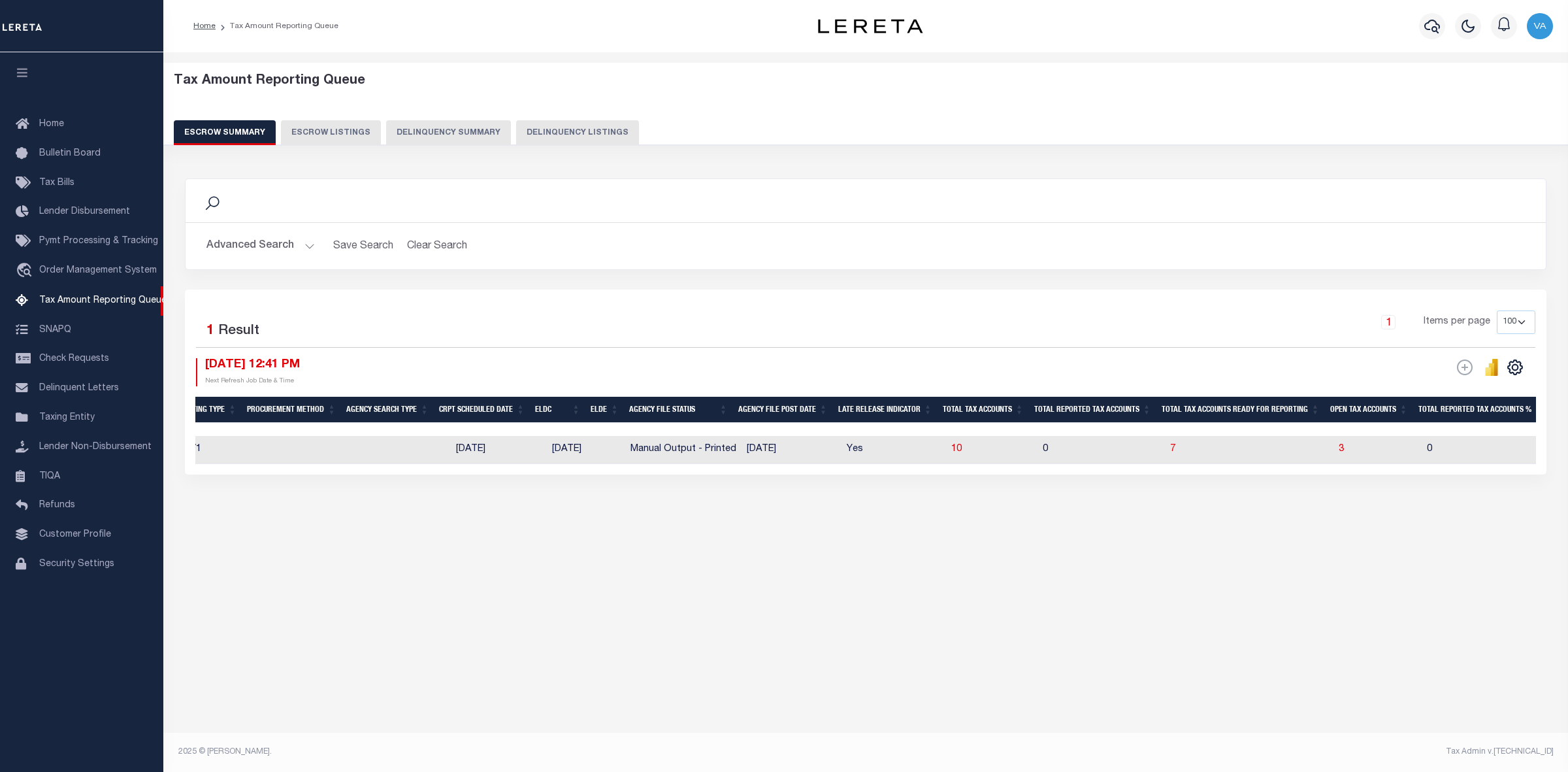
click at [298, 242] on button "Advanced Search" at bounding box center [261, 246] width 109 height 25
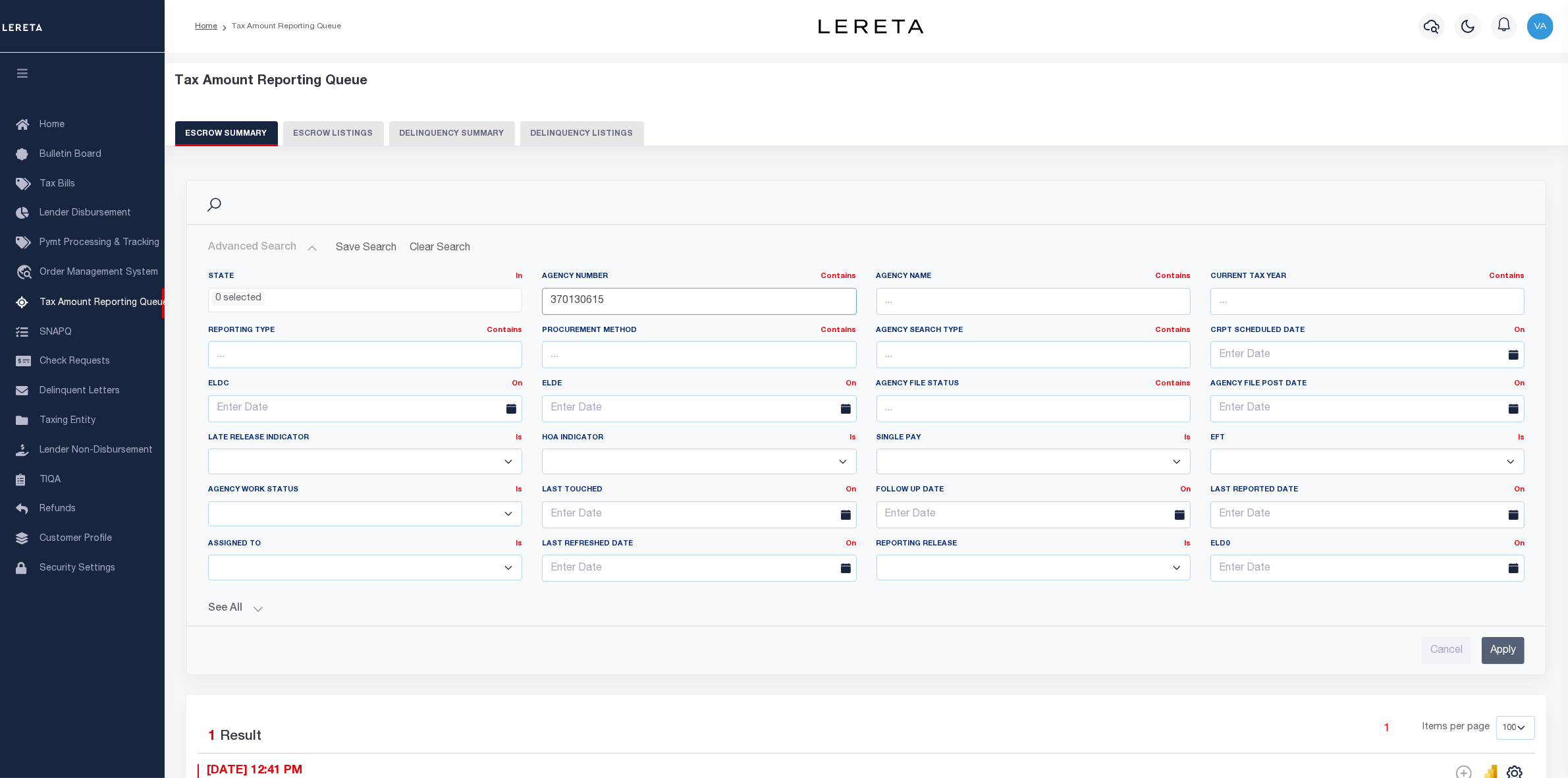
drag, startPoint x: 615, startPoint y: 307, endPoint x: 534, endPoint y: 304, distance: 81.1
click at [534, 304] on div "Agency Number Contains Contains Is 370130615" at bounding box center [699, 298] width 334 height 54
paste input "06"
click at [1501, 653] on input "Apply" at bounding box center [1503, 650] width 43 height 27
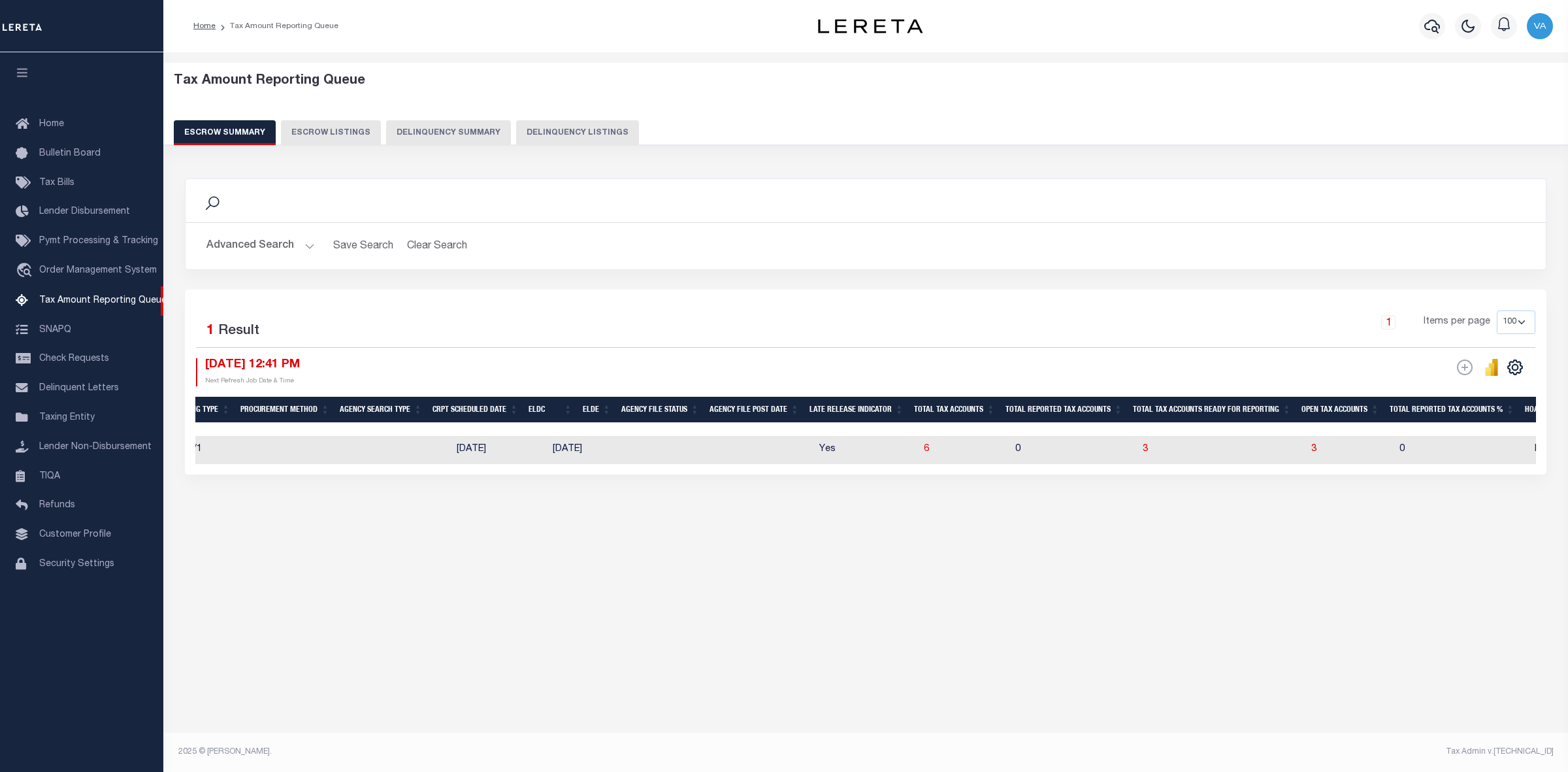
click at [269, 244] on button "Advanced Search" at bounding box center [261, 246] width 109 height 25
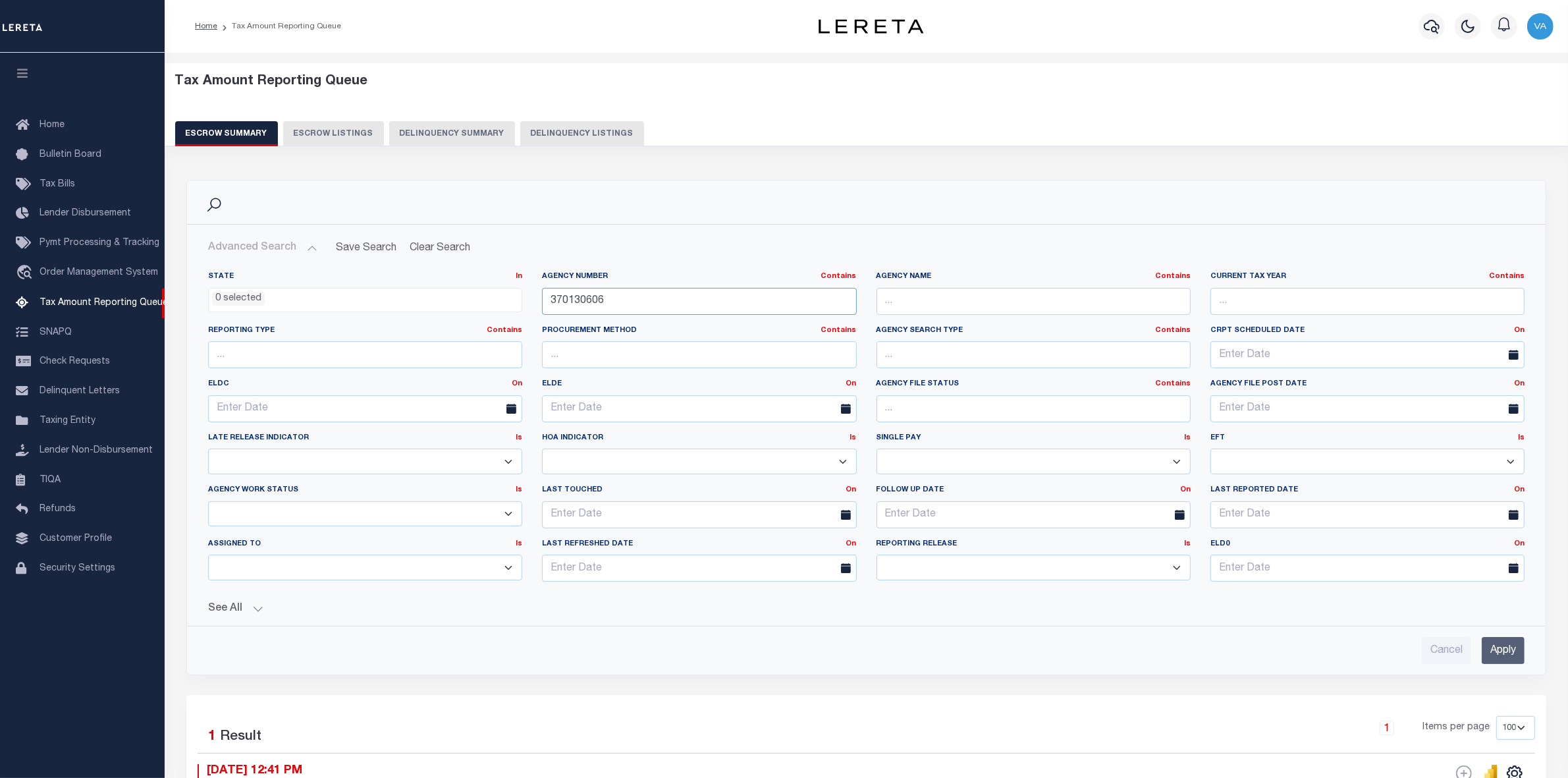
drag, startPoint x: 603, startPoint y: 295, endPoint x: 532, endPoint y: 299, distance: 71.1
click at [532, 299] on div "Agency Number Contains Contains Is 370130606" at bounding box center [699, 298] width 334 height 54
paste input "430120000"
click at [1500, 640] on input "Apply" at bounding box center [1503, 650] width 43 height 27
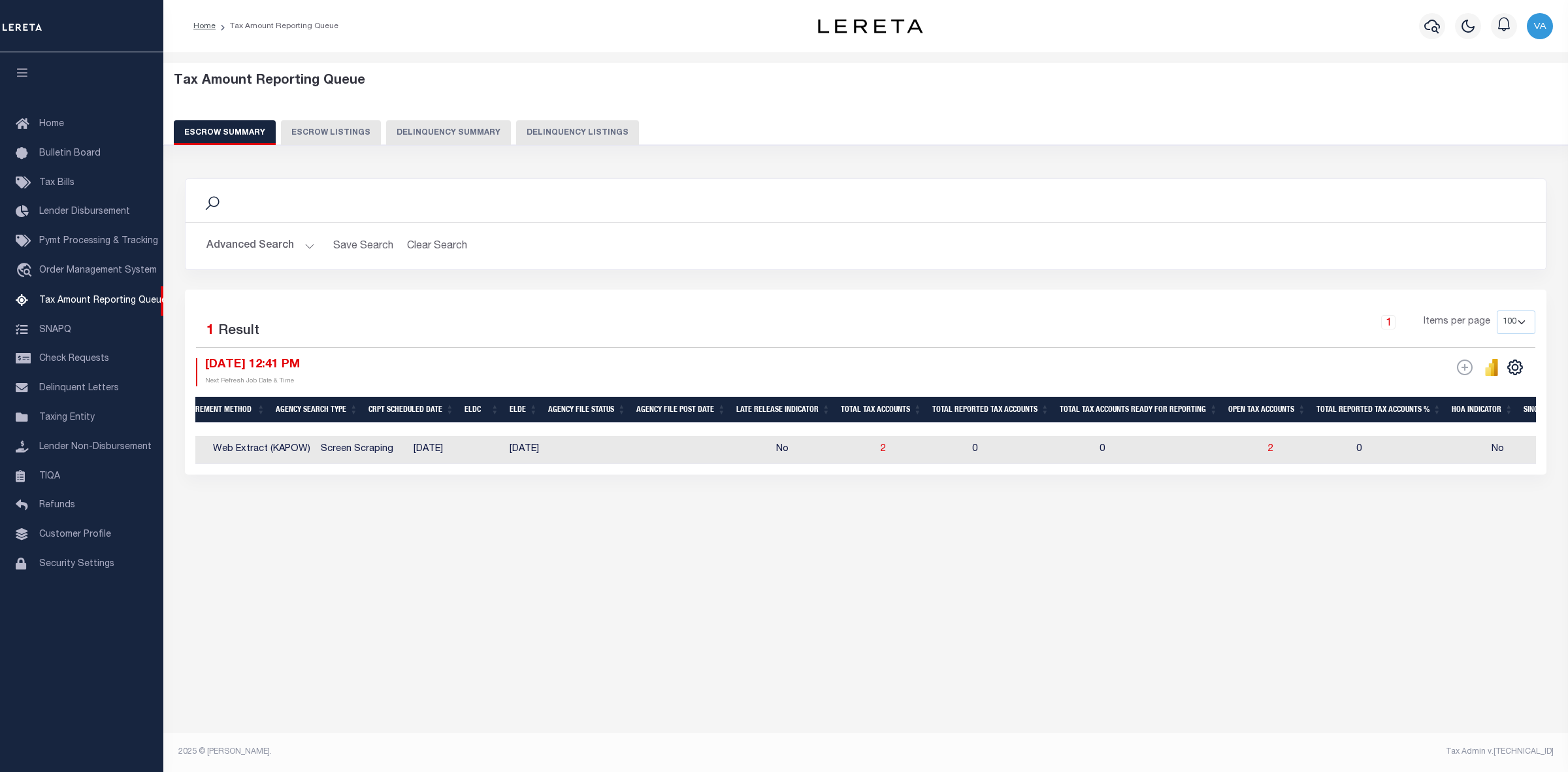
click at [233, 237] on button "Advanced Search" at bounding box center [261, 246] width 109 height 25
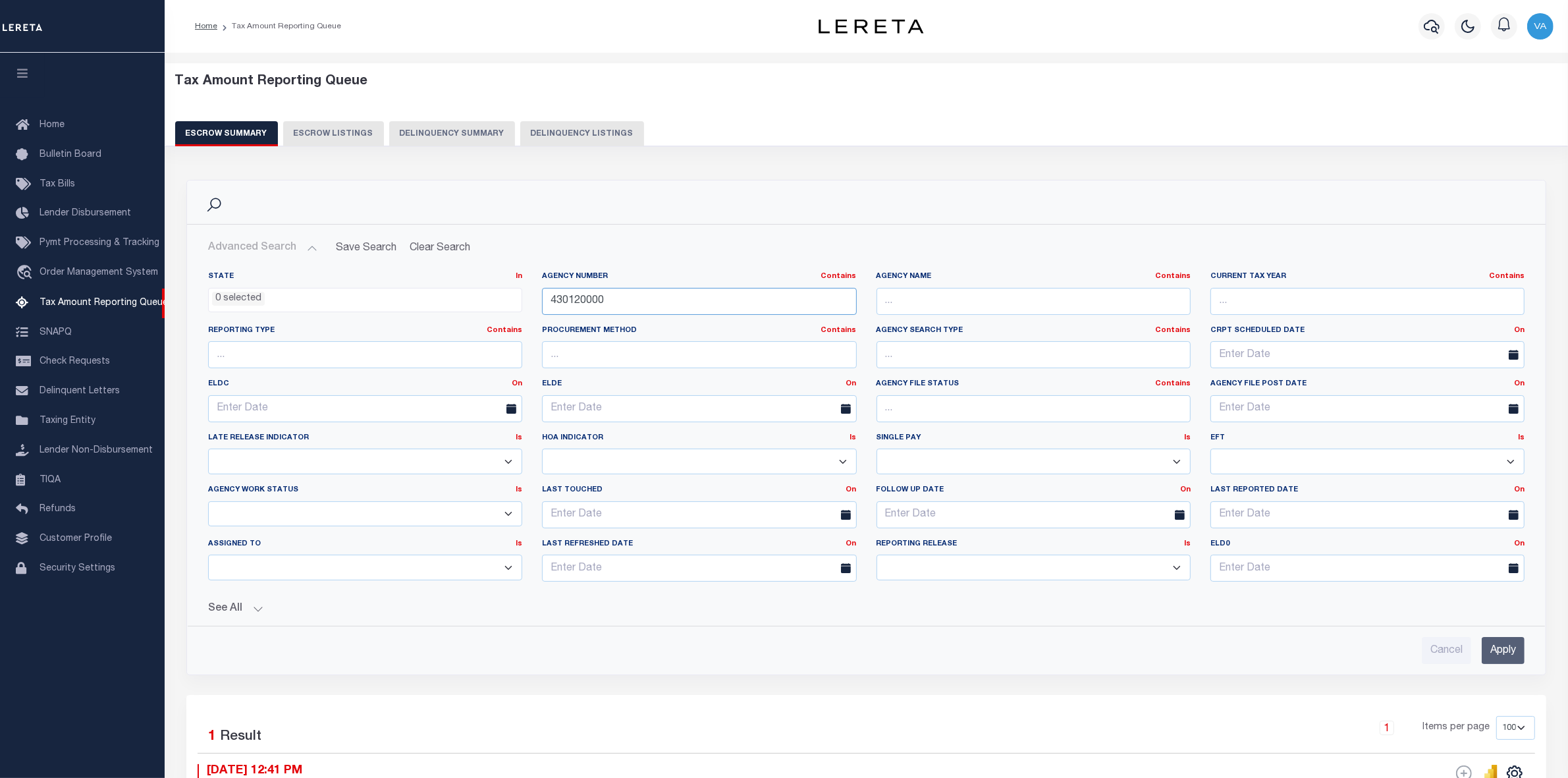
drag, startPoint x: 610, startPoint y: 305, endPoint x: 559, endPoint y: 305, distance: 51.0
click at [559, 305] on input "430120000" at bounding box center [698, 301] width 314 height 27
paste input "10143"
type input "4"
paste input "101430000"
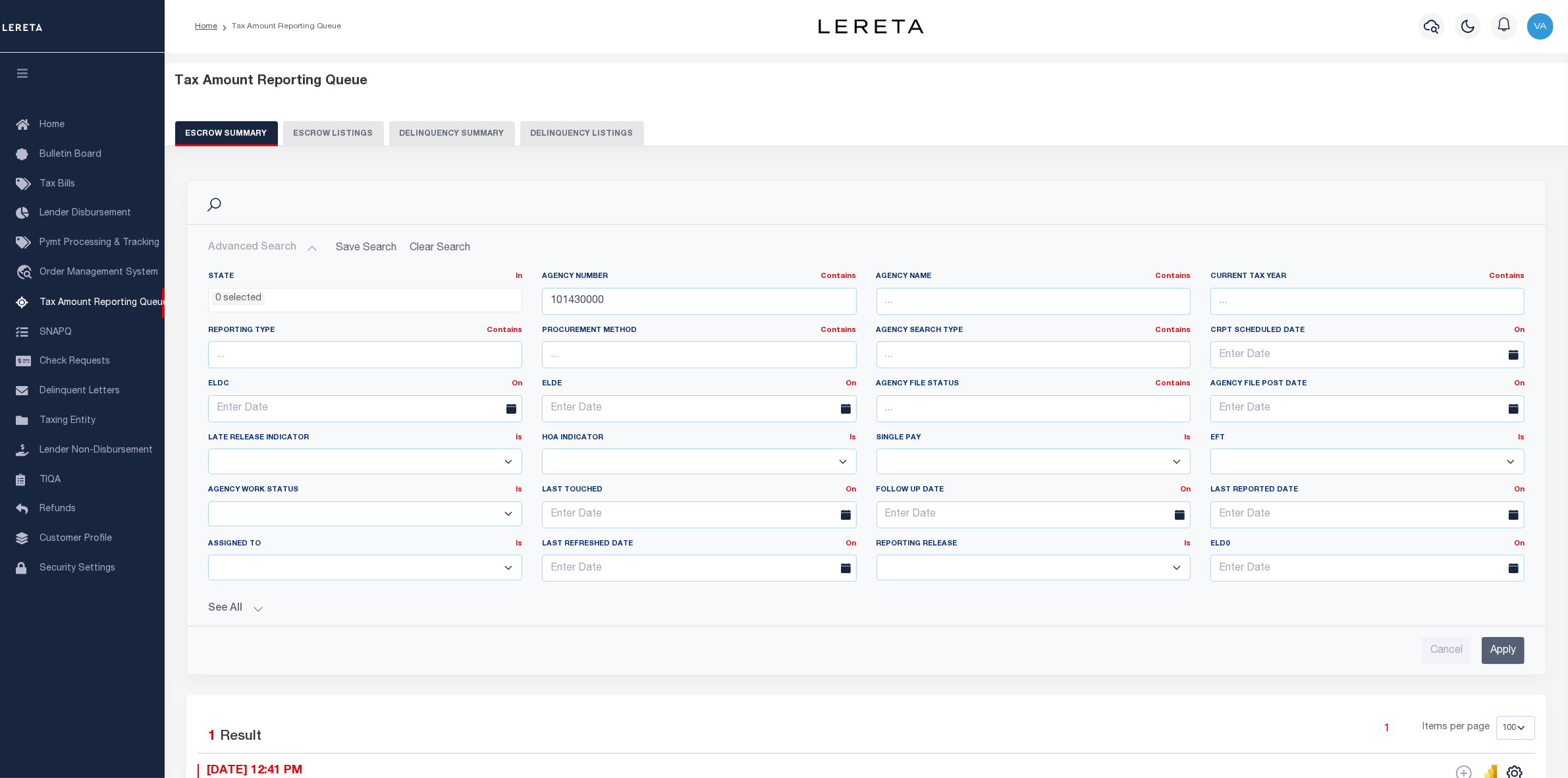
click at [1494, 653] on input "Apply" at bounding box center [1503, 650] width 43 height 27
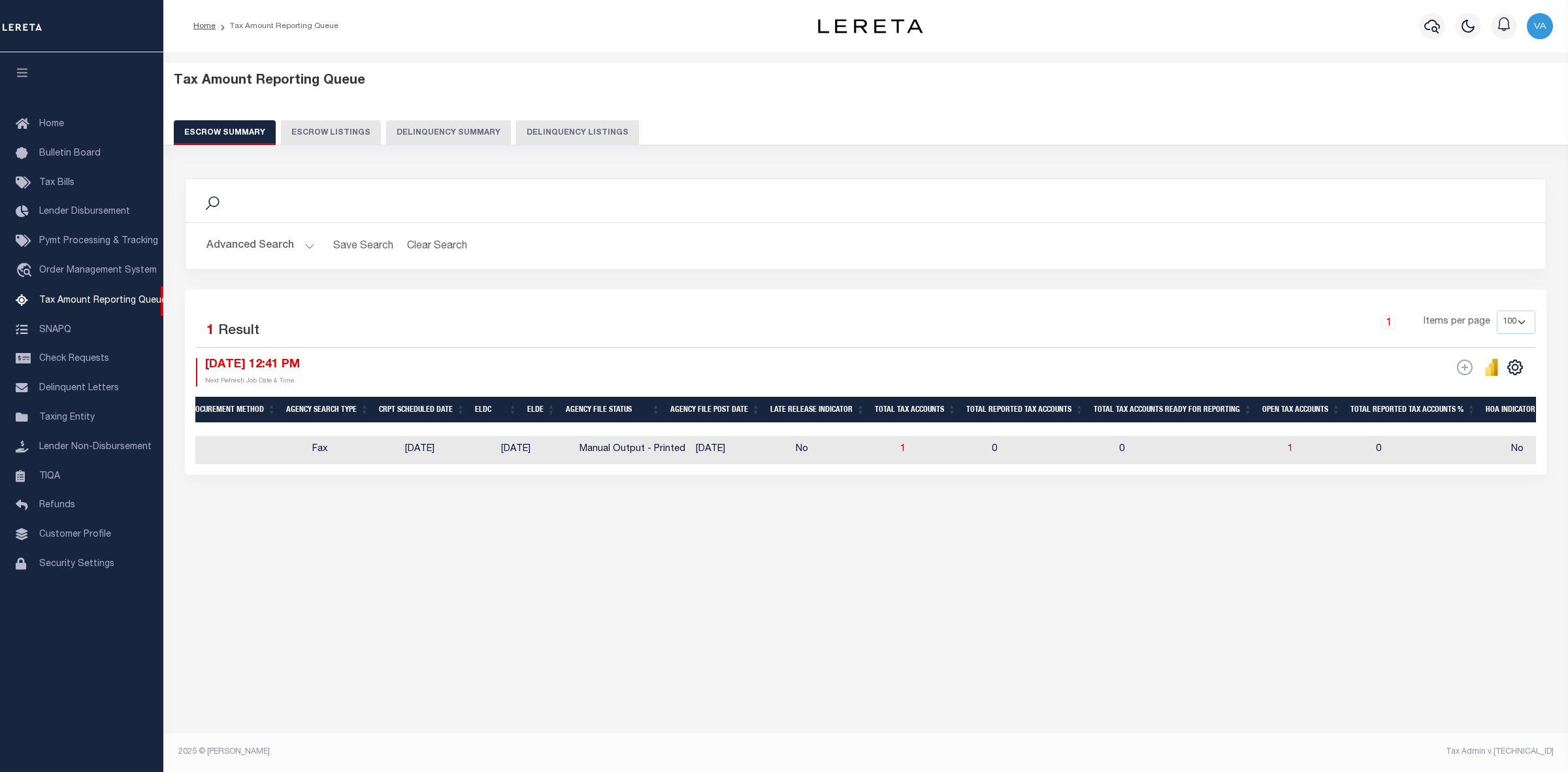
click at [307, 247] on button "Advanced Search" at bounding box center [261, 246] width 109 height 25
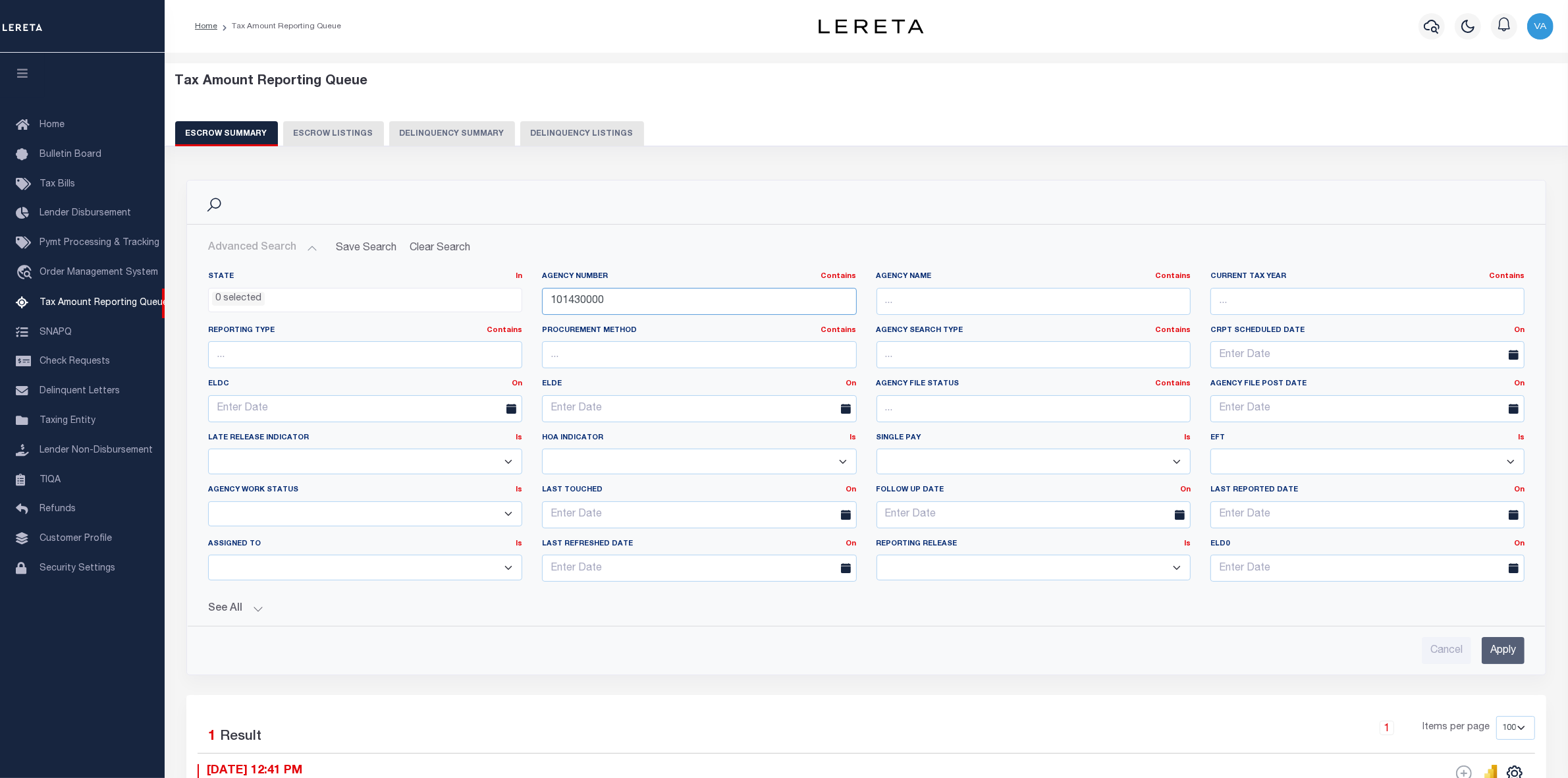
drag, startPoint x: 611, startPoint y: 304, endPoint x: 540, endPoint y: 304, distance: 71.0
click at [540, 304] on div "Agency Number Contains Contains Is 101430000" at bounding box center [699, 298] width 334 height 54
paste input "6081"
type input "160810000"
click at [1497, 650] on input "Apply" at bounding box center [1503, 650] width 43 height 27
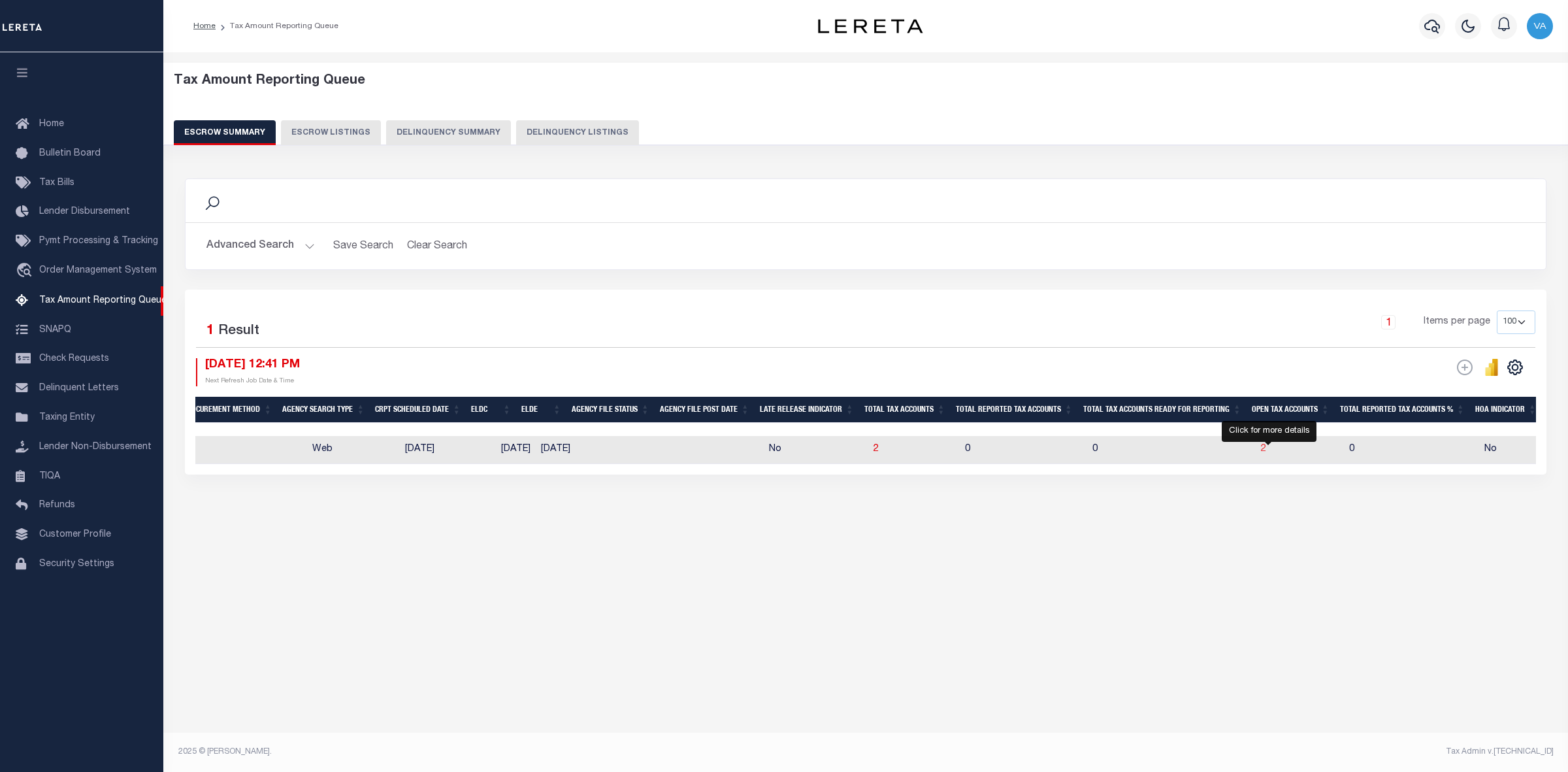
click at [1266, 452] on span "2" at bounding box center [1263, 448] width 5 height 9
select select "100"
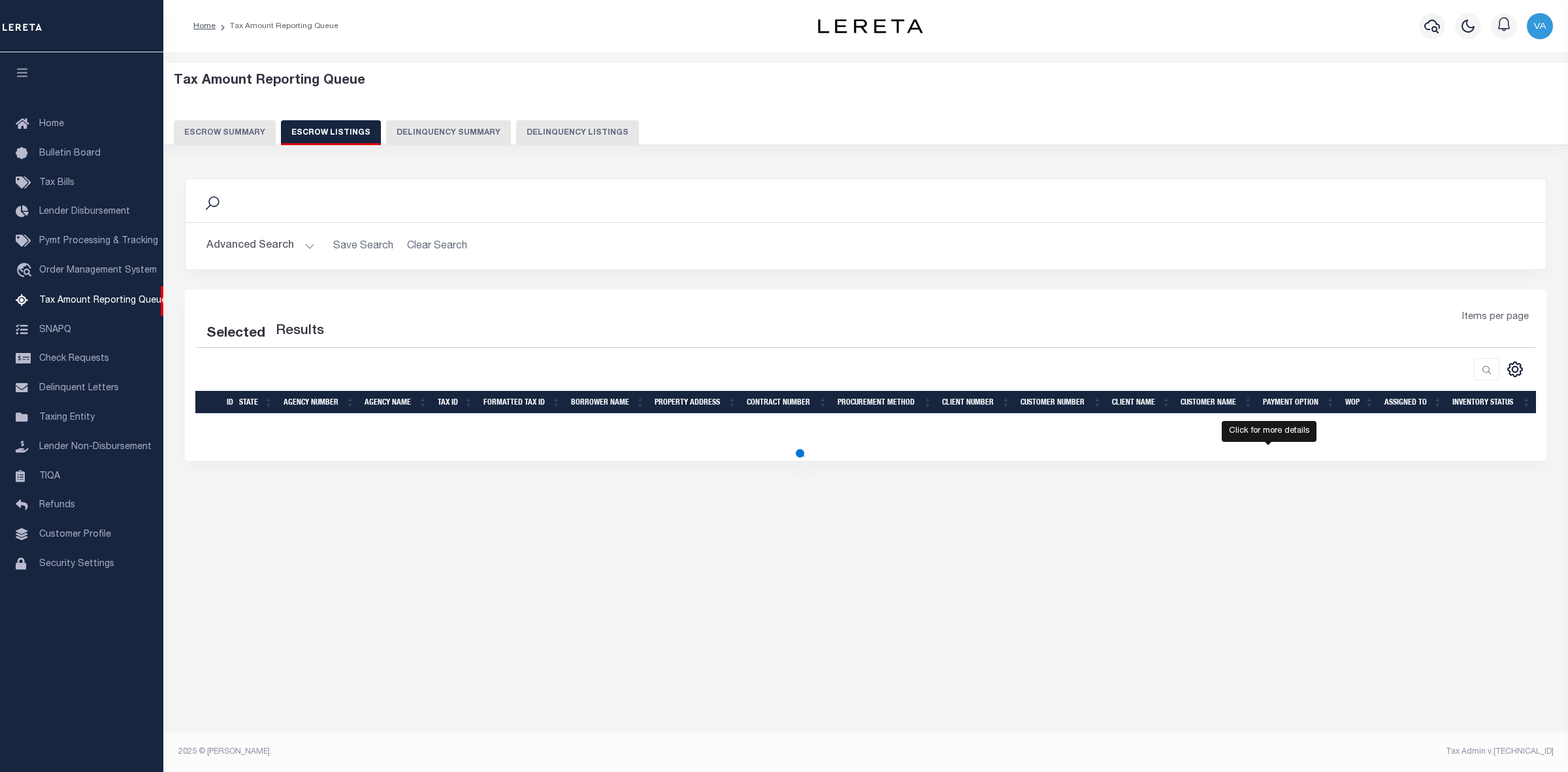
select select "100"
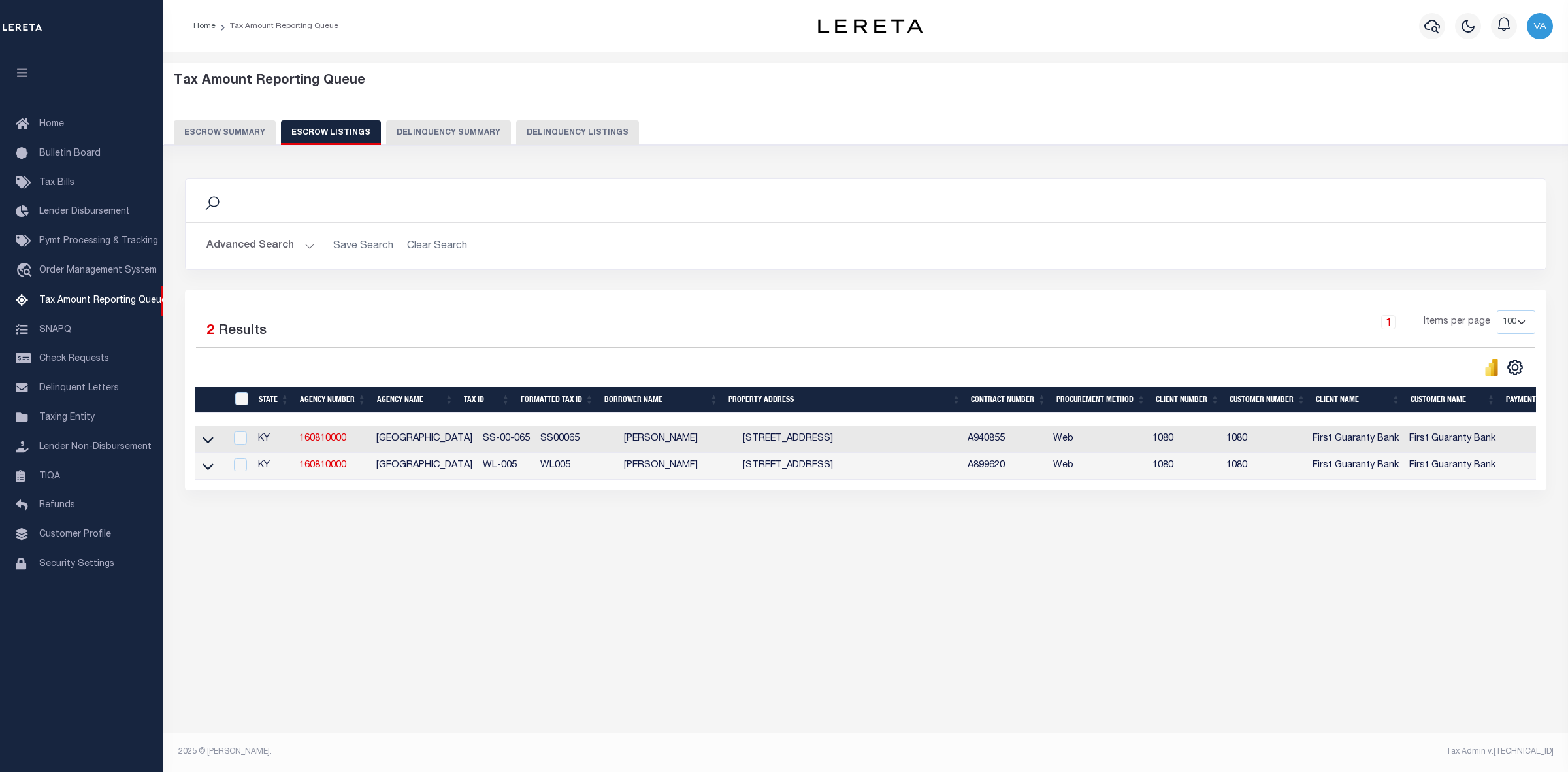
click at [1059, 256] on h2 "Advanced Search Save Search Clear Search" at bounding box center [865, 246] width 1339 height 25
drag, startPoint x: 295, startPoint y: 438, endPoint x: 355, endPoint y: 438, distance: 60.0
click at [355, 438] on td "160810000" at bounding box center [332, 440] width 77 height 27
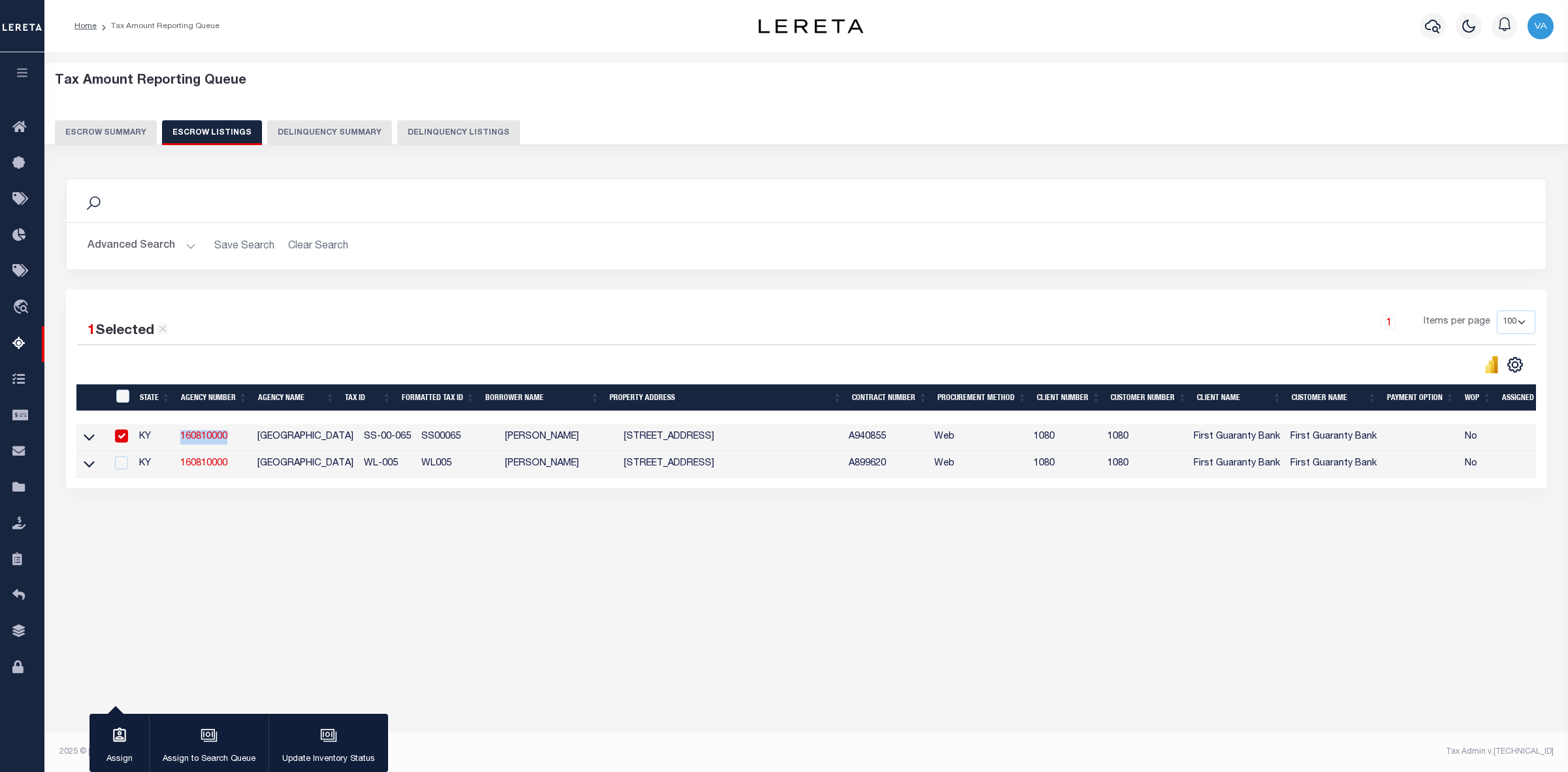
copy link "160810000"
drag, startPoint x: 341, startPoint y: 442, endPoint x: 392, endPoint y: 439, distance: 51.1
click at [392, 439] on td "SS-00-065" at bounding box center [387, 437] width 58 height 27
checkbox input "false"
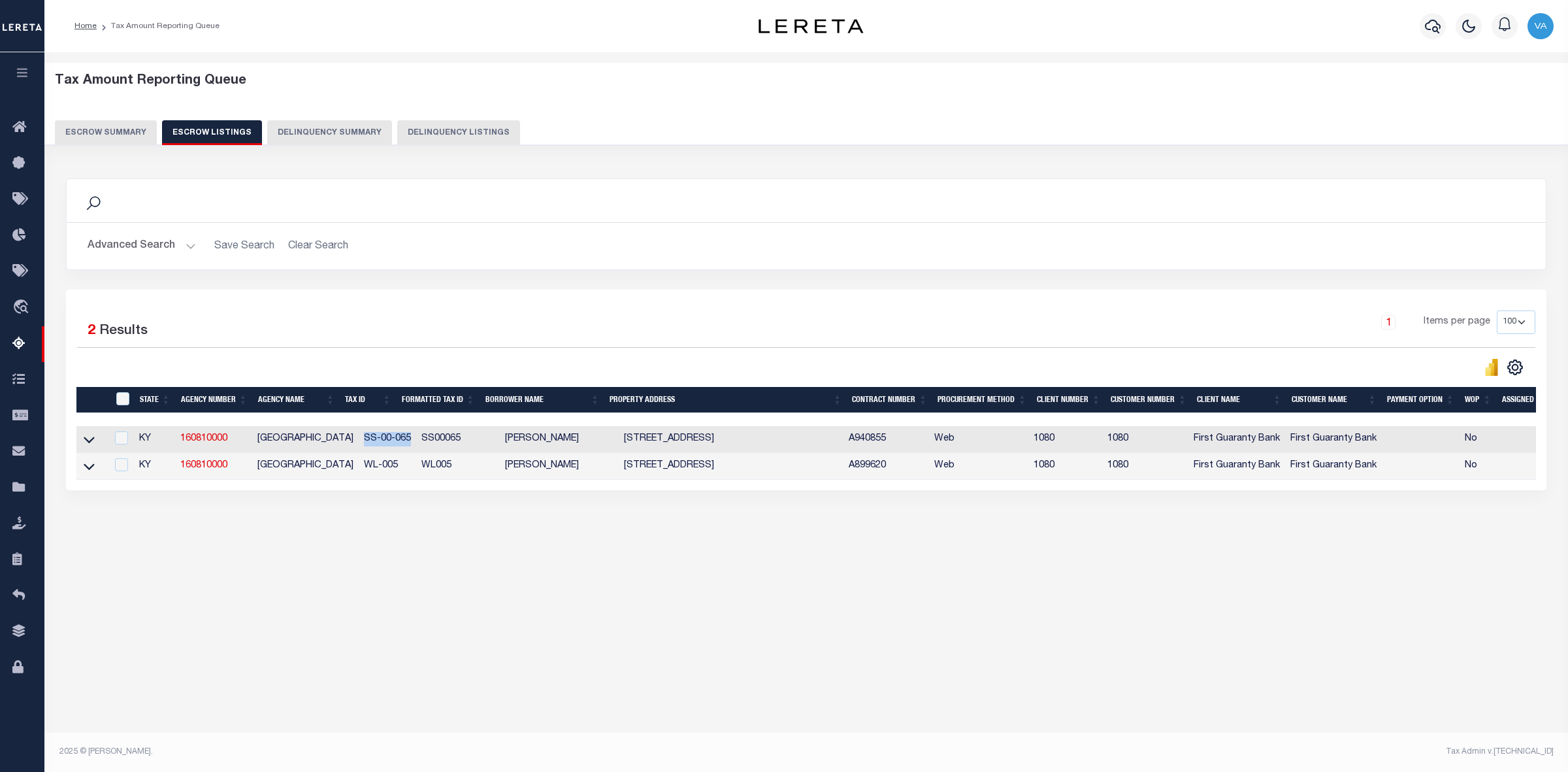
copy td "SS-00-065"
drag, startPoint x: 341, startPoint y: 465, endPoint x: 381, endPoint y: 465, distance: 40.0
click at [381, 465] on td "WL-005" at bounding box center [387, 466] width 58 height 27
checkbox input "true"
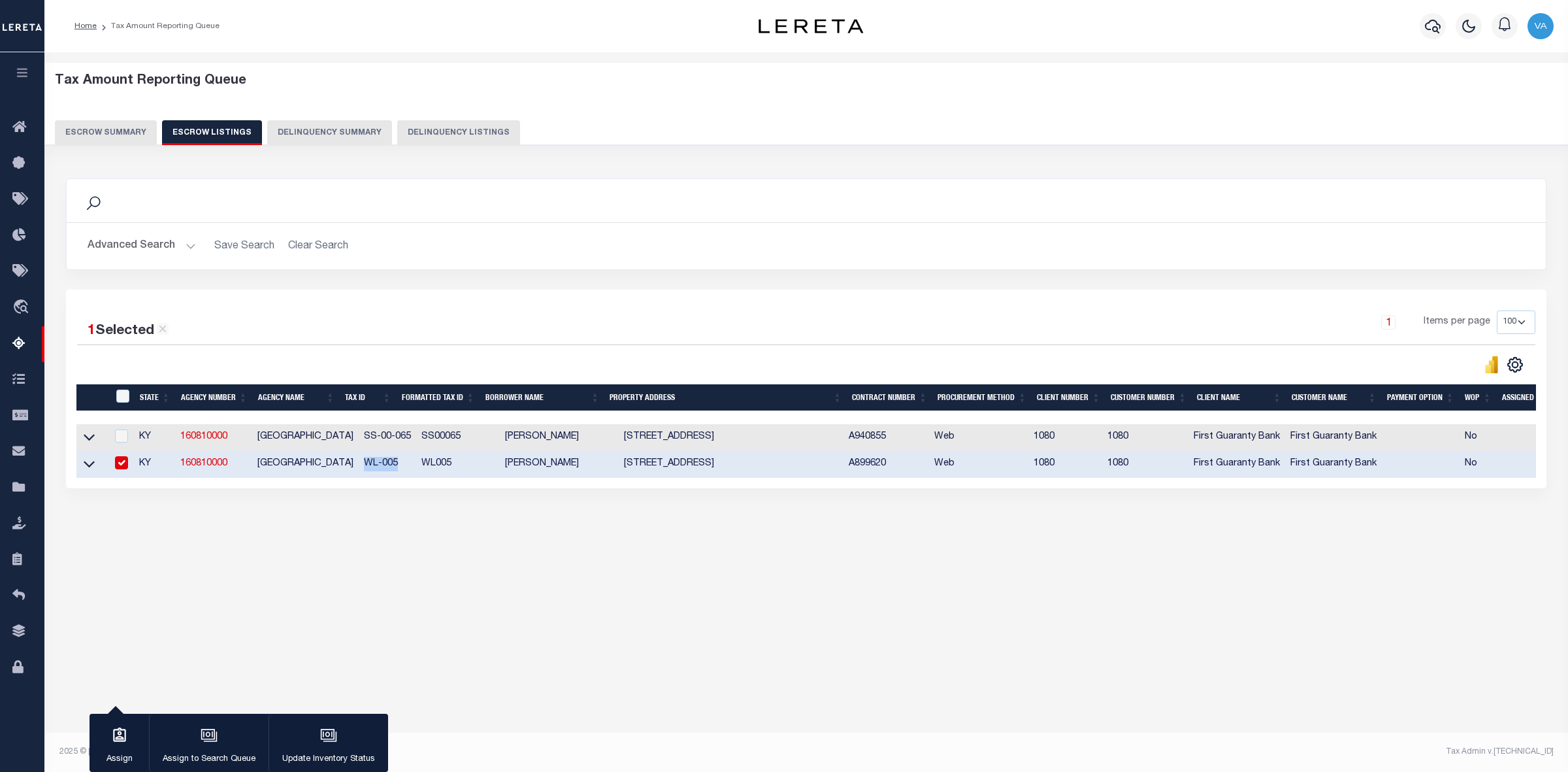
copy td "WL-005"
click at [110, 132] on button "Escrow Summary" at bounding box center [106, 132] width 102 height 25
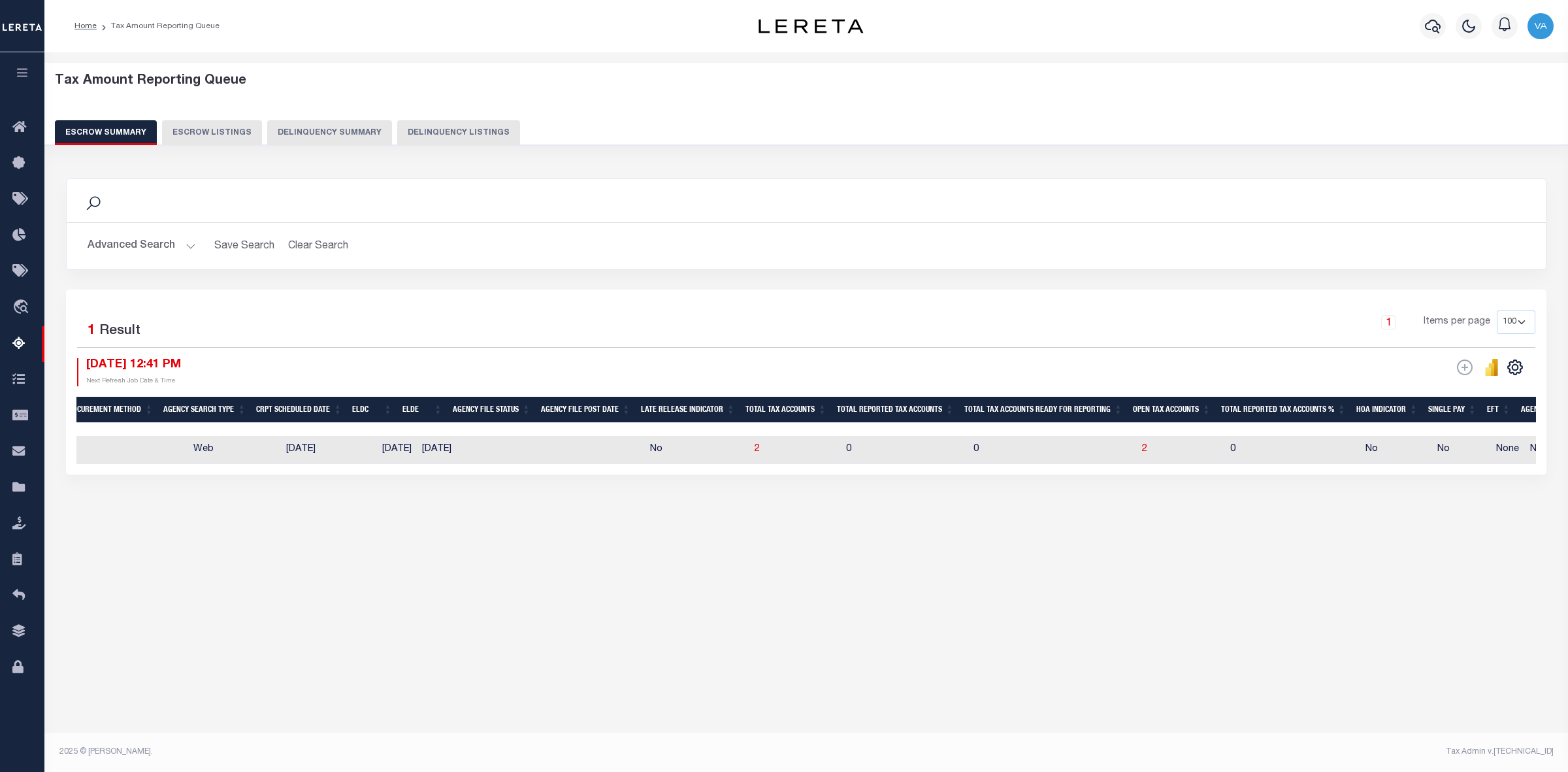
click at [171, 249] on button "Advanced Search" at bounding box center [142, 246] width 109 height 25
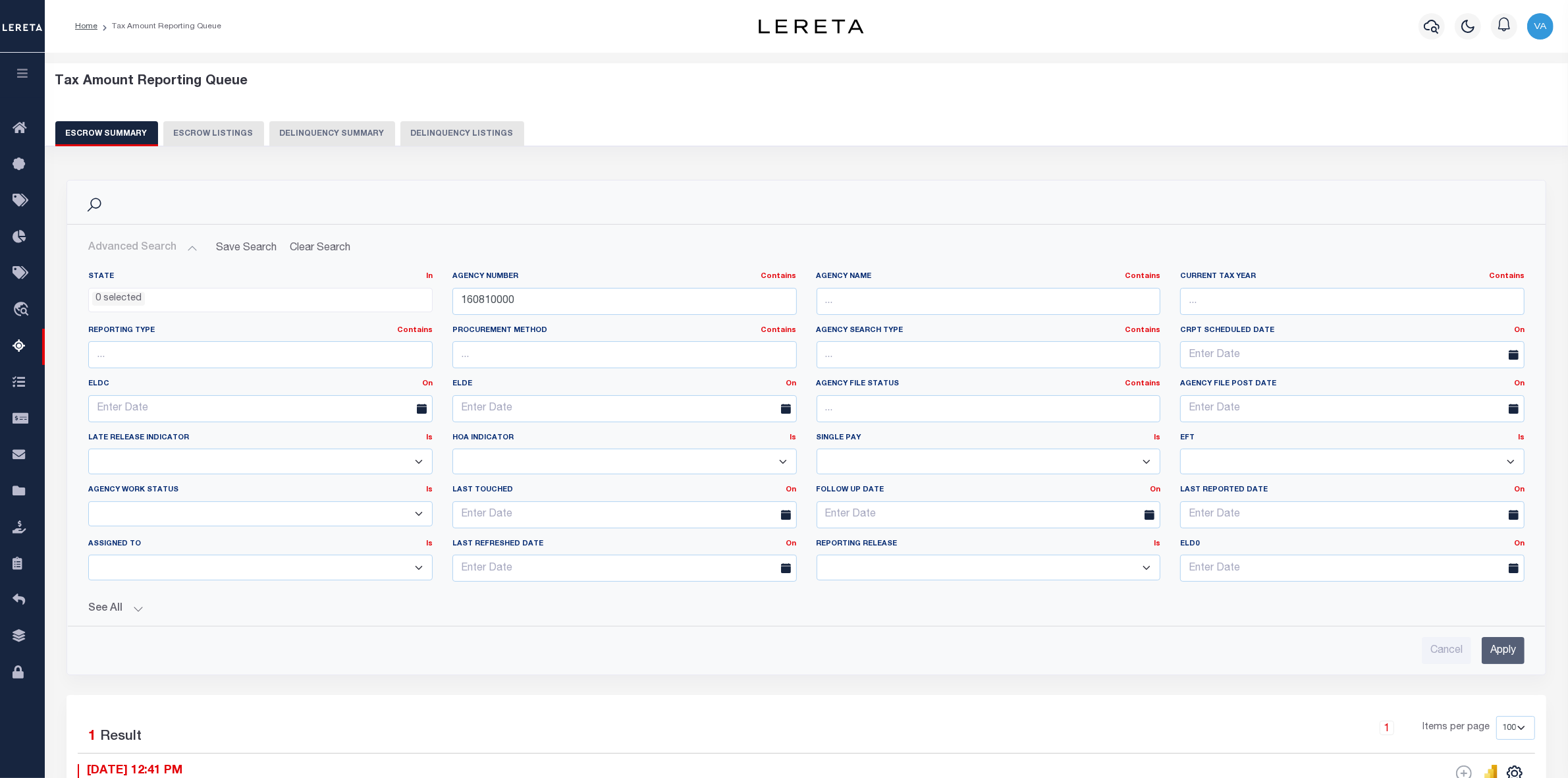
scroll to position [235, 0]
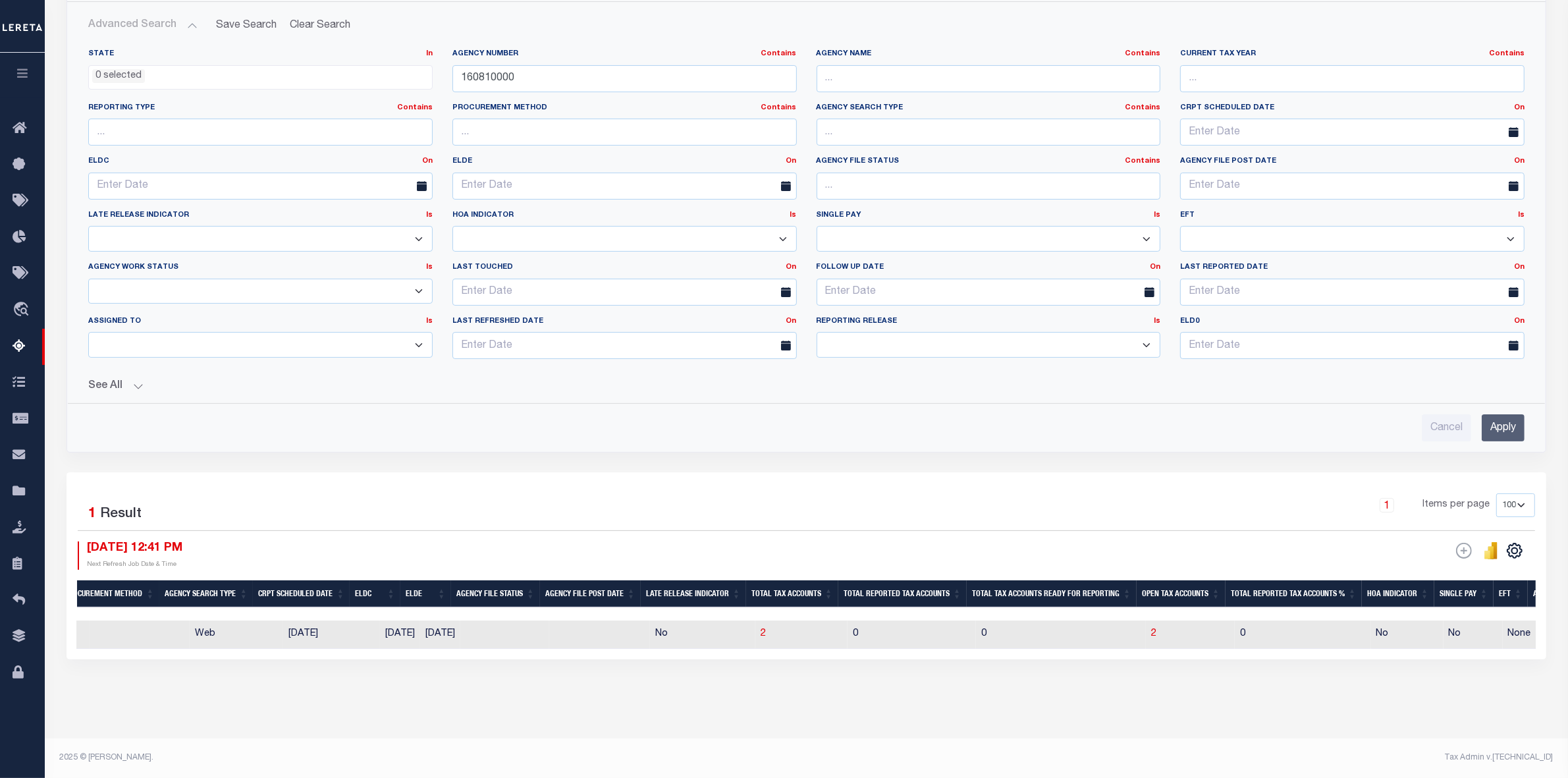
click at [887, 439] on div "Advanced Search Save Search Clear Search EscrowSummaryGridWrapper_dynamictable_…" at bounding box center [805, 227] width 1478 height 450
click at [1039, 433] on div "Advanced Search Save Search Clear Search EscrowSummaryGridWrapper_dynamictable_…" at bounding box center [805, 227] width 1478 height 450
click at [98, 13] on h2 "Advanced Search Save Search Clear Search EscrowSummaryGridWrapper_dynamictable_…" at bounding box center [806, 26] width 1458 height 26
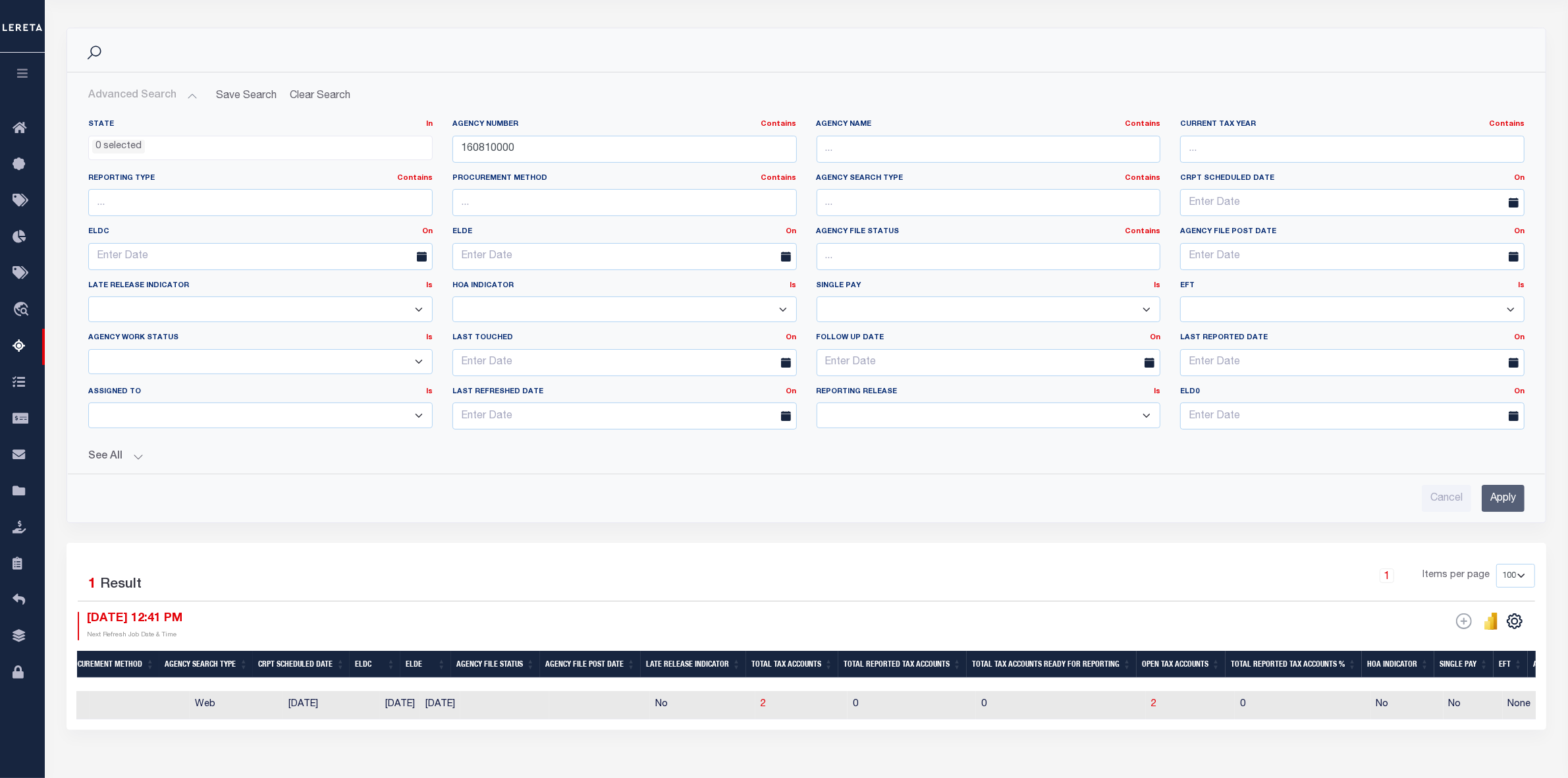
click at [992, 567] on div "1 Items per page 10 25 50 100 500" at bounding box center [990, 581] width 1088 height 34
